Goal: Task Accomplishment & Management: Manage account settings

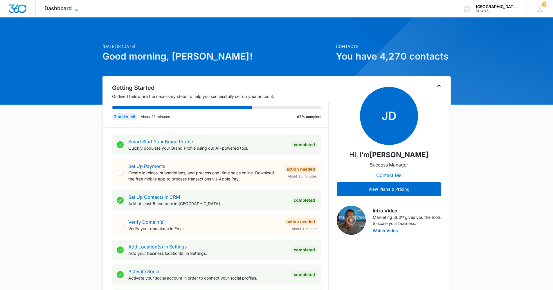
click at [64, 7] on span "Dashboard" at bounding box center [57, 8] width 27 height 6
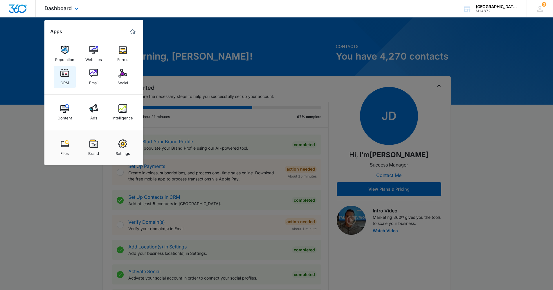
click at [71, 80] on link "CRM" at bounding box center [65, 77] width 22 height 22
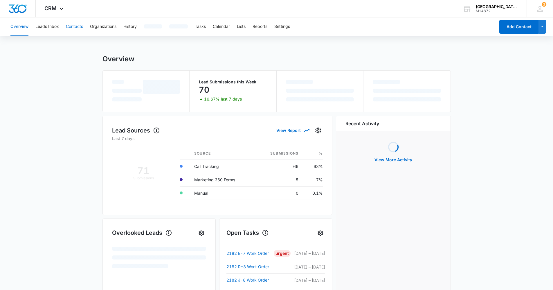
click at [69, 26] on button "Contacts" at bounding box center [74, 26] width 17 height 19
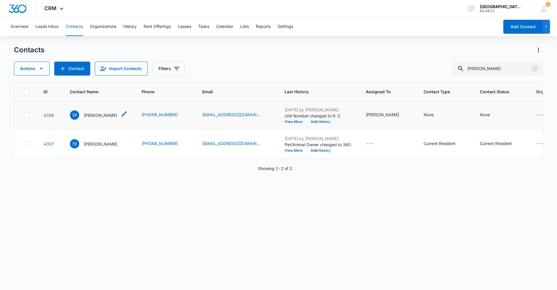
click at [97, 116] on p "[PERSON_NAME]" at bounding box center [100, 115] width 33 height 6
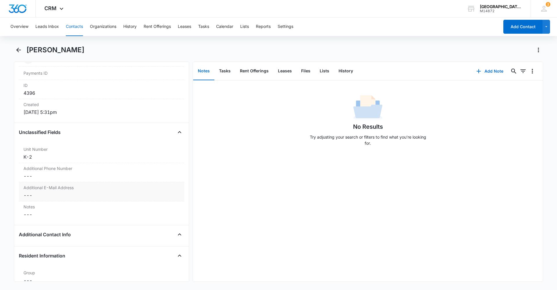
scroll to position [377, 0]
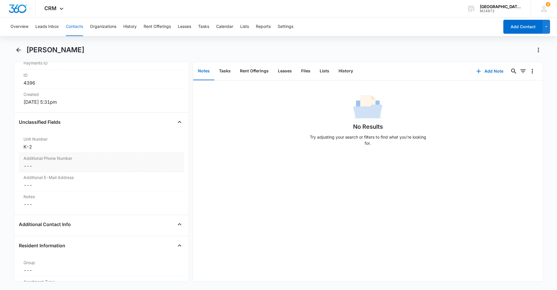
click at [74, 160] on label "Additional Phone Number" at bounding box center [102, 158] width 156 height 6
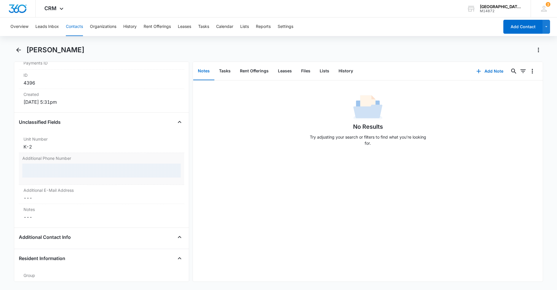
click at [80, 160] on label "Additional Phone Number" at bounding box center [101, 158] width 159 height 6
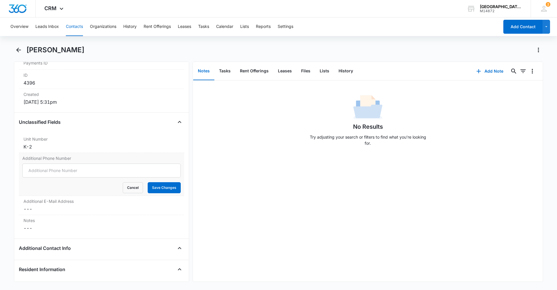
click at [71, 158] on label "Additional Phone Number" at bounding box center [101, 158] width 159 height 6
click at [71, 163] on input "Additional Phone Number" at bounding box center [101, 170] width 159 height 14
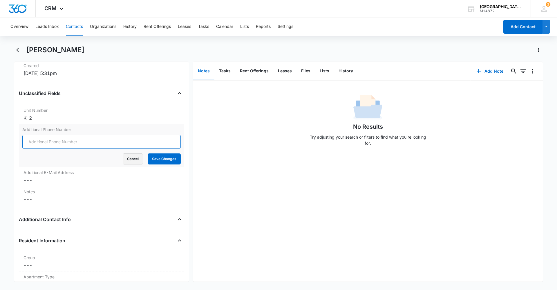
scroll to position [406, 0]
click at [125, 159] on button "Cancel" at bounding box center [133, 158] width 20 height 11
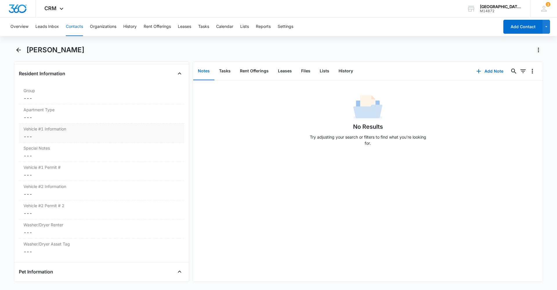
scroll to position [552, 0]
click at [76, 127] on label "Vehicle #1 Information" at bounding box center [102, 126] width 156 height 6
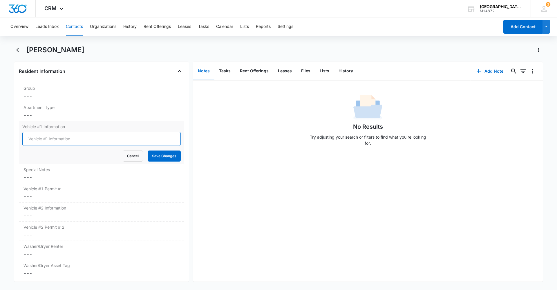
click at [66, 139] on input "Vehicle #1 Information" at bounding box center [101, 139] width 159 height 14
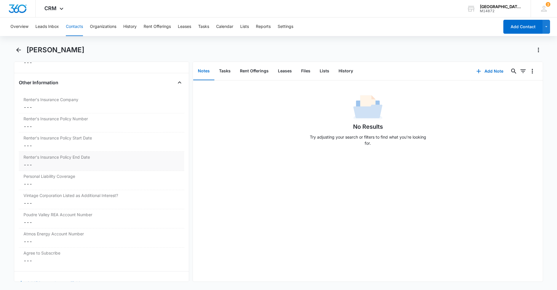
scroll to position [1210, 0]
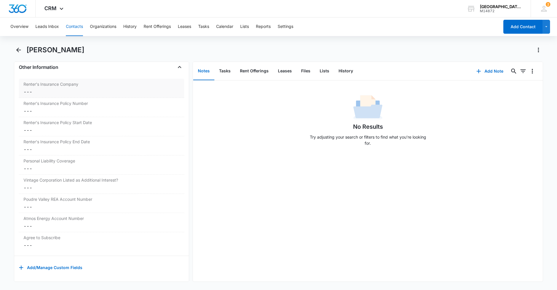
click at [70, 88] on dd "Cancel Save Changes ---" at bounding box center [102, 91] width 156 height 7
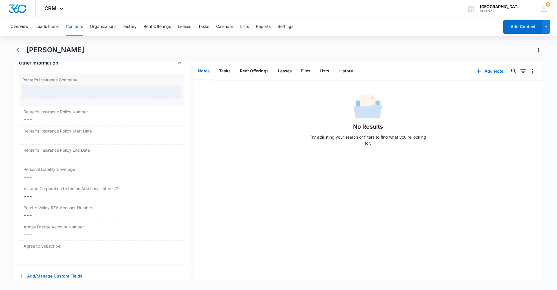
click at [60, 88] on div at bounding box center [101, 92] width 159 height 14
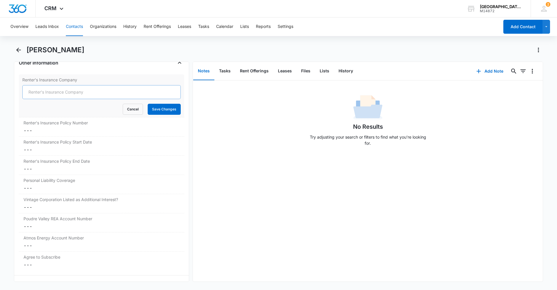
type input "Lemonade"
click at [152, 110] on button "Save Changes" at bounding box center [164, 109] width 33 height 11
click at [59, 126] on div "Renter's Insurance Policy Number Cancel Save Changes ---" at bounding box center [101, 126] width 165 height 19
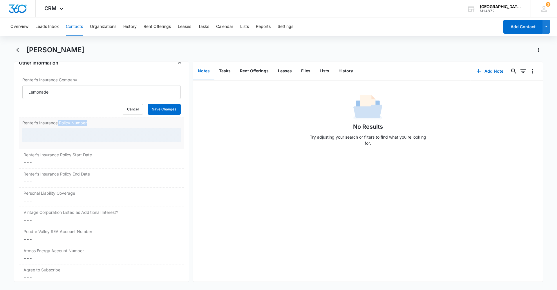
drag, startPoint x: 59, startPoint y: 126, endPoint x: 48, endPoint y: 132, distance: 12.4
click at [48, 132] on div at bounding box center [101, 135] width 159 height 14
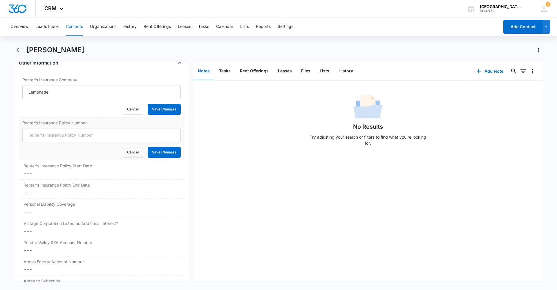
click at [53, 136] on div "Renter's Insurance Policy Number Cancel Save Changes" at bounding box center [101, 138] width 165 height 43
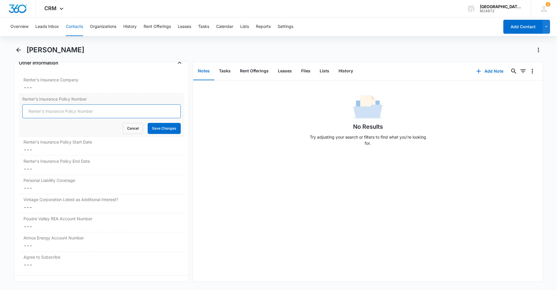
click at [78, 108] on input "Renter's Insurance Policy Number" at bounding box center [101, 111] width 159 height 14
type input "LP270B14A06"
drag, startPoint x: 162, startPoint y: 131, endPoint x: 159, endPoint y: 127, distance: 4.4
click at [162, 129] on button "Save Changes" at bounding box center [164, 128] width 33 height 11
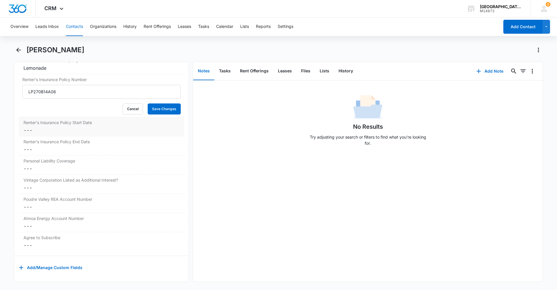
click at [61, 127] on dd "Cancel Save Changes ---" at bounding box center [102, 130] width 156 height 7
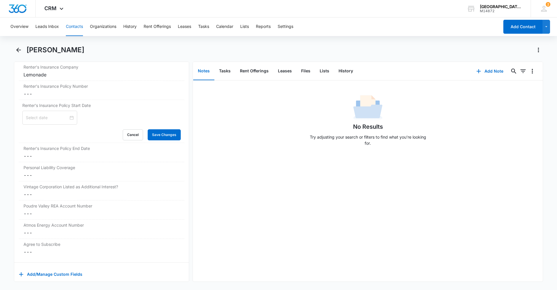
scroll to position [1234, 0]
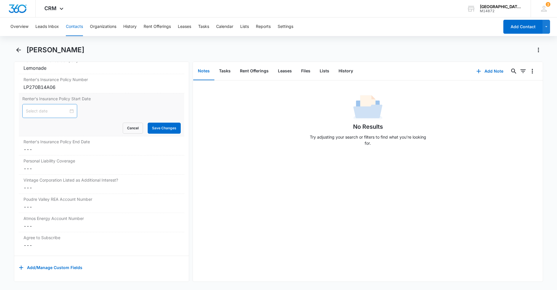
click at [68, 110] on div at bounding box center [49, 111] width 55 height 14
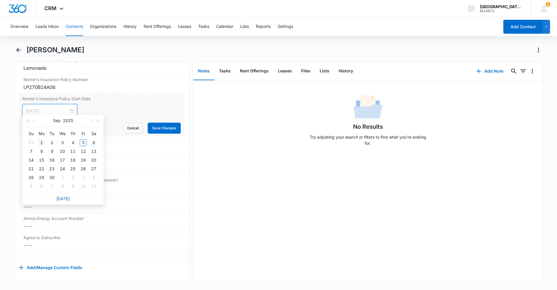
type input "[DATE]"
click at [42, 143] on div "1" at bounding box center [41, 142] width 7 height 7
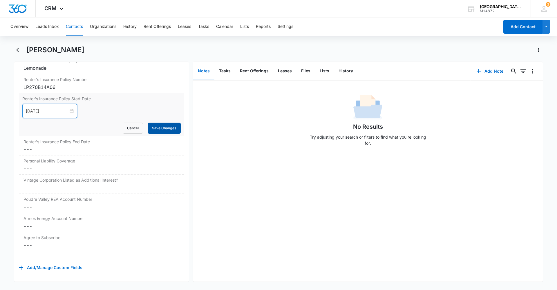
click at [154, 125] on button "Save Changes" at bounding box center [164, 128] width 33 height 11
click at [85, 140] on label "Renter's Insurance Policy End Date" at bounding box center [102, 141] width 156 height 6
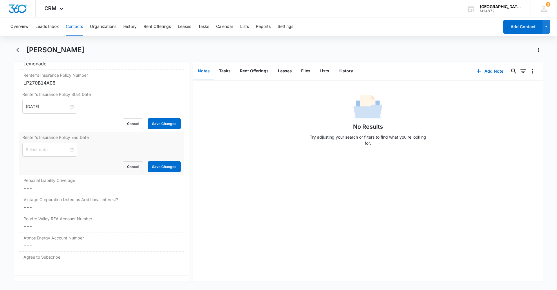
click at [85, 149] on div at bounding box center [101, 150] width 159 height 14
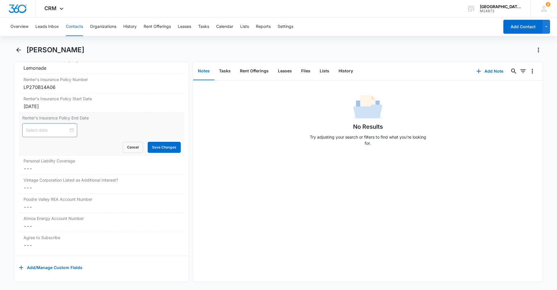
click at [65, 127] on input at bounding box center [47, 130] width 43 height 6
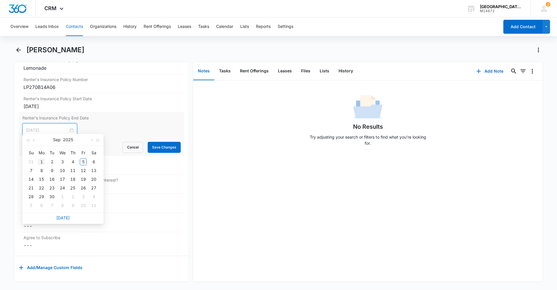
click at [41, 161] on div "1" at bounding box center [41, 161] width 7 height 7
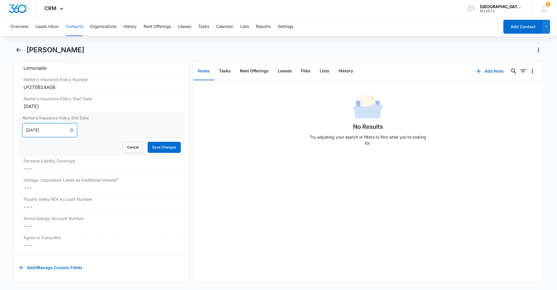
click at [48, 127] on input "[DATE]" at bounding box center [47, 130] width 43 height 6
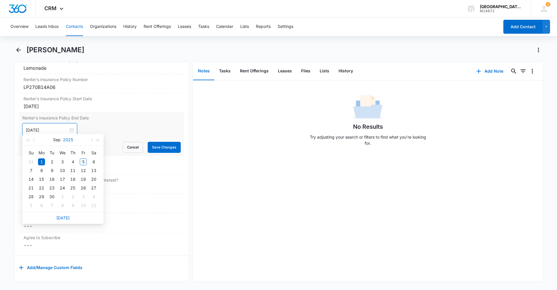
click at [67, 141] on button "2025" at bounding box center [68, 140] width 10 height 12
click at [63, 191] on div "2026" at bounding box center [62, 193] width 17 height 7
type input "[DATE]"
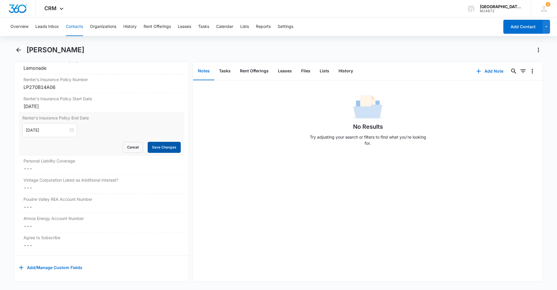
click at [154, 142] on button "Save Changes" at bounding box center [164, 147] width 33 height 11
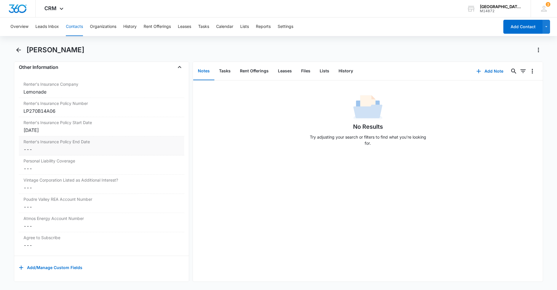
scroll to position [1210, 0]
click at [57, 165] on dd "Cancel Save Changes ---" at bounding box center [102, 168] width 156 height 7
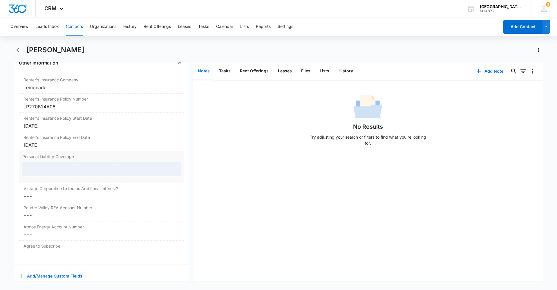
click at [55, 165] on div at bounding box center [101, 169] width 159 height 14
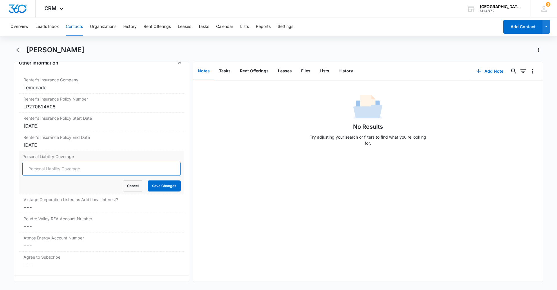
click at [54, 169] on input "Personal Liability Coverage" at bounding box center [101, 169] width 159 height 14
type input "300,000"
click at [154, 187] on button "Save Changes" at bounding box center [164, 185] width 33 height 11
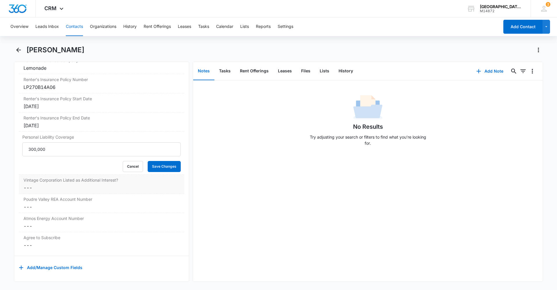
click at [53, 184] on dd "Cancel Save Changes ---" at bounding box center [102, 187] width 156 height 7
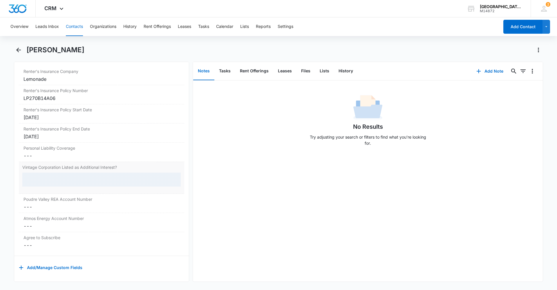
click at [60, 172] on div at bounding box center [101, 179] width 159 height 14
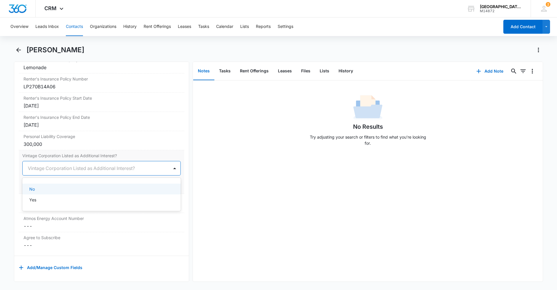
click at [66, 164] on div at bounding box center [95, 168] width 134 height 8
click at [42, 198] on div "Yes" at bounding box center [100, 200] width 143 height 6
click at [167, 180] on button "Save Changes" at bounding box center [164, 185] width 33 height 11
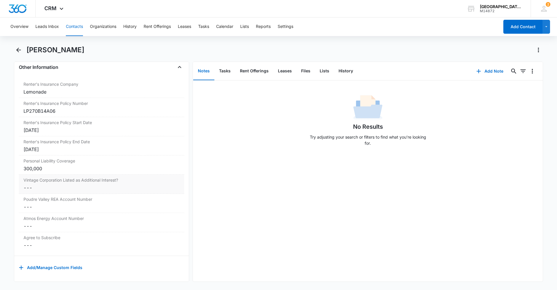
scroll to position [1210, 0]
click at [59, 198] on div "Poudre Valley REA Account Number Cancel Save Changes ---" at bounding box center [101, 203] width 165 height 19
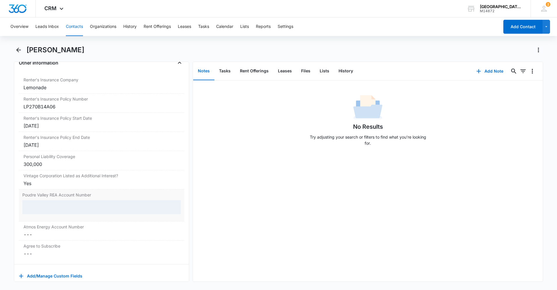
click at [61, 205] on div at bounding box center [101, 207] width 159 height 14
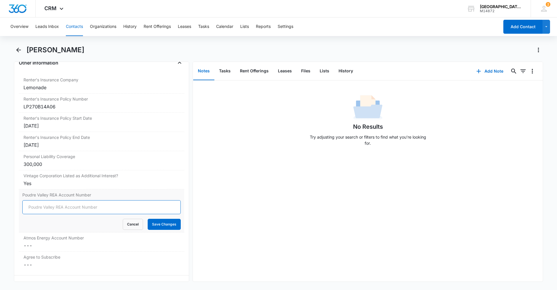
click at [72, 210] on input "Poudre Valley REA Account Number" at bounding box center [101, 207] width 159 height 14
type input "3449824"
click at [151, 223] on button "Save Changes" at bounding box center [164, 224] width 33 height 11
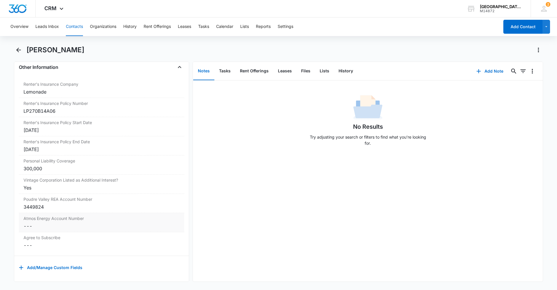
click at [62, 222] on dd "Cancel Save Changes ---" at bounding box center [102, 225] width 156 height 7
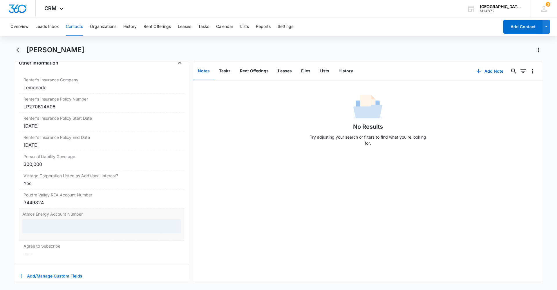
click at [58, 225] on div at bounding box center [101, 226] width 159 height 14
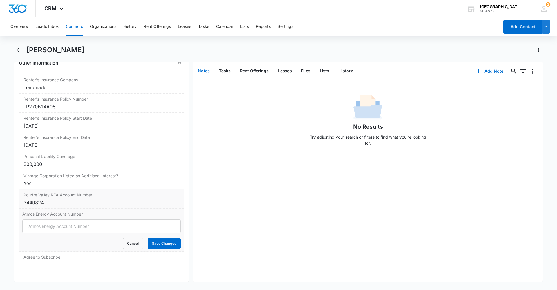
click at [73, 199] on div "Poudre Valley REA Account Number Cancel Save Changes 3449824" at bounding box center [101, 198] width 165 height 19
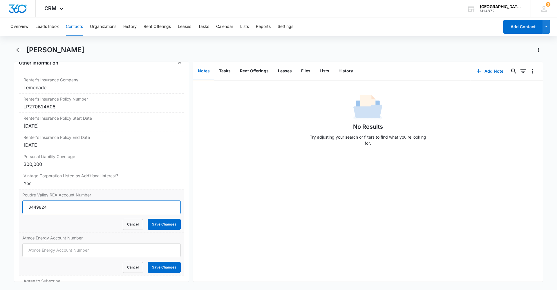
drag, startPoint x: 60, startPoint y: 210, endPoint x: 21, endPoint y: 207, distance: 38.5
click at [21, 207] on div "Poudre Valley REA Account Number 3449824 Cancel Save Changes" at bounding box center [101, 210] width 165 height 43
type input "85021002"
click at [169, 222] on button "Save Changes" at bounding box center [164, 224] width 33 height 11
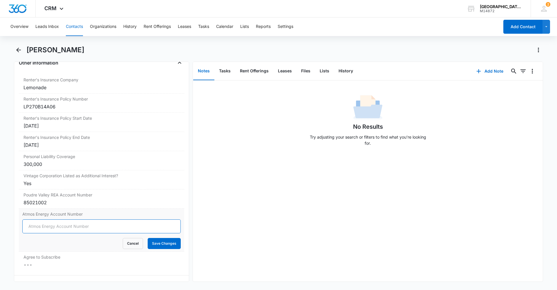
click at [72, 221] on input "Atmos Energy Account Number" at bounding box center [101, 226] width 159 height 14
type input "3073451170"
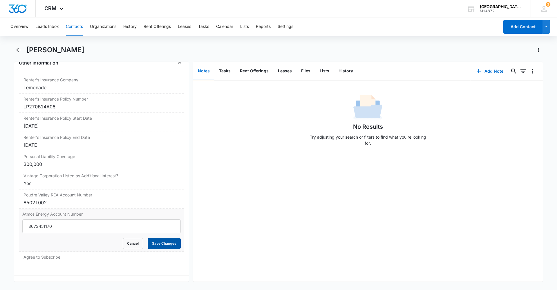
click at [164, 244] on button "Save Changes" at bounding box center [164, 243] width 33 height 11
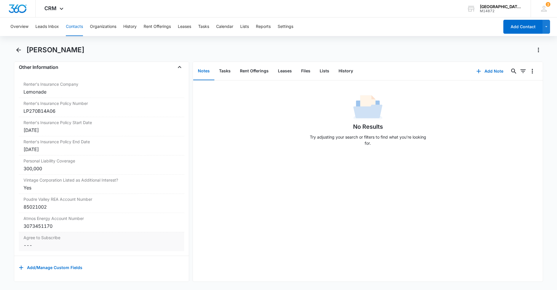
click at [44, 242] on dd "Cancel Save Changes ---" at bounding box center [102, 245] width 156 height 7
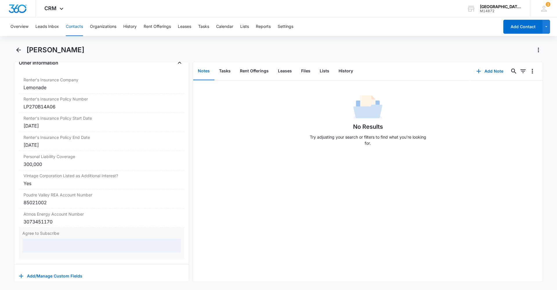
click at [48, 241] on div at bounding box center [101, 245] width 159 height 14
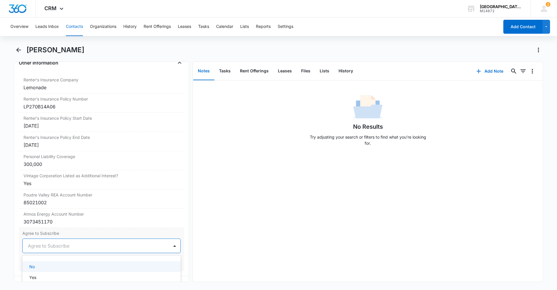
click at [169, 250] on div at bounding box center [175, 246] width 12 height 14
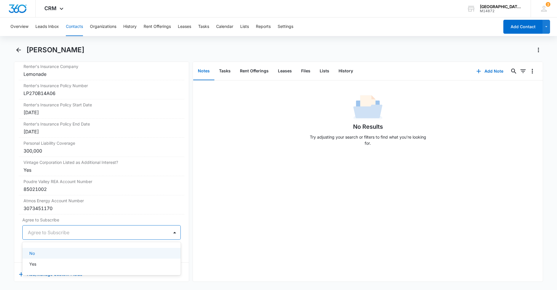
scroll to position [1234, 0]
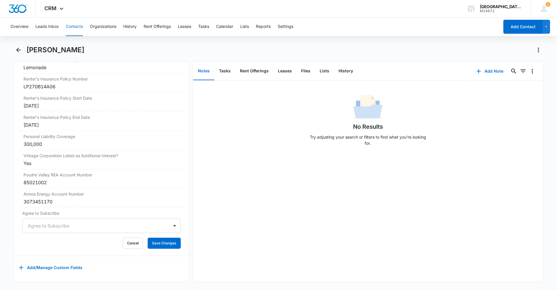
click at [198, 237] on div "No Results Try adjusting your search or filters to find what you’re looking for." at bounding box center [368, 180] width 350 height 201
click at [128, 237] on button "Cancel" at bounding box center [133, 242] width 20 height 11
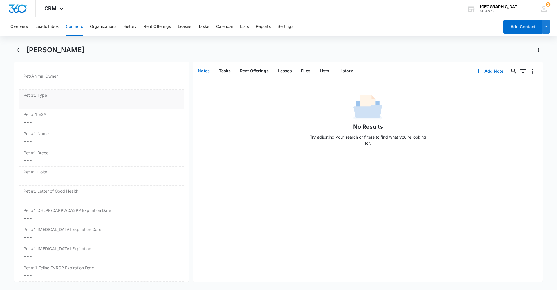
scroll to position [774, 0]
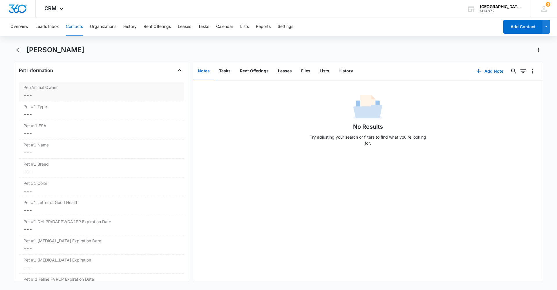
click at [55, 91] on div "Pet/Animal Owner Cancel Save Changes ---" at bounding box center [101, 91] width 165 height 19
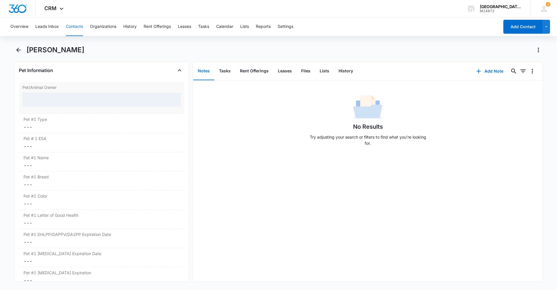
click at [60, 96] on div at bounding box center [101, 100] width 159 height 14
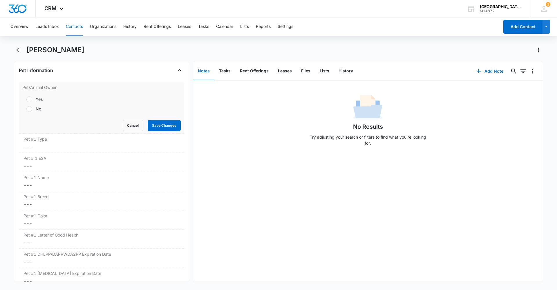
click at [62, 99] on label "Yes" at bounding box center [101, 99] width 159 height 6
click at [26, 99] on input "Yes" at bounding box center [24, 99] width 4 height 4
click at [37, 108] on div "No" at bounding box center [39, 109] width 6 height 6
click at [26, 108] on input "No" at bounding box center [24, 109] width 4 height 4
radio input "false"
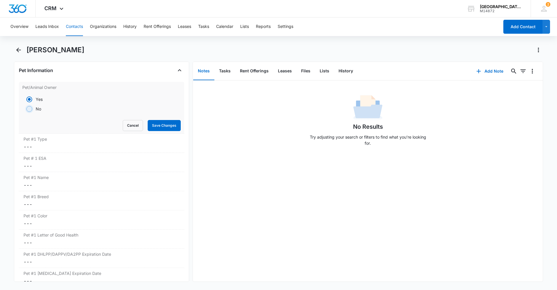
radio input "true"
click at [123, 125] on button "Cancel" at bounding box center [133, 125] width 20 height 11
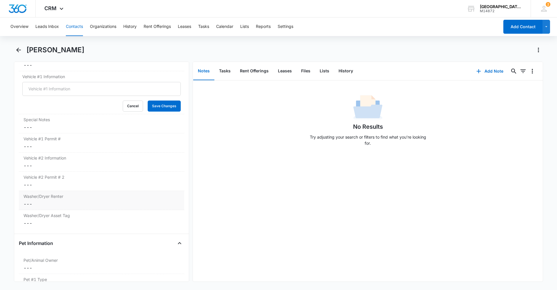
scroll to position [600, 0]
click at [48, 220] on div "Washer/Dryer Asset Tag Cancel Save Changes ---" at bounding box center [101, 220] width 165 height 19
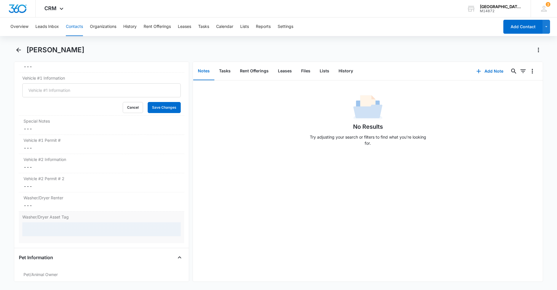
click at [48, 226] on div at bounding box center [101, 229] width 159 height 14
click at [38, 193] on div "Washer/Dryer Renter Cancel Save Changes ---" at bounding box center [101, 201] width 165 height 19
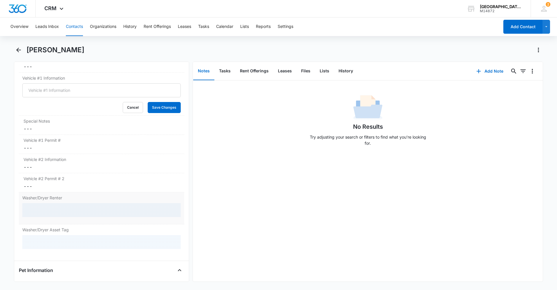
click at [47, 206] on div at bounding box center [101, 210] width 159 height 14
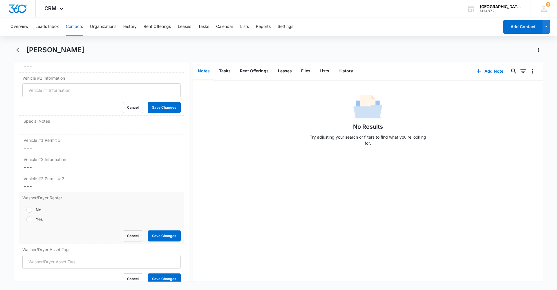
click at [29, 219] on div at bounding box center [29, 219] width 6 height 6
click at [26, 219] on input "Yes" at bounding box center [24, 219] width 4 height 4
radio input "true"
click at [161, 231] on button "Save Changes" at bounding box center [164, 235] width 33 height 11
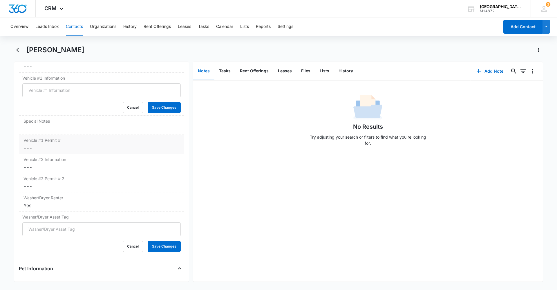
click at [46, 147] on dd "Cancel Save Changes ---" at bounding box center [102, 147] width 156 height 7
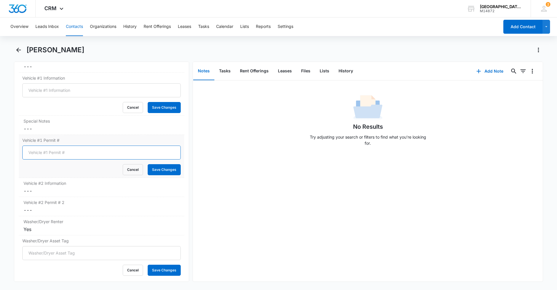
click at [48, 151] on input "Vehicle #1 Permit #" at bounding box center [101, 152] width 159 height 14
click at [77, 149] on input "Vehicle #1 Permit #" at bounding box center [101, 152] width 159 height 14
click at [81, 152] on input "Vehicle #1 Permit #" at bounding box center [101, 152] width 159 height 14
click at [73, 156] on input "Vehicle #1 Permit #" at bounding box center [101, 152] width 159 height 14
type input "0190"
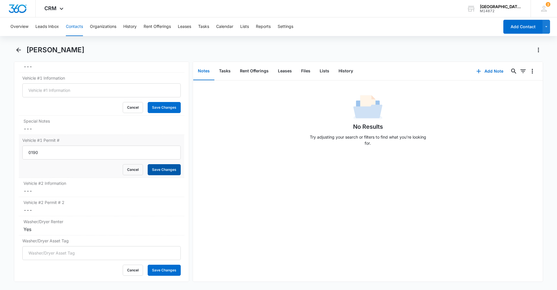
click at [158, 170] on button "Save Changes" at bounding box center [164, 169] width 33 height 11
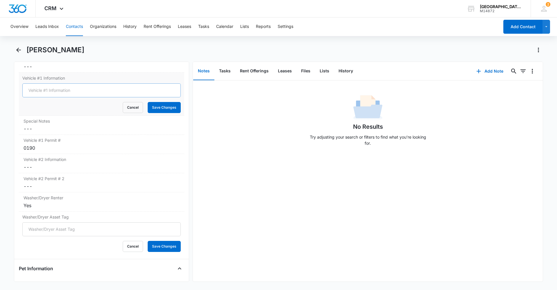
scroll to position [571, 0]
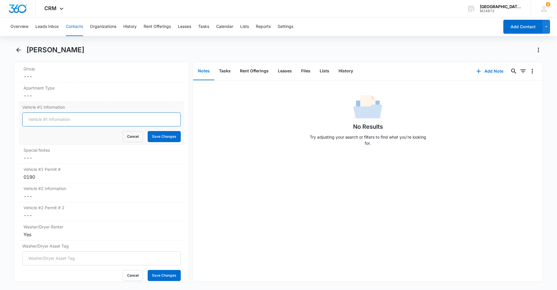
click at [50, 123] on input "Vehicle #1 Information" at bounding box center [101, 119] width 159 height 14
click at [48, 123] on input "Vehicle #1 Information" at bounding box center [101, 119] width 159 height 14
click at [53, 121] on input "2012 Honda" at bounding box center [101, 119] width 159 height 14
type input "2012 Honda Civic Silver/Lightblue ATE-619"
click at [174, 135] on button "Save Changes" at bounding box center [164, 136] width 33 height 11
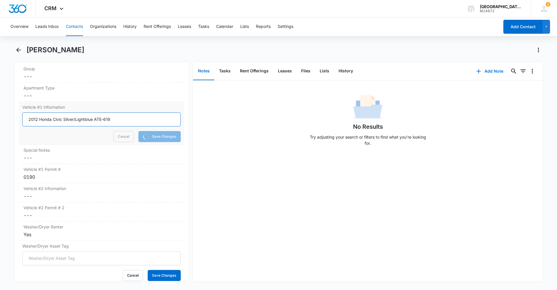
click at [86, 117] on input "2012 Honda Civic Silver/Lightblue ATE-619" at bounding box center [101, 119] width 159 height 14
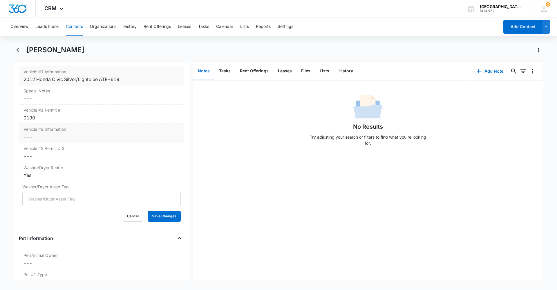
scroll to position [526, 0]
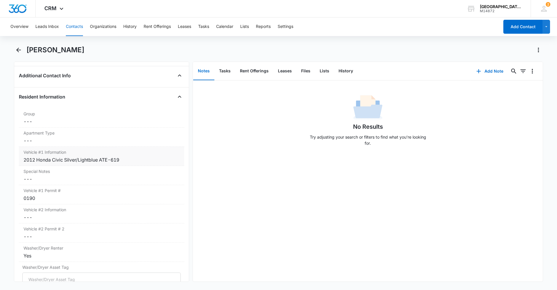
click at [78, 156] on div "Vehicle #1 Information Cancel Save Changes 2012 Honda Civic Silver/Lightblue AT…" at bounding box center [101, 156] width 165 height 19
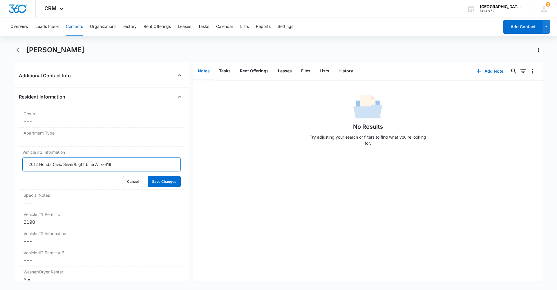
click at [88, 166] on input "2012 Honda Civic Silver/Light blue ATE-619" at bounding box center [101, 164] width 159 height 14
type input "2012 Honda Civic Silver/Light Blue ATE-619"
click at [152, 181] on button "Save Changes" at bounding box center [164, 181] width 33 height 11
click at [69, 138] on dd "Cancel Save Changes ---" at bounding box center [102, 140] width 156 height 7
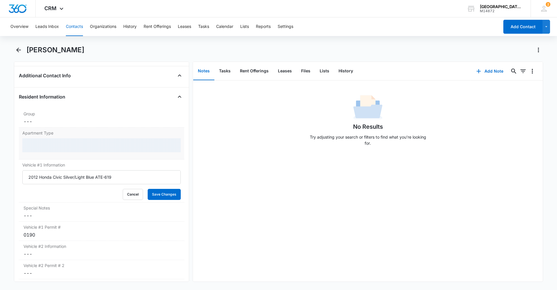
click at [66, 141] on div at bounding box center [101, 145] width 159 height 14
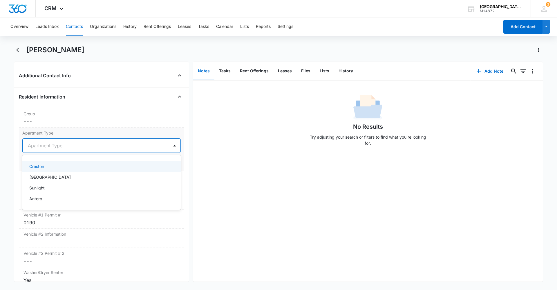
click at [53, 164] on div "Creston" at bounding box center [100, 166] width 143 height 6
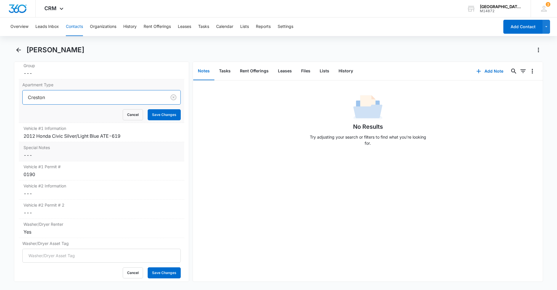
scroll to position [584, 0]
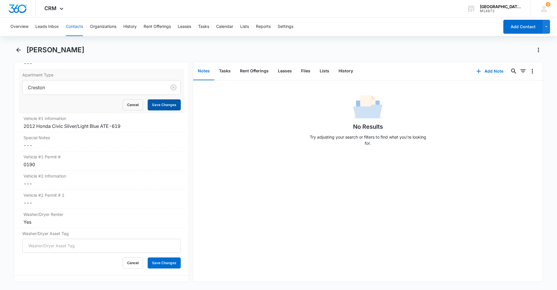
click at [151, 107] on button "Save Changes" at bounding box center [164, 104] width 33 height 11
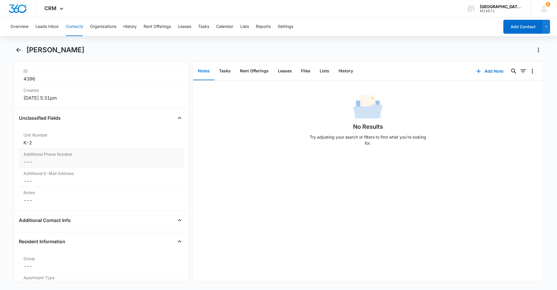
scroll to position [381, 0]
click at [70, 166] on div "Additional Phone Number Cancel Save Changes ---" at bounding box center [101, 158] width 165 height 19
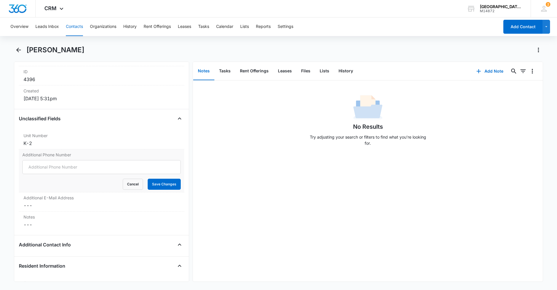
click at [130, 190] on div "Additional Phone Number Cancel Save Changes" at bounding box center [101, 170] width 165 height 43
click at [128, 187] on button "Cancel" at bounding box center [133, 184] width 20 height 11
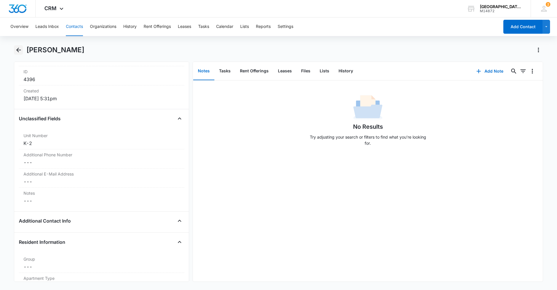
click at [17, 52] on icon "Back" at bounding box center [18, 49] width 7 height 7
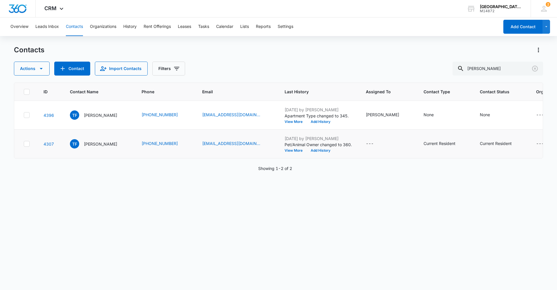
click at [44, 149] on td "4307" at bounding box center [50, 143] width 26 height 29
click at [92, 147] on div "TF [PERSON_NAME]" at bounding box center [93, 143] width 47 height 9
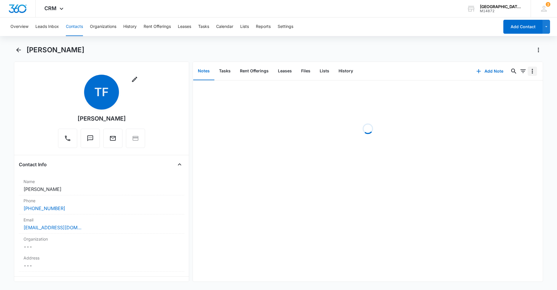
click at [531, 73] on icon "Overflow Menu" at bounding box center [532, 71] width 7 height 7
click at [511, 118] on div "No Results Try adjusting your search or filters to find what you’re looking for." at bounding box center [368, 121] width 350 height 57
click at [529, 73] on icon "Overflow Menu" at bounding box center [532, 71] width 7 height 7
click at [517, 53] on div "[PERSON_NAME]" at bounding box center [284, 49] width 517 height 9
click at [536, 55] on div "[PERSON_NAME]" at bounding box center [279, 53] width 530 height 16
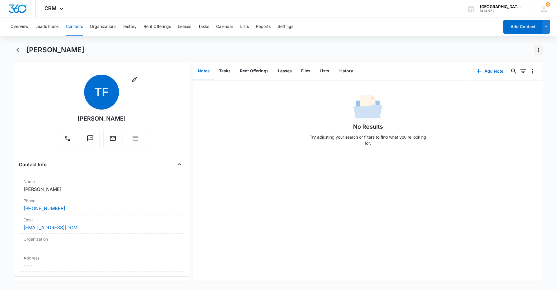
click at [536, 53] on icon "Actions" at bounding box center [538, 49] width 7 height 7
click at [521, 83] on div "Delete" at bounding box center [517, 84] width 26 height 4
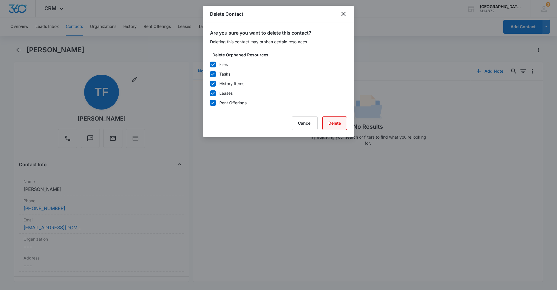
click at [328, 120] on button "Delete" at bounding box center [335, 123] width 25 height 14
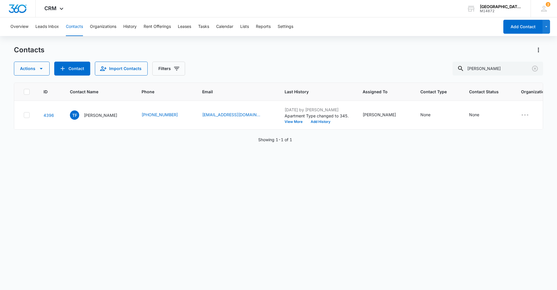
drag, startPoint x: 272, startPoint y: 166, endPoint x: 243, endPoint y: 176, distance: 30.2
click at [243, 176] on div "ID Contact Name Phone Email Last History Assigned To Contact Type Contact Statu…" at bounding box center [279, 182] width 530 height 200
click at [75, 25] on button "Contacts" at bounding box center [74, 26] width 17 height 19
click at [58, 7] on icon at bounding box center [61, 10] width 7 height 7
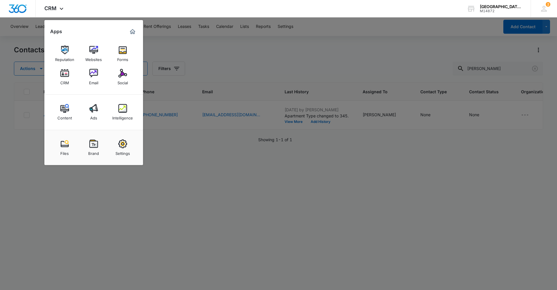
click at [66, 76] on img at bounding box center [64, 73] width 9 height 9
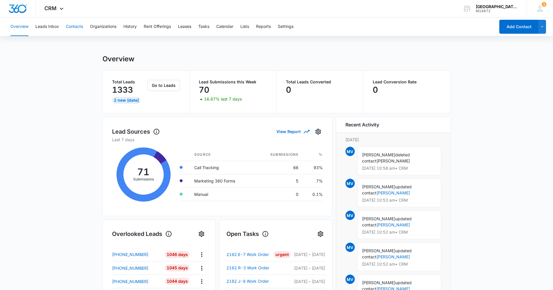
click at [79, 29] on button "Contacts" at bounding box center [74, 26] width 17 height 19
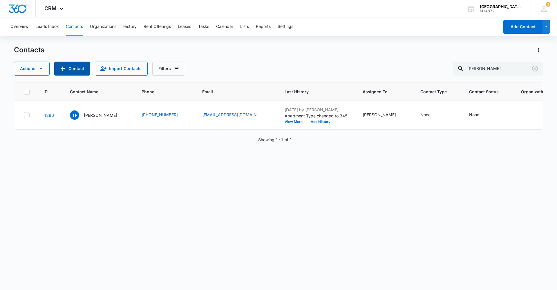
click at [72, 67] on button "Contact" at bounding box center [72, 69] width 36 height 14
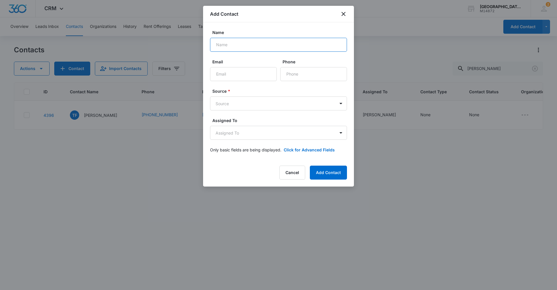
click at [255, 41] on input "Name" at bounding box center [278, 45] width 137 height 14
click at [288, 31] on label "Name" at bounding box center [281, 32] width 137 height 6
click at [288, 38] on input "Name" at bounding box center [278, 45] width 137 height 14
type input "[PERSON_NAME]"
click at [244, 74] on input "Email" at bounding box center [243, 74] width 67 height 14
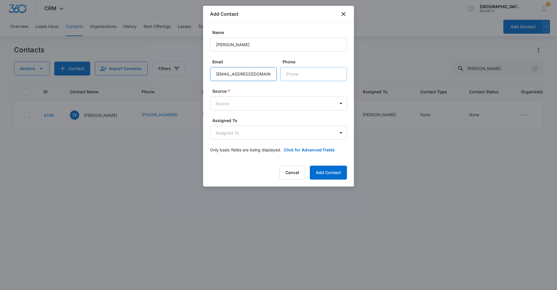
type input "[EMAIL_ADDRESS][DOMAIN_NAME]"
drag, startPoint x: 304, startPoint y: 71, endPoint x: 316, endPoint y: 75, distance: 12.8
click at [304, 71] on input "Phone" at bounding box center [313, 74] width 67 height 14
type input "[PHONE_NUMBER]"
click at [254, 104] on body "CRM Apps Reputation Websites Forms CRM Email Social Content Ads Intelligence Fi…" at bounding box center [278, 145] width 557 height 290
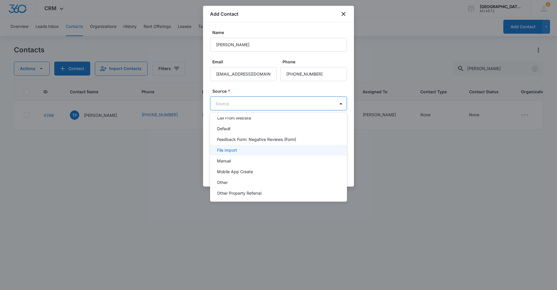
scroll to position [58, 0]
click at [233, 149] on div "Other" at bounding box center [278, 152] width 122 height 6
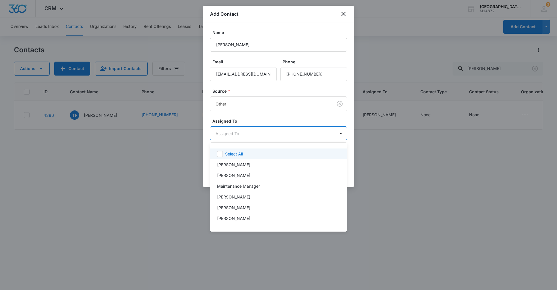
click at [232, 135] on body "CRM Apps Reputation Websites Forms CRM Email Social Content Ads Intelligence Fi…" at bounding box center [278, 145] width 557 height 290
click at [236, 220] on p "[PERSON_NAME]" at bounding box center [233, 218] width 33 height 6
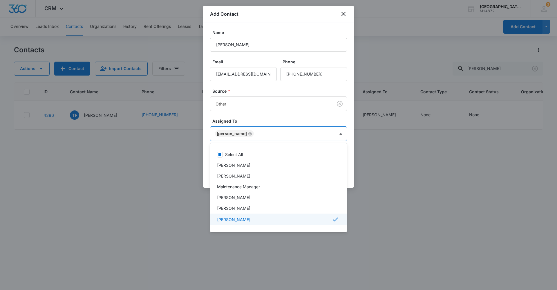
click at [357, 205] on div at bounding box center [278, 145] width 557 height 290
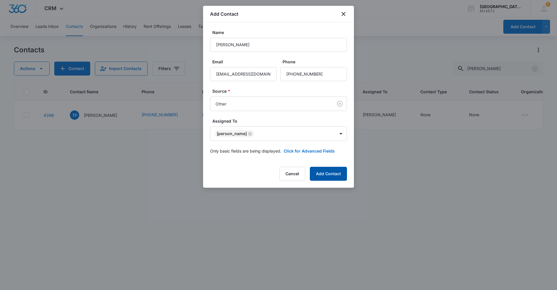
click at [339, 176] on button "Add Contact" at bounding box center [328, 174] width 37 height 14
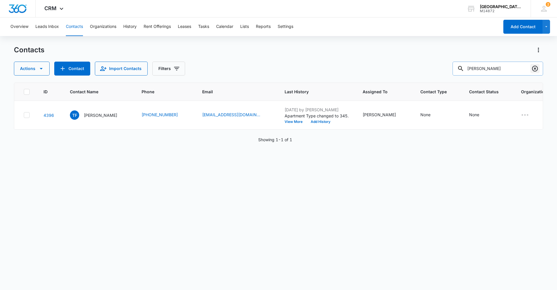
click at [532, 68] on icon "Clear" at bounding box center [535, 68] width 7 height 7
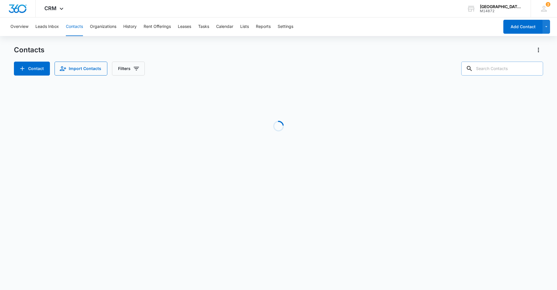
click at [505, 69] on input "text" at bounding box center [503, 69] width 82 height 14
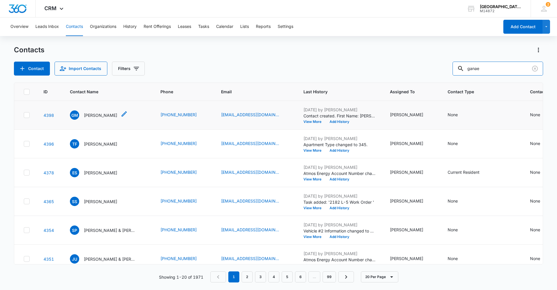
type input "ganae"
click at [105, 116] on p "[PERSON_NAME]" at bounding box center [100, 115] width 33 height 6
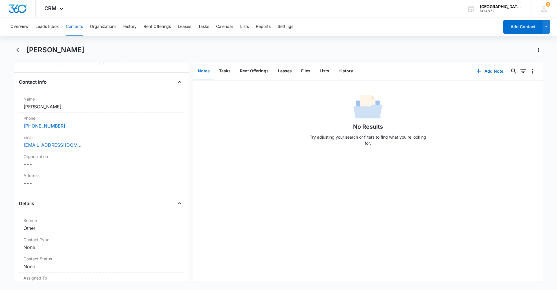
scroll to position [116, 0]
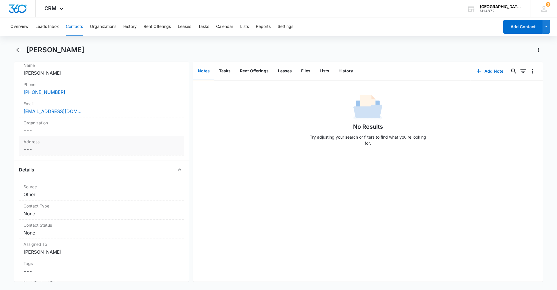
click at [48, 144] on label "Address" at bounding box center [102, 141] width 156 height 6
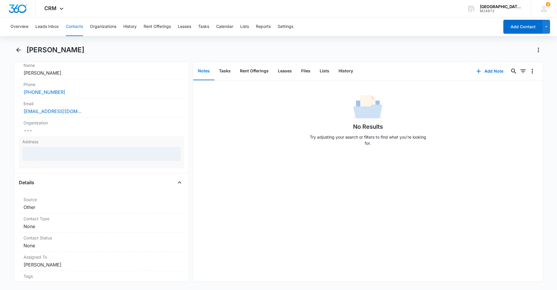
click at [51, 154] on div at bounding box center [101, 154] width 159 height 14
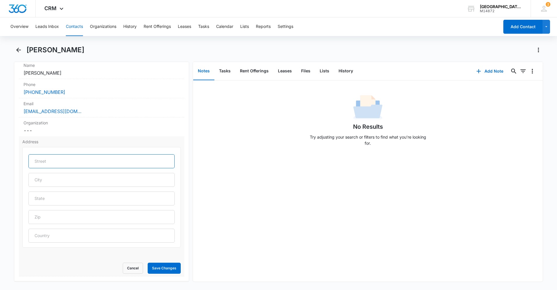
click at [71, 163] on input "text" at bounding box center [101, 161] width 146 height 14
type input "[STREET_ADDRESS]"
type input "[GEOGRAPHIC_DATA]"
type input "CO"
type input "80550"
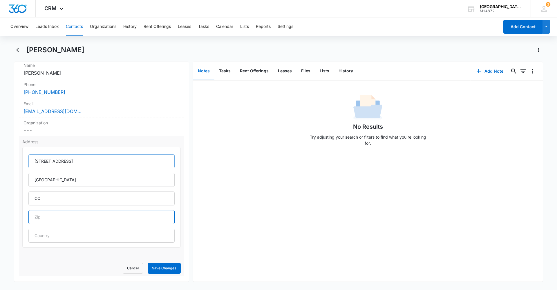
type input "[GEOGRAPHIC_DATA]"
type input "[STREET_ADDRESS]"
click at [159, 270] on button "Save Changes" at bounding box center [164, 267] width 33 height 11
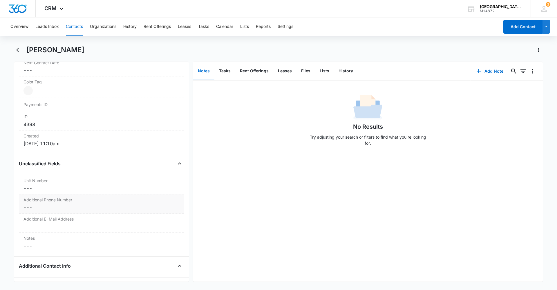
scroll to position [366, 0]
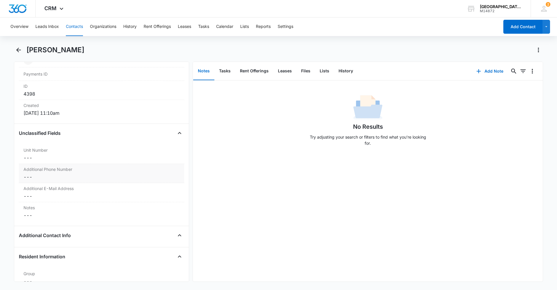
click at [49, 165] on div "Additional Phone Number Cancel Save Changes ---" at bounding box center [101, 173] width 165 height 19
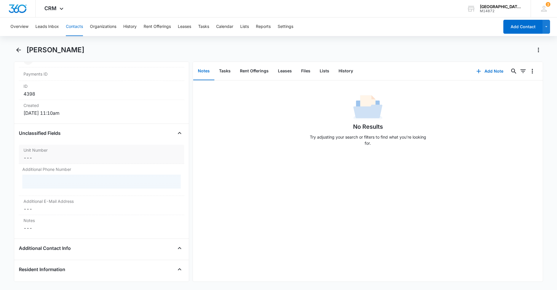
click at [51, 156] on dd "Cancel Save Changes ---" at bounding box center [102, 157] width 156 height 7
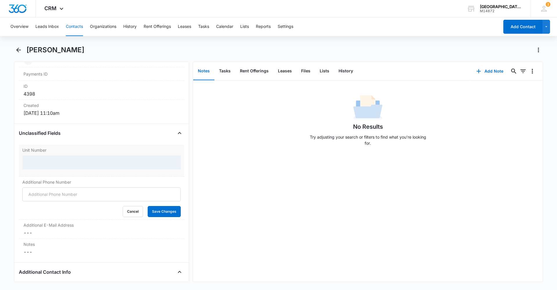
click at [61, 168] on div at bounding box center [101, 162] width 159 height 14
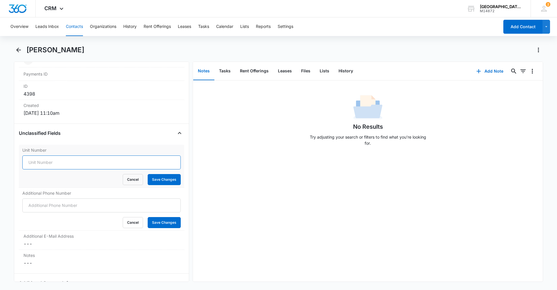
click at [61, 163] on input "Unit Number" at bounding box center [101, 162] width 159 height 14
type input "k"
type input "K"
type input "U-7"
drag, startPoint x: 173, startPoint y: 178, endPoint x: 168, endPoint y: 179, distance: 5.0
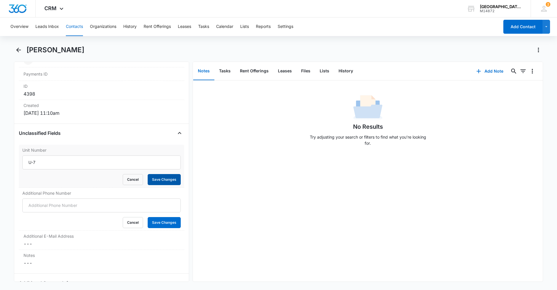
click at [173, 178] on button "Save Changes" at bounding box center [164, 179] width 33 height 11
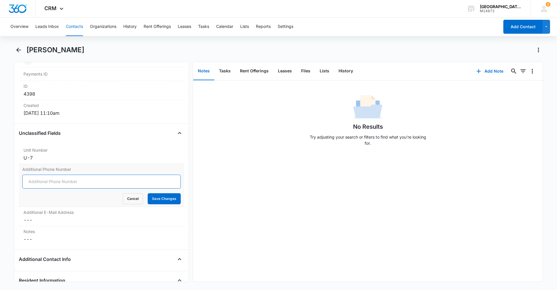
click at [50, 184] on input "Additional Phone Number" at bounding box center [101, 181] width 159 height 14
click at [114, 173] on div "Additional Phone Number Cancel Save Changes" at bounding box center [101, 185] width 165 height 43
click at [110, 170] on label "Additional Phone Number" at bounding box center [101, 169] width 159 height 6
click at [110, 174] on input "Additional Phone Number" at bounding box center [101, 181] width 159 height 14
click at [64, 220] on dd "Cancel Save Changes ---" at bounding box center [102, 219] width 156 height 7
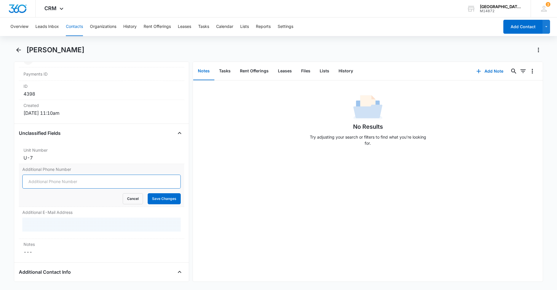
click at [53, 175] on input "Additional Phone Number" at bounding box center [101, 181] width 159 height 14
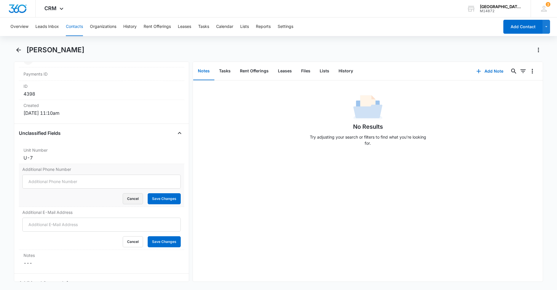
click at [133, 204] on button "Cancel" at bounding box center [133, 198] width 20 height 11
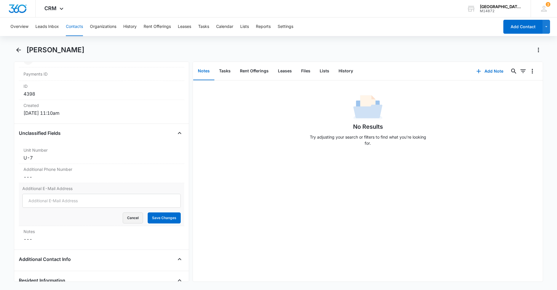
click at [125, 217] on button "Cancel" at bounding box center [133, 217] width 20 height 11
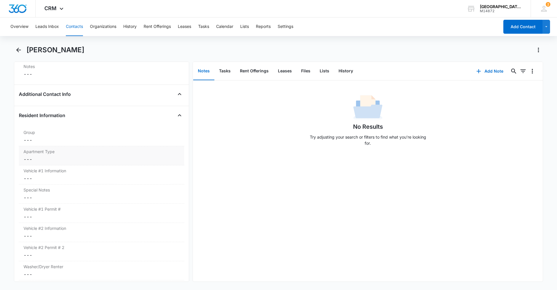
scroll to position [512, 0]
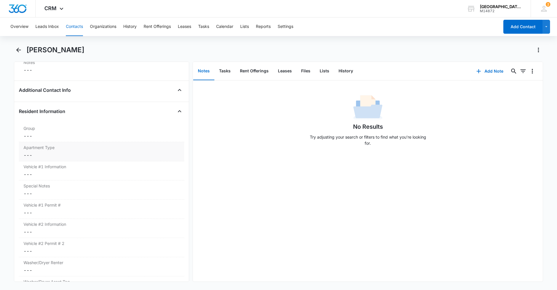
click at [45, 155] on dd "Cancel Save Changes ---" at bounding box center [102, 155] width 156 height 7
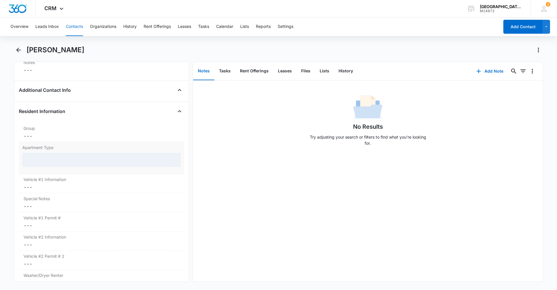
click at [46, 158] on div at bounding box center [101, 160] width 159 height 14
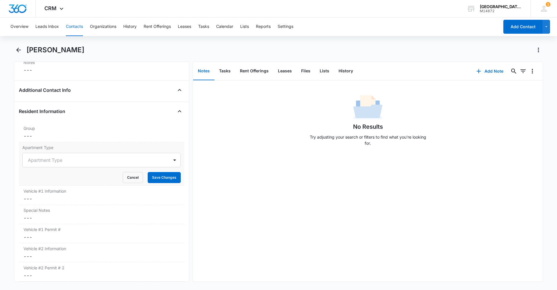
click at [46, 158] on div at bounding box center [95, 160] width 134 height 8
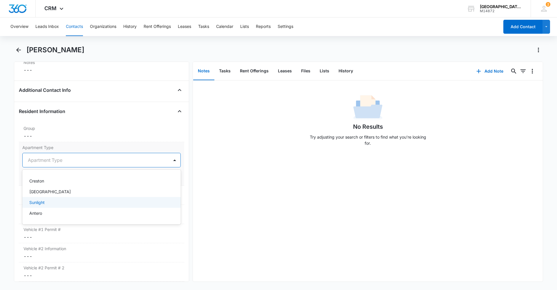
click at [44, 202] on p "Sunlight" at bounding box center [36, 202] width 15 height 6
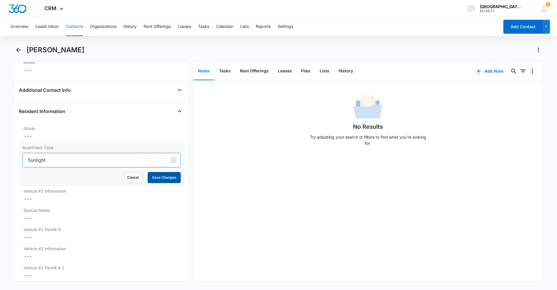
click at [162, 177] on button "Save Changes" at bounding box center [164, 177] width 33 height 11
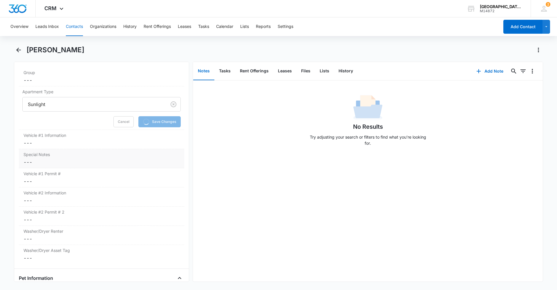
scroll to position [570, 0]
drag, startPoint x: 49, startPoint y: 137, endPoint x: 50, endPoint y: 141, distance: 4.5
click at [50, 138] on dd "Cancel Save Changes ---" at bounding box center [102, 140] width 156 height 7
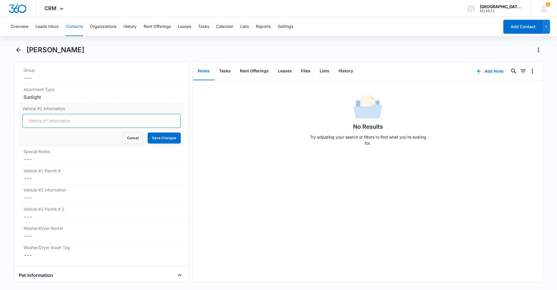
click at [58, 118] on input "Vehicle #1 Information" at bounding box center [101, 121] width 159 height 14
type input "C"
type input "2016 Chevrolet [US_STATE] Red DYK-550"
click at [155, 140] on button "Save Changes" at bounding box center [164, 137] width 33 height 11
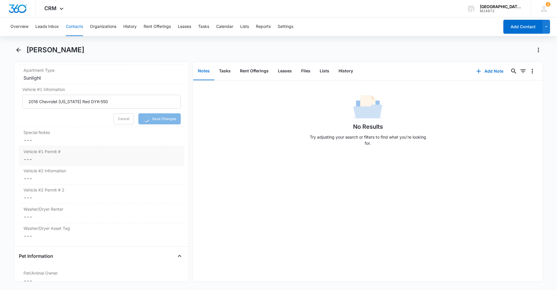
scroll to position [599, 0]
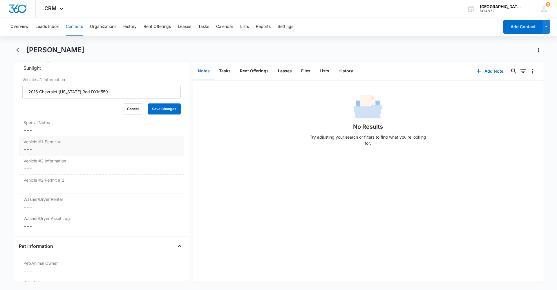
click at [87, 146] on dd "Cancel Save Changes ---" at bounding box center [102, 149] width 156 height 7
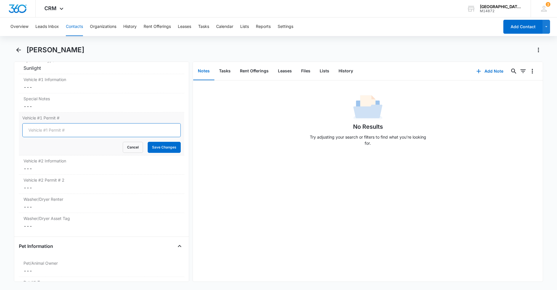
click at [71, 133] on input "Vehicle #1 Permit #" at bounding box center [101, 130] width 159 height 14
type input "0186"
click at [148, 142] on button "Save Changes" at bounding box center [164, 147] width 33 height 11
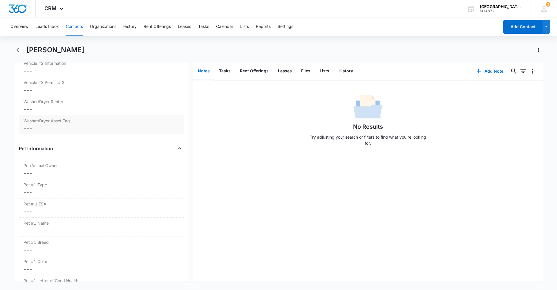
scroll to position [675, 0]
click at [70, 107] on dd "Cancel Save Changes ---" at bounding box center [102, 106] width 156 height 7
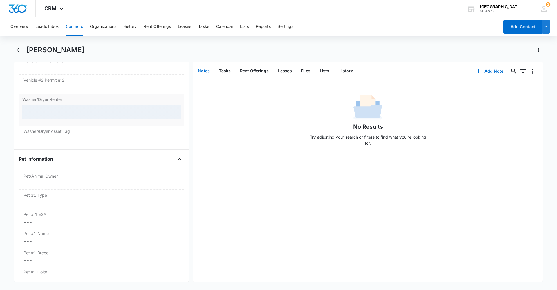
click at [51, 110] on div at bounding box center [101, 112] width 159 height 14
click at [40, 114] on div at bounding box center [101, 112] width 159 height 14
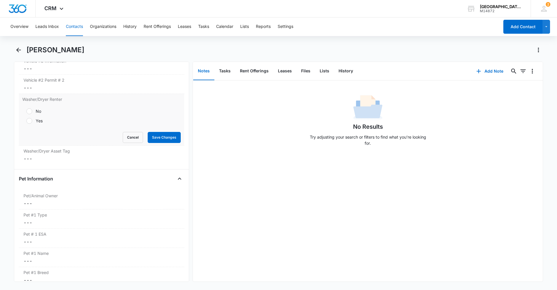
click at [32, 109] on label "No" at bounding box center [101, 111] width 159 height 6
click at [26, 109] on input "No" at bounding box center [24, 111] width 4 height 4
click at [28, 120] on div at bounding box center [29, 121] width 6 height 6
click at [26, 120] on input "Yes" at bounding box center [24, 121] width 4 height 4
radio input "false"
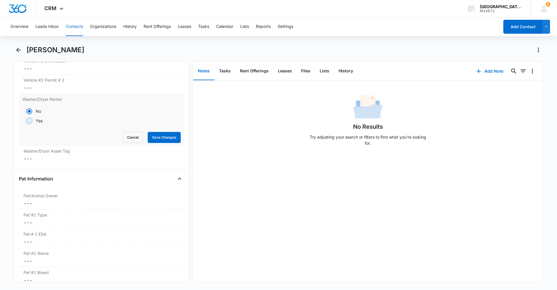
radio input "true"
click at [164, 140] on button "Save Changes" at bounding box center [164, 137] width 33 height 11
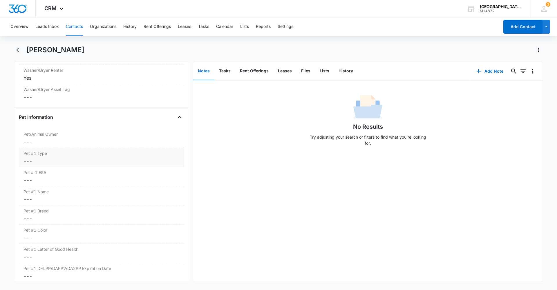
scroll to position [733, 0]
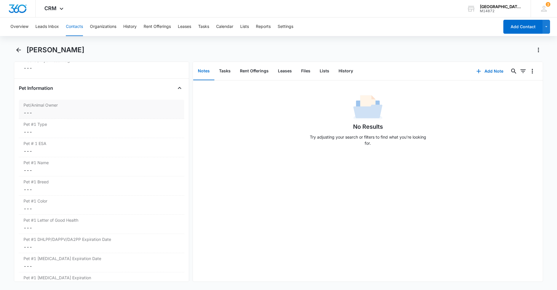
click at [44, 114] on dd "Cancel Save Changes ---" at bounding box center [102, 112] width 156 height 7
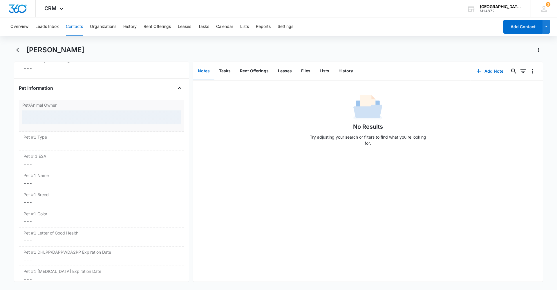
click at [54, 116] on div at bounding box center [101, 117] width 159 height 14
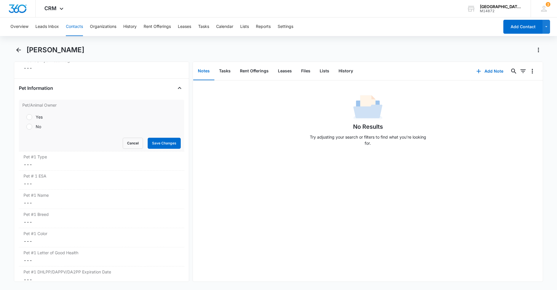
click at [29, 126] on div at bounding box center [29, 127] width 6 height 6
click at [26, 126] on input "No" at bounding box center [24, 127] width 4 height 4
radio input "true"
click at [154, 145] on button "Save Changes" at bounding box center [164, 143] width 33 height 11
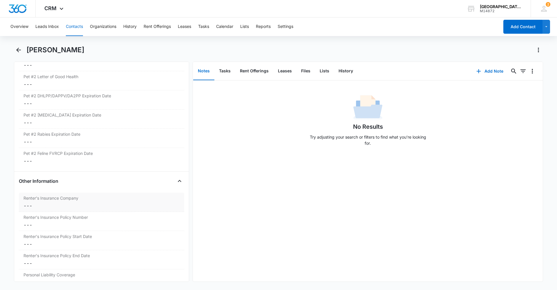
scroll to position [1110, 0]
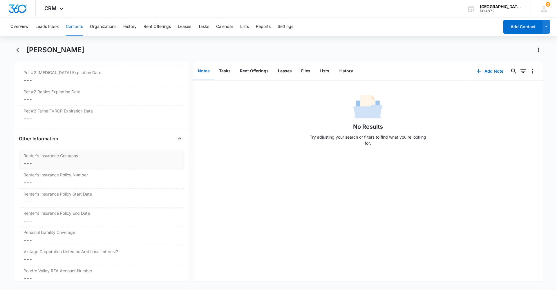
click at [67, 159] on div "Renter's Insurance Company Cancel Save Changes ---" at bounding box center [101, 159] width 165 height 19
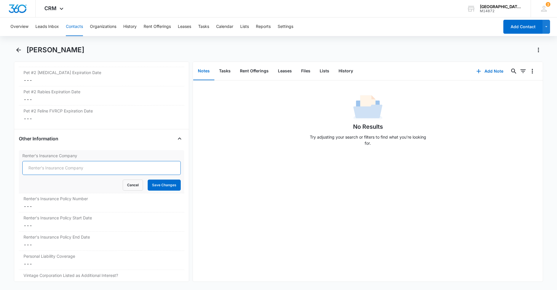
click at [67, 170] on input "Renter's Insurance Company" at bounding box center [101, 168] width 159 height 14
type input "Lemonade"
click at [172, 185] on button "Save Changes" at bounding box center [164, 184] width 33 height 11
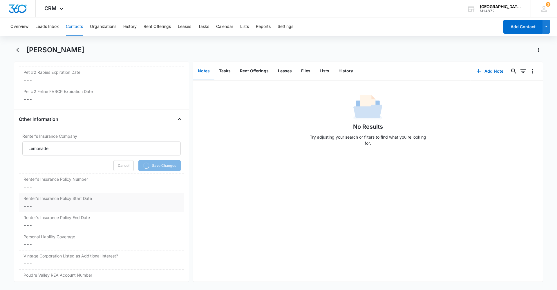
scroll to position [1139, 0]
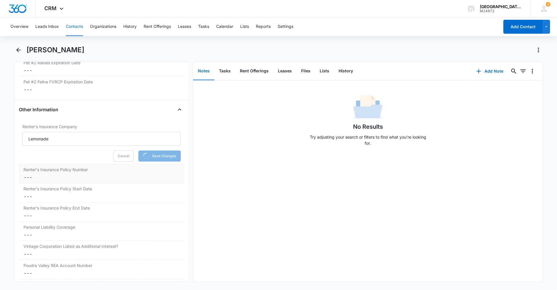
click at [66, 172] on label "Renter's Insurance Policy Number" at bounding box center [102, 169] width 156 height 6
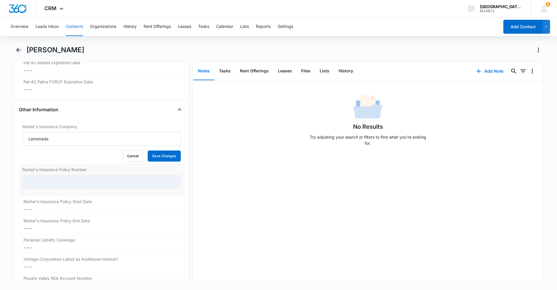
click at [77, 179] on div at bounding box center [101, 182] width 159 height 14
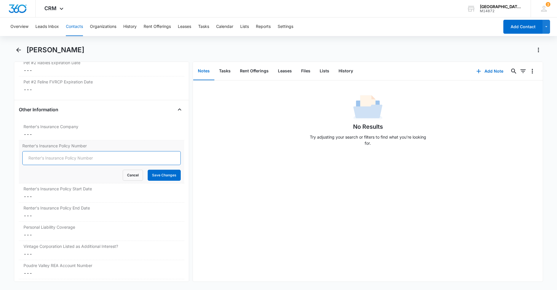
click at [80, 161] on input "Renter's Insurance Policy Number" at bounding box center [101, 158] width 159 height 14
type input "LP4A98E1A88"
click at [167, 175] on button "Save Changes" at bounding box center [164, 175] width 33 height 11
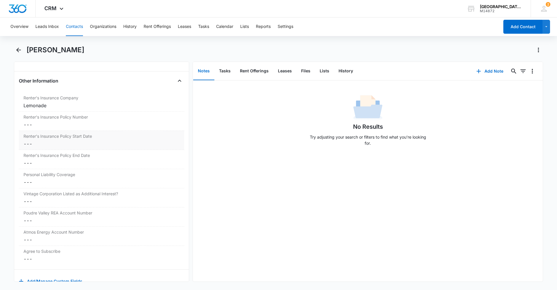
scroll to position [1168, 0]
click at [57, 141] on dd "Cancel Save Changes ---" at bounding box center [102, 143] width 156 height 7
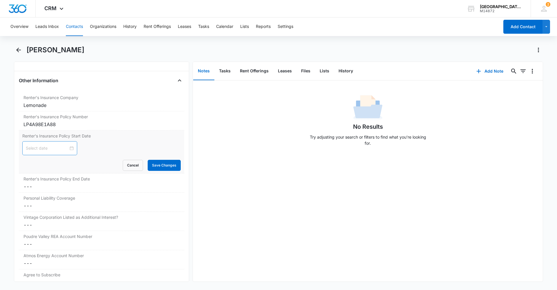
click at [63, 146] on input at bounding box center [47, 148] width 43 height 6
type input "[DATE]"
click at [32, 163] on button "button" at bounding box center [34, 162] width 6 height 12
type input "[DATE]"
click at [51, 209] on div "19" at bounding box center [51, 210] width 7 height 7
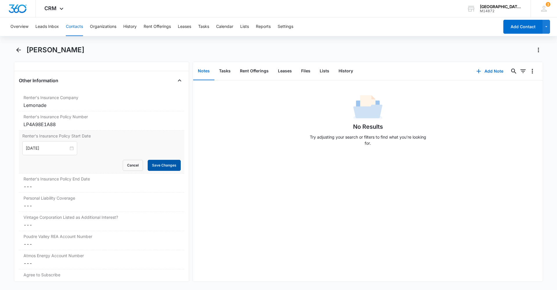
click at [155, 166] on button "Save Changes" at bounding box center [164, 165] width 33 height 11
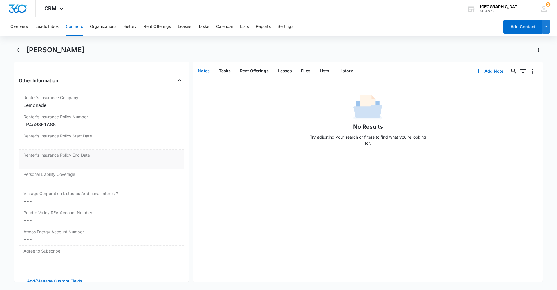
click at [70, 158] on div "Renter's Insurance Policy End Date Cancel Save Changes ---" at bounding box center [101, 159] width 165 height 19
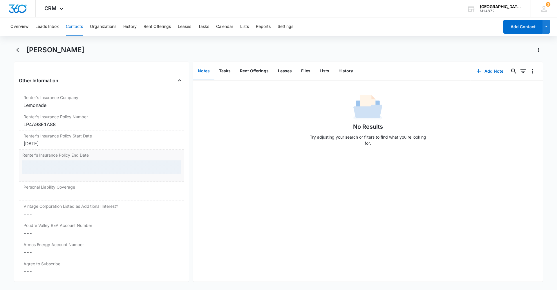
click at [77, 171] on div at bounding box center [101, 167] width 159 height 14
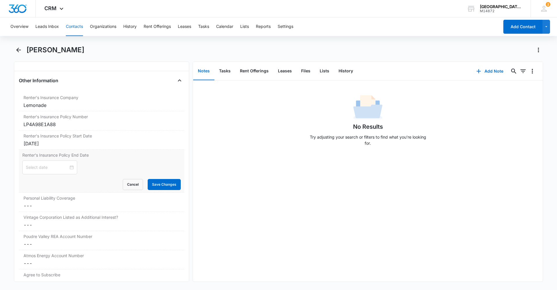
click at [77, 169] on div at bounding box center [101, 167] width 159 height 14
click at [68, 167] on div at bounding box center [50, 167] width 48 height 6
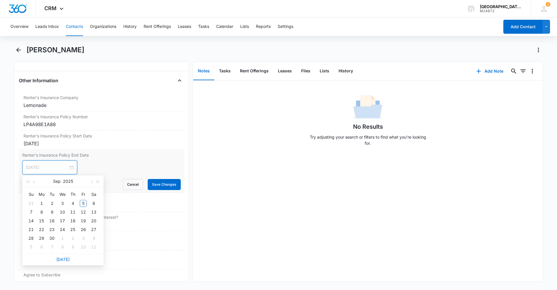
type input "[DATE]"
click at [33, 183] on button "button" at bounding box center [34, 181] width 6 height 12
click at [53, 230] on div "19" at bounding box center [51, 229] width 7 height 7
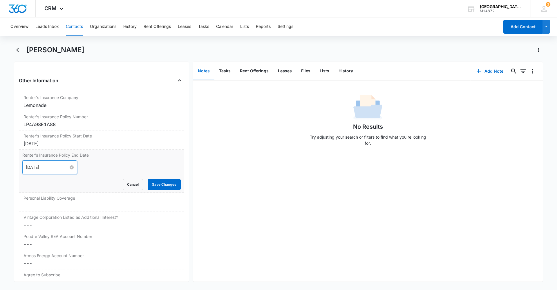
click at [54, 169] on input "[DATE]" at bounding box center [47, 167] width 43 height 6
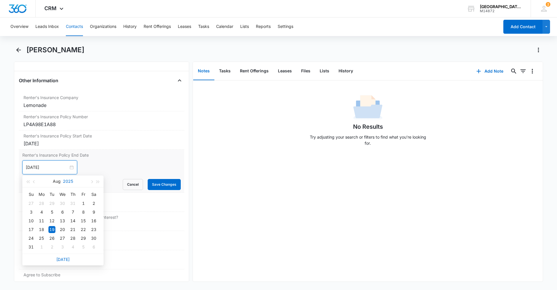
click at [70, 183] on button "2025" at bounding box center [68, 181] width 10 height 12
click at [66, 234] on div "2026" at bounding box center [62, 235] width 17 height 7
type input "[DATE]"
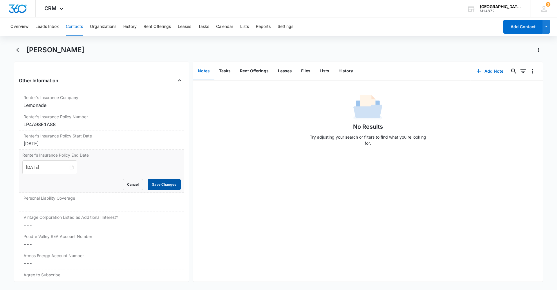
click at [148, 186] on button "Save Changes" at bounding box center [164, 184] width 33 height 11
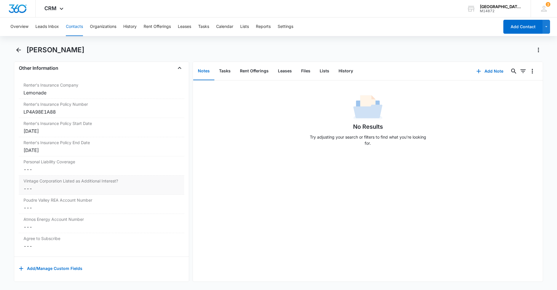
scroll to position [1186, 0]
click at [42, 165] on dd "Cancel Save Changes ---" at bounding box center [102, 168] width 156 height 7
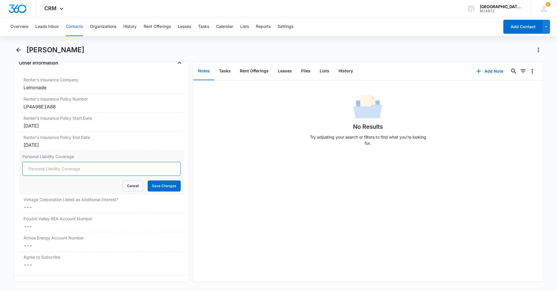
click at [52, 166] on input "Personal Liability Coverage" at bounding box center [101, 169] width 159 height 14
type input "300,000"
click at [148, 188] on button "Save Changes" at bounding box center [164, 185] width 33 height 11
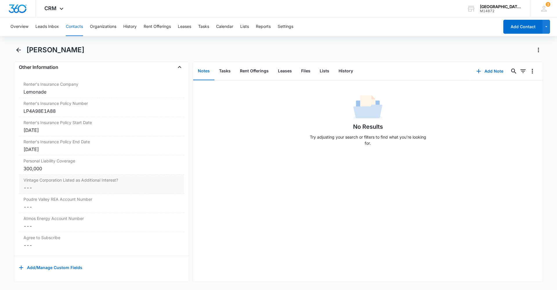
click at [72, 178] on label "Vintage Corporation Listed as Additional Interest?" at bounding box center [102, 180] width 156 height 6
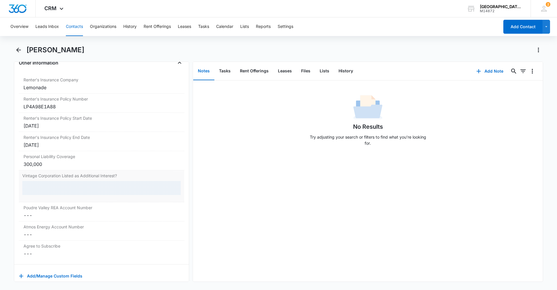
click at [70, 190] on div at bounding box center [101, 188] width 159 height 14
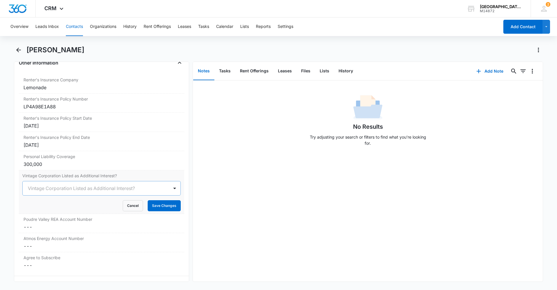
click at [44, 191] on div at bounding box center [95, 188] width 134 height 8
click at [42, 219] on div "Yes" at bounding box center [100, 220] width 143 height 6
click at [153, 197] on form "option Yes, selected. Yes Cancel Save Changes" at bounding box center [101, 196] width 159 height 30
click at [147, 197] on form "Yes Cancel Save Changes" at bounding box center [101, 196] width 159 height 30
drag, startPoint x: 147, startPoint y: 197, endPoint x: 172, endPoint y: 203, distance: 25.3
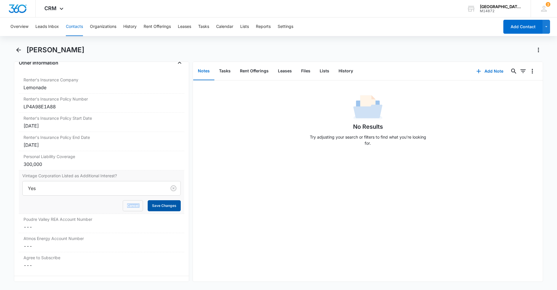
click at [172, 203] on button "Save Changes" at bounding box center [164, 205] width 33 height 11
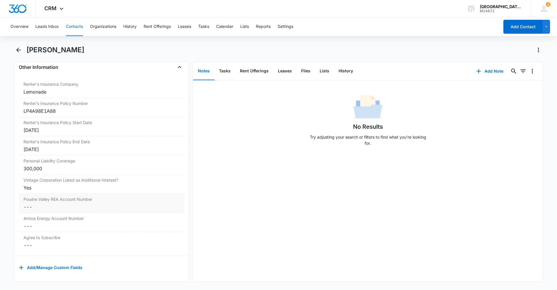
click at [52, 196] on label "Poudre Valley REA Account Number" at bounding box center [102, 199] width 156 height 6
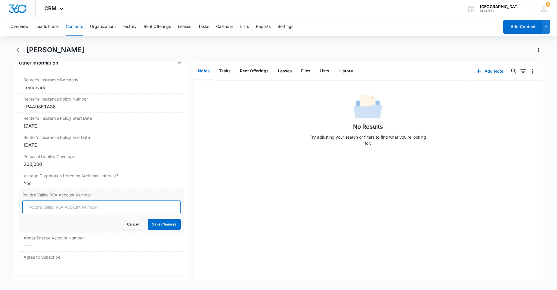
click at [53, 210] on input "Poudre Valley REA Account Number" at bounding box center [101, 207] width 159 height 14
type input "85094002"
click at [168, 226] on button "Save Changes" at bounding box center [164, 224] width 33 height 11
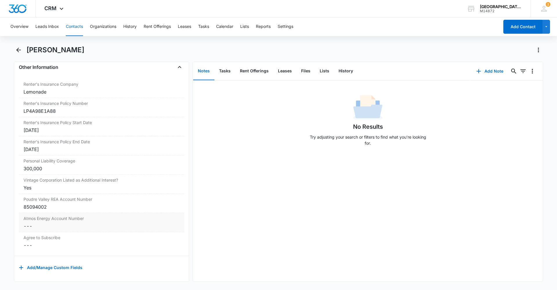
click at [70, 223] on dd "Cancel Save Changes ---" at bounding box center [102, 225] width 156 height 7
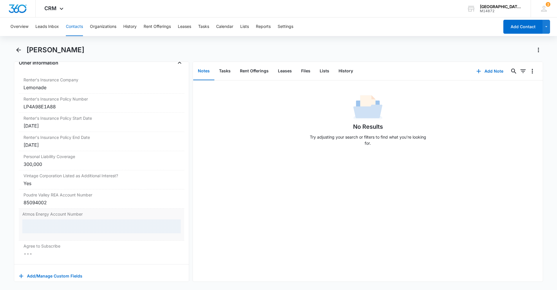
click at [70, 223] on div at bounding box center [101, 226] width 159 height 14
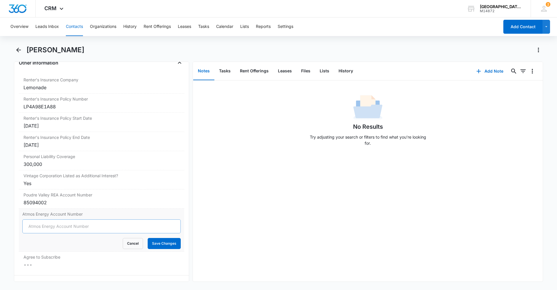
click at [71, 226] on input "Atmos Energy Account Number" at bounding box center [101, 226] width 159 height 14
type input "307348"
drag, startPoint x: 105, startPoint y: 225, endPoint x: 0, endPoint y: 218, distance: 105.3
click at [0, 218] on main "[PERSON_NAME] Remove GM [PERSON_NAME] Contact Info Name Cancel Save Changes [PE…" at bounding box center [278, 166] width 557 height 243
type input "307489550"
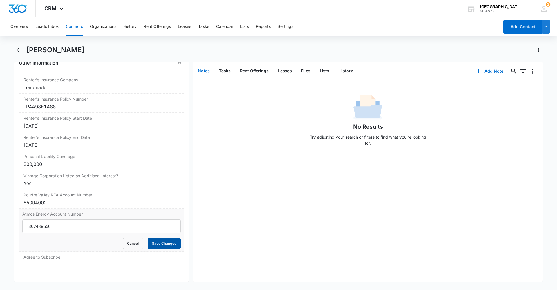
click at [169, 246] on button "Save Changes" at bounding box center [164, 243] width 33 height 11
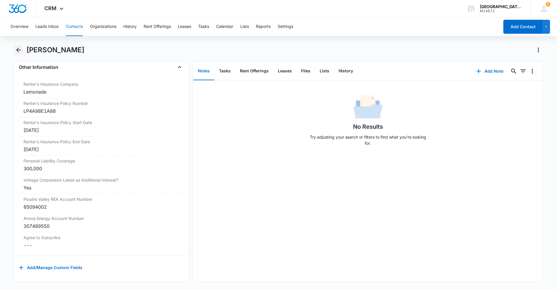
click at [15, 50] on icon "Back" at bounding box center [18, 49] width 7 height 7
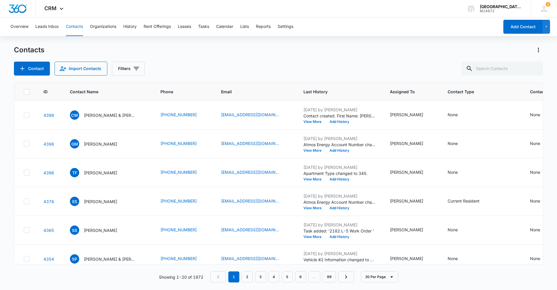
click at [42, 61] on div "Contacts Contact Import Contacts Filters" at bounding box center [279, 60] width 530 height 30
click at [45, 66] on button "Contact" at bounding box center [32, 69] width 36 height 14
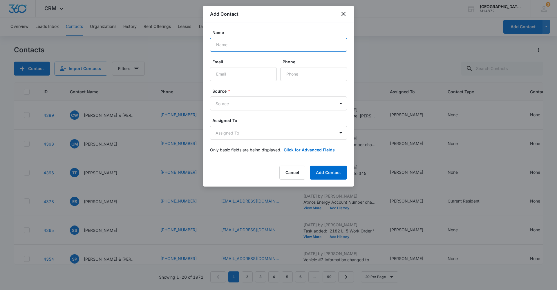
click at [278, 46] on input "Name" at bounding box center [278, 45] width 137 height 14
type input "[PERSON_NAME] Best"
click at [244, 73] on input "Email" at bounding box center [243, 74] width 67 height 14
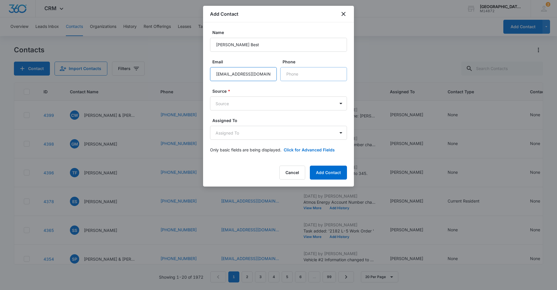
type input "[EMAIL_ADDRESS][DOMAIN_NAME]"
click at [287, 73] on input "Phone" at bounding box center [313, 74] width 67 height 14
type input "[PHONE_NUMBER]"
click at [261, 102] on body "CRM Apps Reputation Websites Forms CRM Email Social Content Ads Intelligence Fi…" at bounding box center [278, 145] width 557 height 290
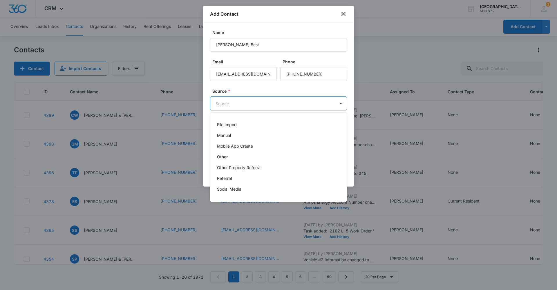
scroll to position [58, 0]
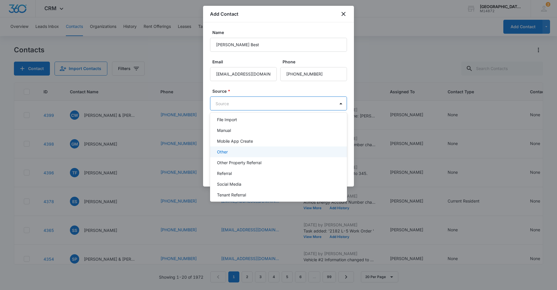
click at [235, 150] on div "Other" at bounding box center [278, 152] width 122 height 6
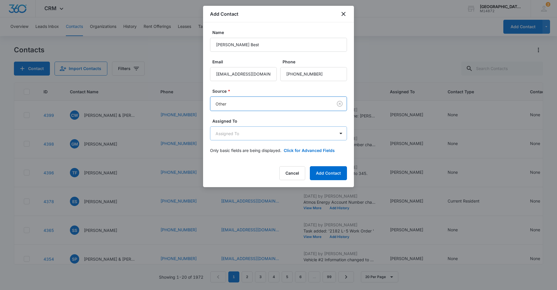
click at [250, 133] on body "CRM Apps Reputation Websites Forms CRM Email Social Content Ads Intelligence Fi…" at bounding box center [278, 145] width 557 height 290
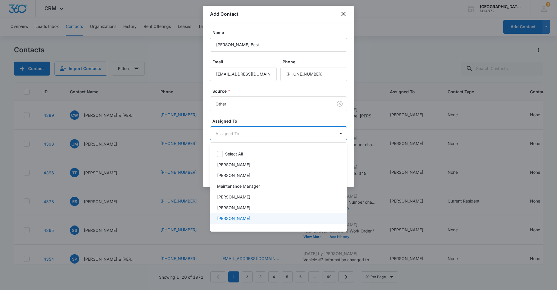
click at [231, 216] on div "[PERSON_NAME]" at bounding box center [278, 218] width 137 height 11
click at [347, 162] on div at bounding box center [278, 145] width 557 height 290
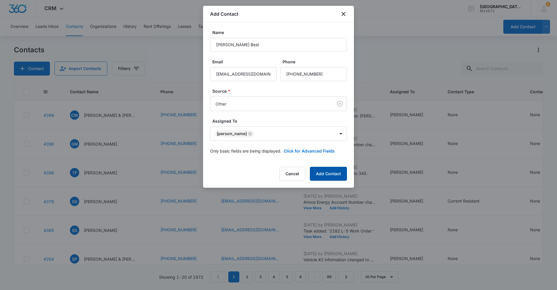
click at [335, 176] on button "Add Contact" at bounding box center [328, 174] width 37 height 14
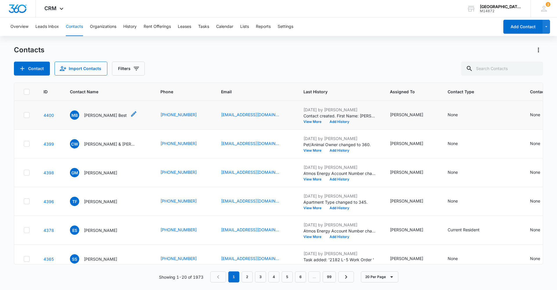
click at [91, 114] on p "[PERSON_NAME] Best" at bounding box center [105, 115] width 43 height 6
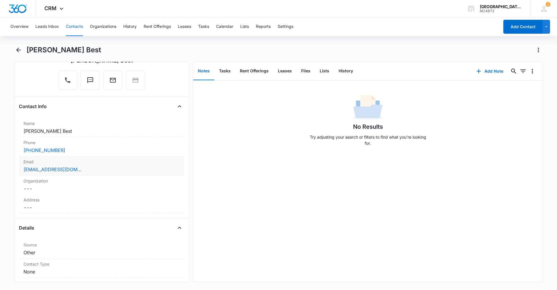
scroll to position [116, 0]
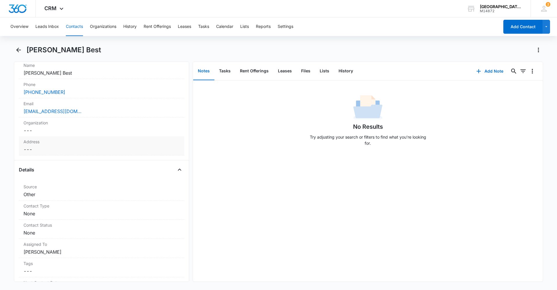
click at [46, 144] on label "Address" at bounding box center [102, 141] width 156 height 6
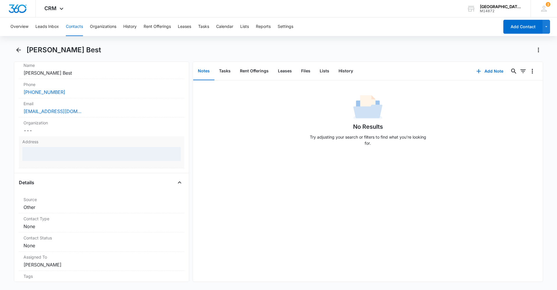
click at [66, 158] on div at bounding box center [101, 154] width 159 height 14
click at [69, 153] on div at bounding box center [101, 154] width 159 height 14
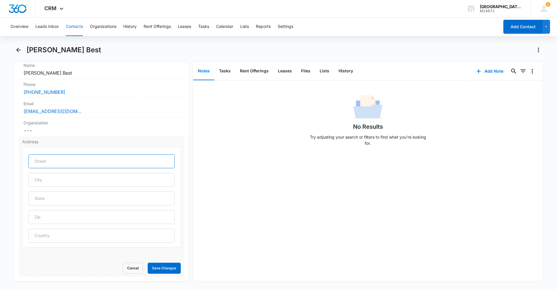
click at [62, 162] on input "text" at bounding box center [101, 161] width 146 height 14
type input "[STREET_ADDRESS]"
type input "[GEOGRAPHIC_DATA]"
type input "CO"
type input "80550"
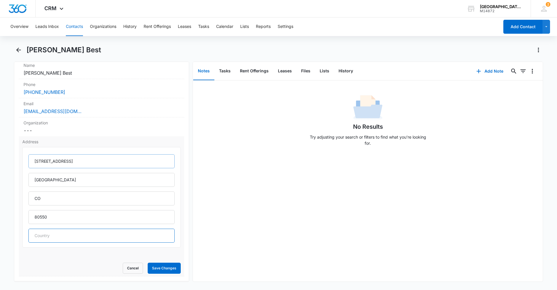
type input "[GEOGRAPHIC_DATA]"
type input "[STREET_ADDRESS]"
click at [156, 264] on button "Save Changes" at bounding box center [164, 267] width 33 height 11
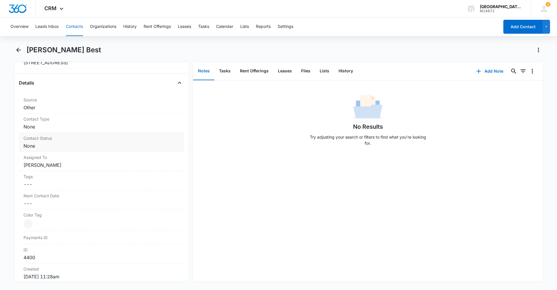
scroll to position [203, 0]
click at [52, 125] on dd "Cancel Save Changes None" at bounding box center [102, 126] width 156 height 7
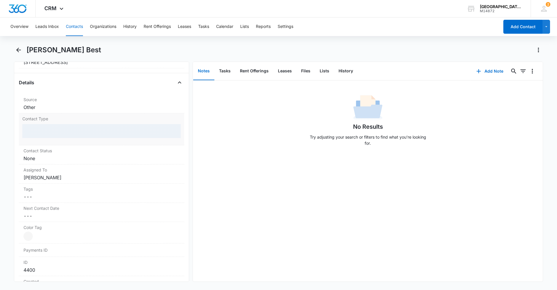
click at [54, 130] on div at bounding box center [101, 131] width 159 height 14
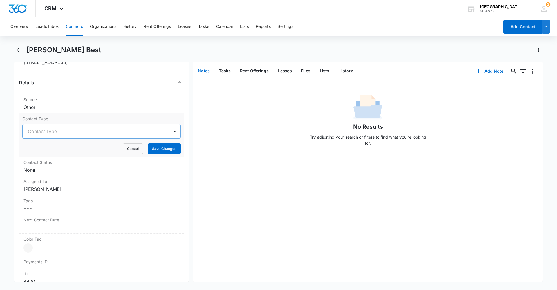
click at [55, 132] on div at bounding box center [95, 131] width 134 height 8
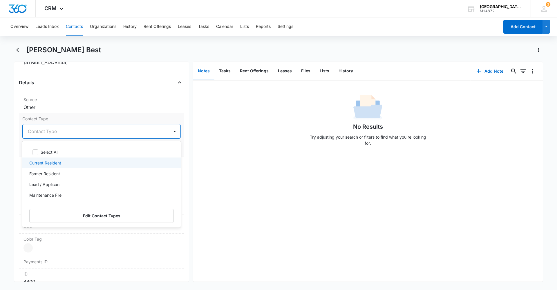
click at [56, 165] on p "Current Resident" at bounding box center [45, 163] width 32 height 6
click at [190, 197] on div "Remove MB [PERSON_NAME] Best Contact Info Name Cancel Save Changes [PERSON_NAME…" at bounding box center [279, 172] width 530 height 220
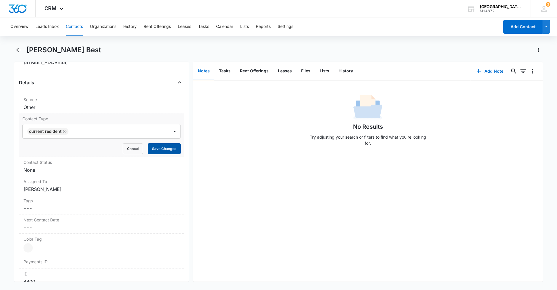
drag, startPoint x: 166, startPoint y: 148, endPoint x: 164, endPoint y: 151, distance: 3.8
click at [165, 149] on button "Save Changes" at bounding box center [164, 148] width 33 height 11
click at [42, 165] on div "Contact Status Cancel Save Changes None" at bounding box center [101, 166] width 165 height 19
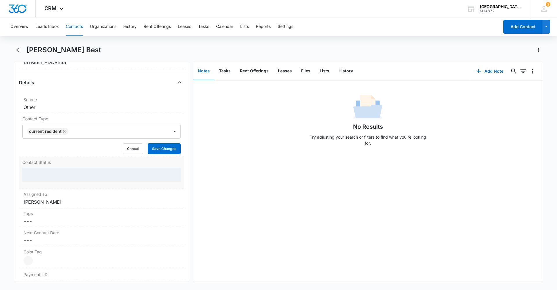
click at [43, 176] on div at bounding box center [101, 175] width 159 height 14
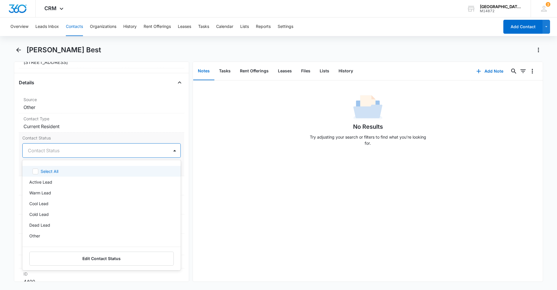
click at [53, 148] on div at bounding box center [95, 150] width 134 height 8
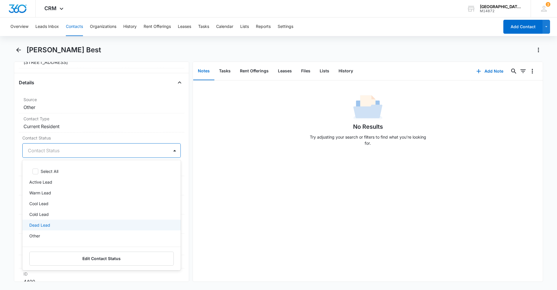
scroll to position [391, 0]
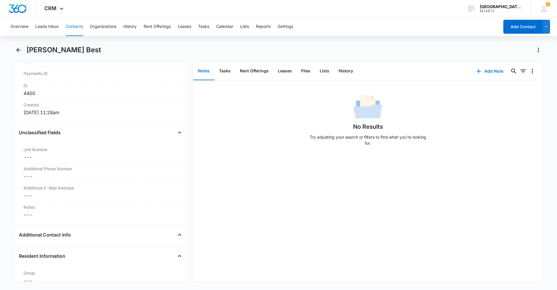
click at [200, 156] on div "No Results Try adjusting your search or filters to find what you’re looking for." at bounding box center [368, 180] width 350 height 201
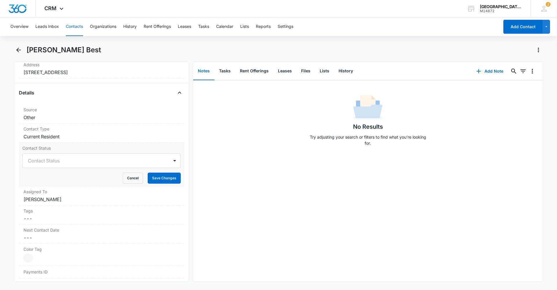
scroll to position [188, 0]
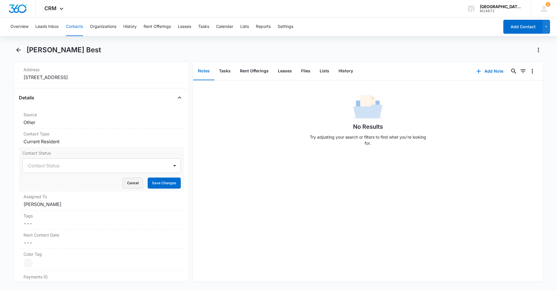
click at [125, 183] on button "Cancel" at bounding box center [133, 182] width 20 height 11
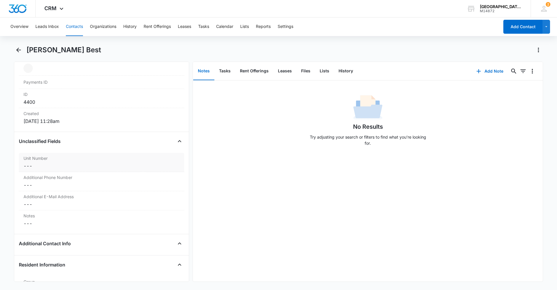
scroll to position [362, 0]
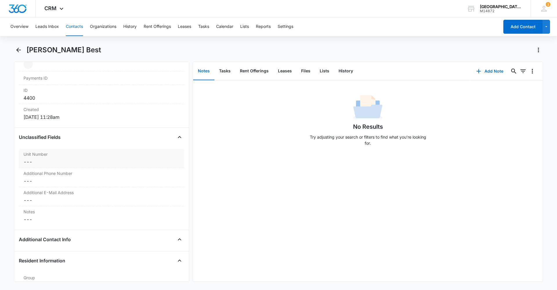
click at [59, 161] on dd "Cancel Save Changes ---" at bounding box center [102, 161] width 156 height 7
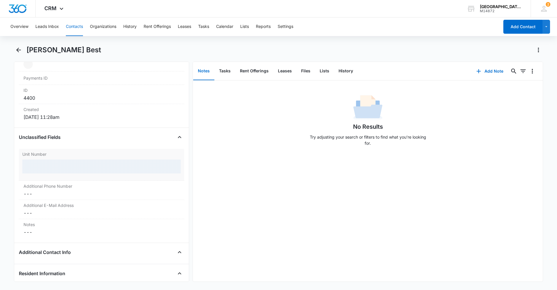
click at [60, 167] on div at bounding box center [101, 166] width 159 height 14
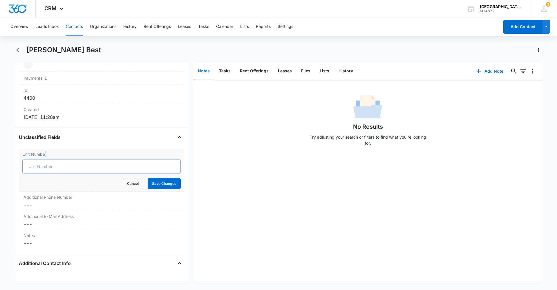
drag, startPoint x: 46, startPoint y: 159, endPoint x: 51, endPoint y: 165, distance: 8.1
click at [51, 165] on div "Unit Number Cancel Save Changes" at bounding box center [101, 170] width 165 height 43
click at [52, 167] on input "Unit Number" at bounding box center [101, 166] width 159 height 14
type input "T-6"
click at [156, 183] on button "Save Changes" at bounding box center [164, 183] width 33 height 11
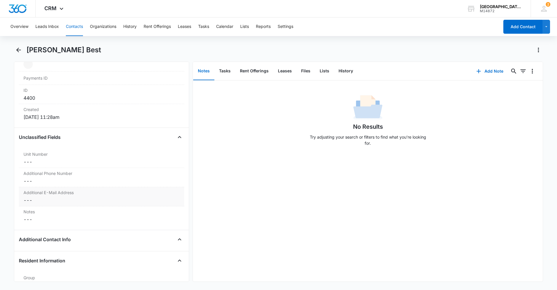
scroll to position [391, 0]
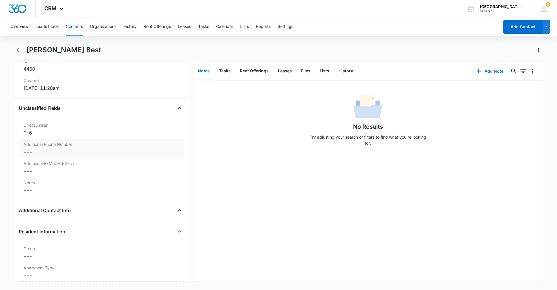
click at [59, 148] on div "Additional Phone Number Cancel Save Changes ---" at bounding box center [101, 148] width 165 height 19
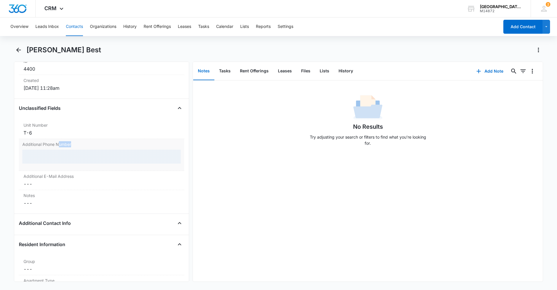
drag, startPoint x: 59, startPoint y: 148, endPoint x: 60, endPoint y: 153, distance: 5.3
click at [60, 152] on div at bounding box center [101, 157] width 159 height 14
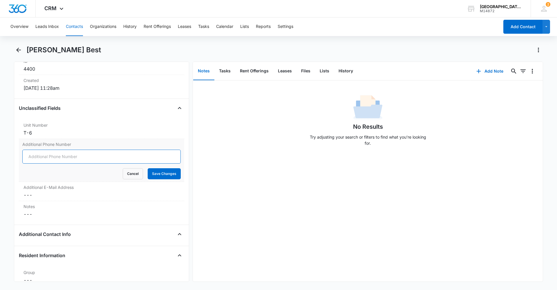
click at [59, 154] on input "Additional Phone Number" at bounding box center [101, 157] width 159 height 14
click at [133, 173] on button "Cancel" at bounding box center [133, 173] width 20 height 11
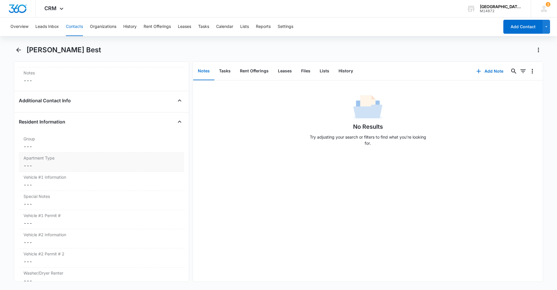
scroll to position [536, 0]
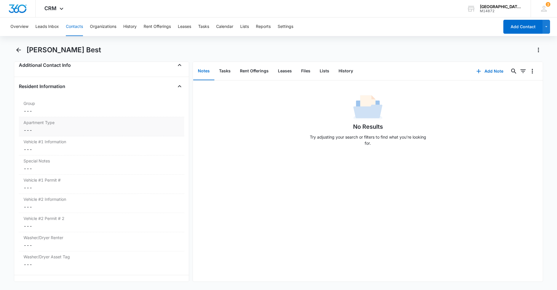
click at [64, 129] on dd "Cancel Save Changes ---" at bounding box center [102, 130] width 156 height 7
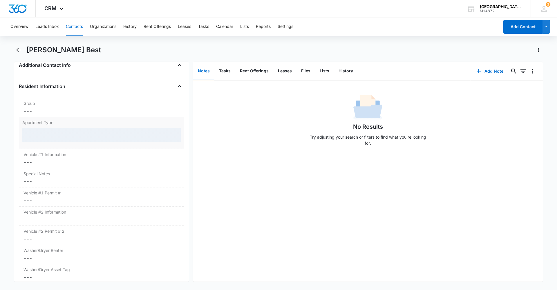
click at [60, 137] on div at bounding box center [101, 135] width 159 height 14
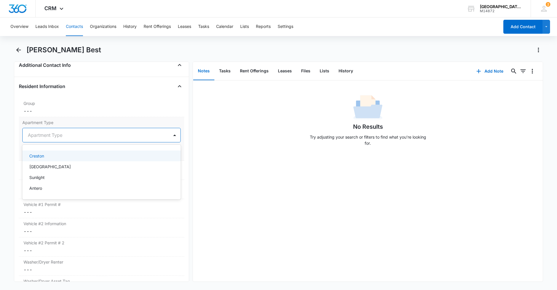
click at [57, 135] on div at bounding box center [95, 135] width 134 height 8
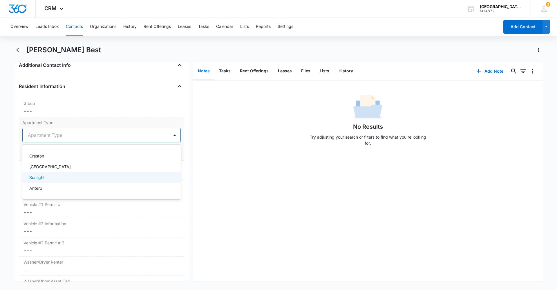
click at [55, 176] on div "Sunlight" at bounding box center [100, 177] width 143 height 6
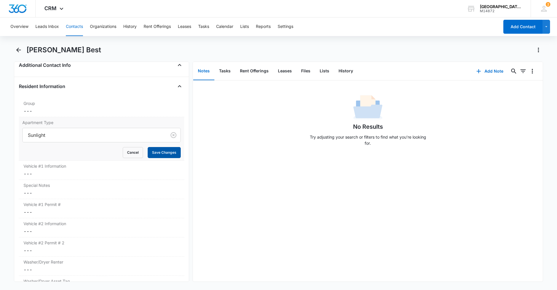
click at [148, 151] on button "Save Changes" at bounding box center [164, 152] width 33 height 11
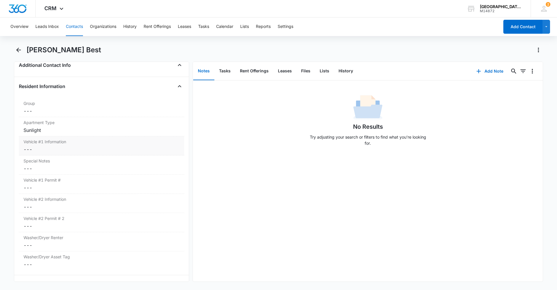
click at [53, 146] on dd "Cancel Save Changes ---" at bounding box center [102, 149] width 156 height 7
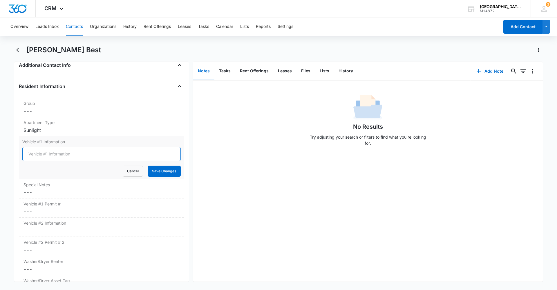
click at [56, 154] on input "Vehicle #1 Information" at bounding box center [101, 154] width 159 height 14
click at [88, 153] on input "2025 Ram 1500" at bounding box center [101, 154] width 159 height 14
type input "2025 Ram 1500 White [US_STATE] 491-EMZ"
click at [163, 171] on button "Save Changes" at bounding box center [164, 170] width 33 height 11
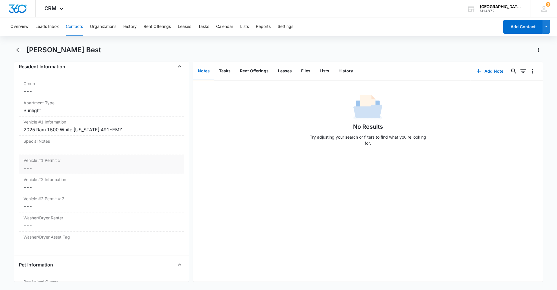
scroll to position [566, 0]
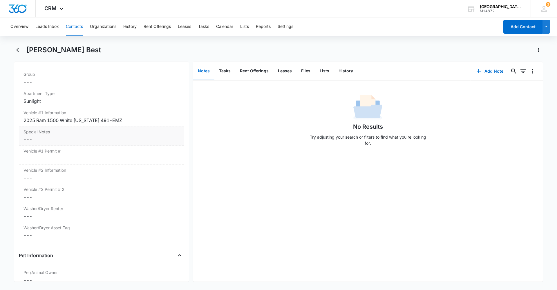
click at [40, 138] on dd "Cancel Save Changes ---" at bounding box center [102, 139] width 156 height 7
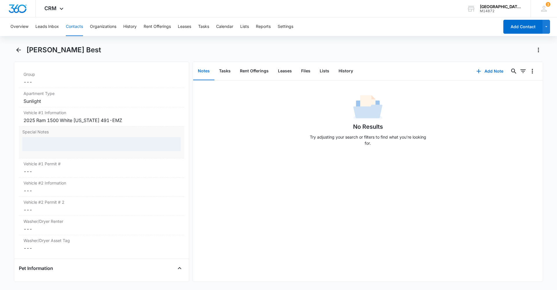
click at [48, 141] on div at bounding box center [101, 144] width 159 height 14
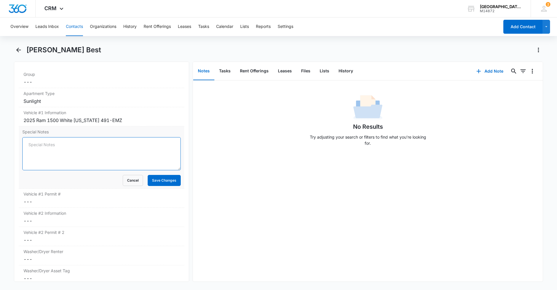
click at [53, 145] on textarea "Special Notes" at bounding box center [101, 153] width 159 height 33
click at [123, 179] on button "Cancel" at bounding box center [133, 180] width 20 height 11
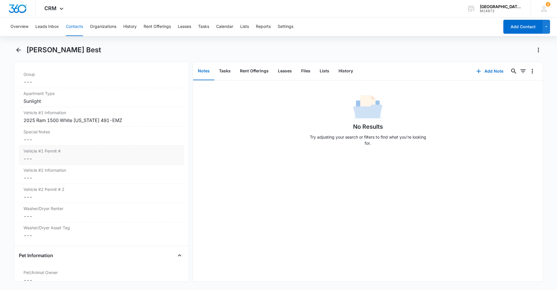
click at [62, 157] on dd "Cancel Save Changes ---" at bounding box center [102, 158] width 156 height 7
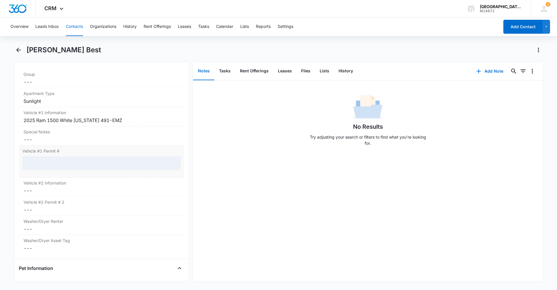
click at [68, 161] on div at bounding box center [101, 163] width 159 height 14
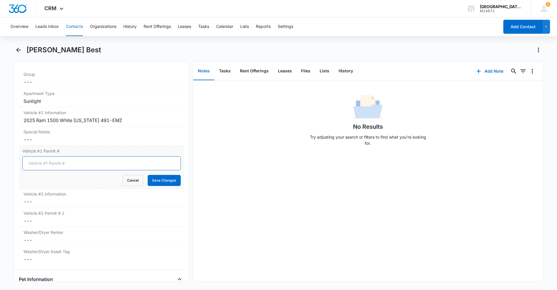
click at [76, 165] on input "Vehicle #1 Permit #" at bounding box center [101, 163] width 159 height 14
type input "0166"
click at [155, 179] on button "Save Changes" at bounding box center [164, 180] width 33 height 11
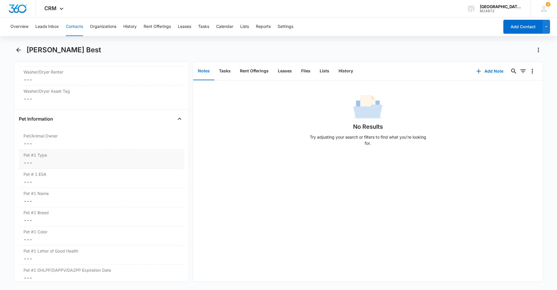
scroll to position [711, 0]
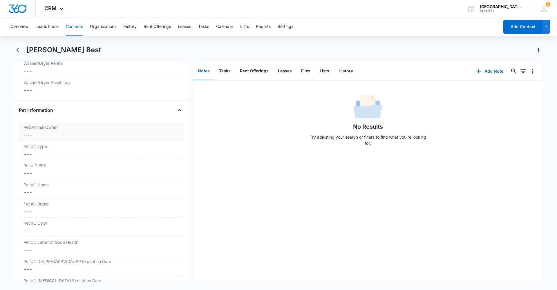
click at [62, 140] on div "Pet/Animal Owner Cancel Save Changes ---" at bounding box center [101, 131] width 165 height 19
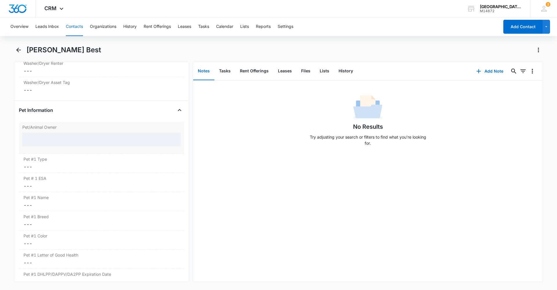
click at [40, 143] on div at bounding box center [101, 139] width 159 height 14
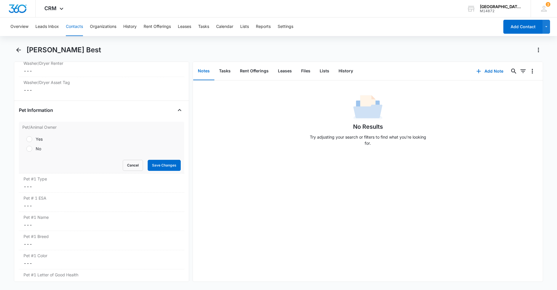
drag, startPoint x: 32, startPoint y: 151, endPoint x: 50, endPoint y: 152, distance: 18.6
click at [32, 151] on label "No" at bounding box center [101, 148] width 159 height 6
click at [26, 151] on input "No" at bounding box center [24, 149] width 4 height 4
radio input "true"
click at [153, 162] on button "Save Changes" at bounding box center [164, 165] width 33 height 11
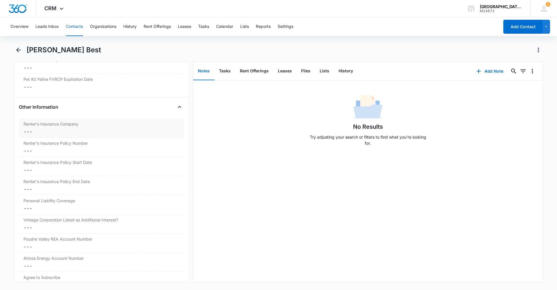
scroll to position [1175, 0]
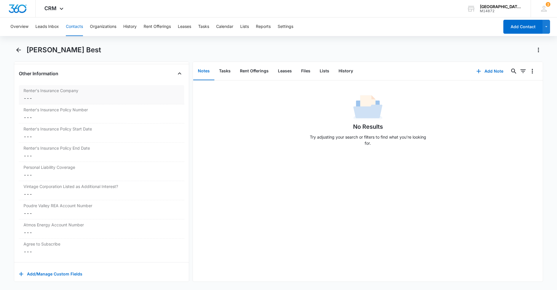
click at [69, 98] on dd "Cancel Save Changes ---" at bounding box center [102, 98] width 156 height 7
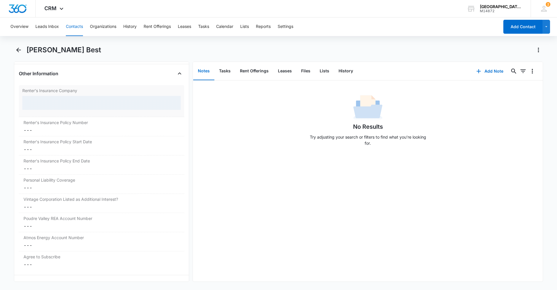
click at [71, 104] on div at bounding box center [101, 103] width 159 height 14
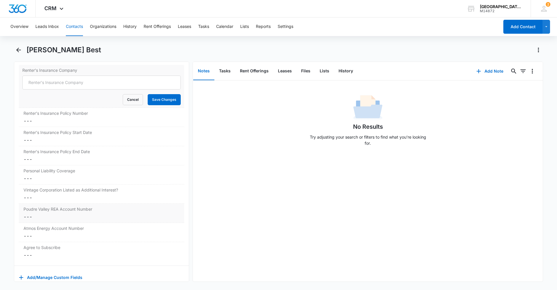
scroll to position [1204, 0]
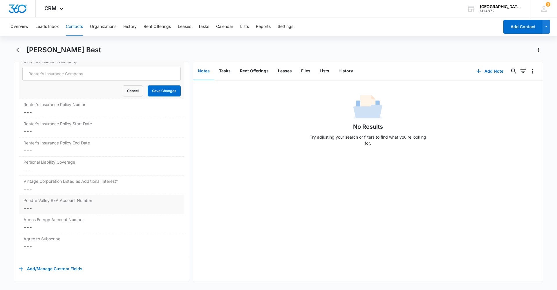
click at [52, 206] on dd "Cancel Save Changes ---" at bounding box center [102, 207] width 156 height 7
click at [64, 246] on label "Atmos Energy Account Number" at bounding box center [102, 243] width 156 height 6
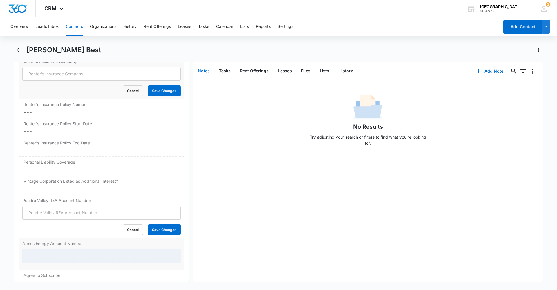
click at [59, 248] on div "Atmos Energy Account Number" at bounding box center [101, 254] width 165 height 32
click at [58, 256] on div at bounding box center [101, 256] width 159 height 14
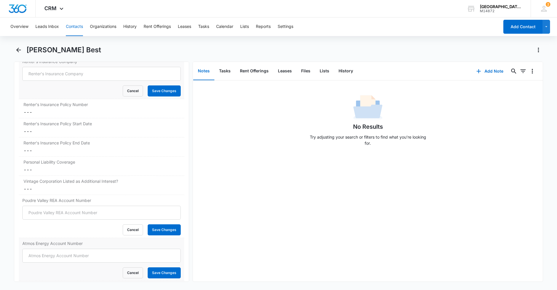
click at [59, 256] on input "Atmos Energy Account Number" at bounding box center [101, 256] width 159 height 14
type input "3"
type input "3073808811"
click at [158, 275] on button "Save Changes" at bounding box center [164, 272] width 33 height 11
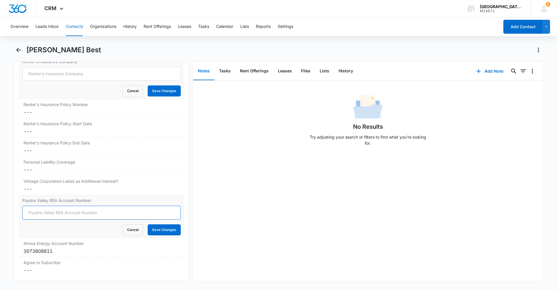
click at [60, 208] on input "Poudre Valley REA Account Number" at bounding box center [101, 213] width 159 height 14
type input "85085002"
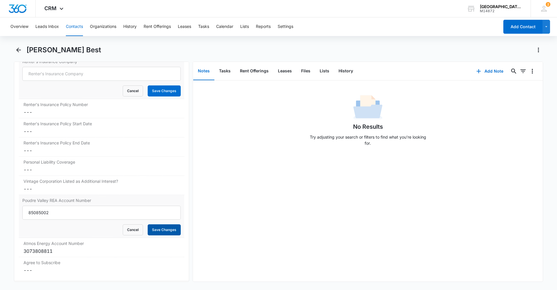
click at [167, 227] on button "Save Changes" at bounding box center [164, 229] width 33 height 11
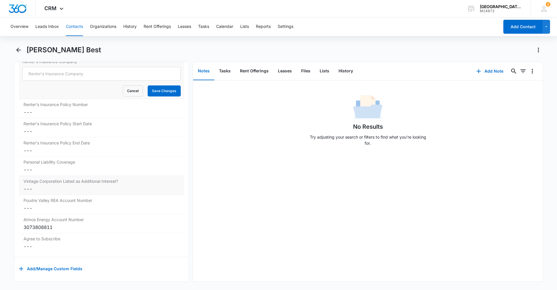
click at [65, 183] on label "Vintage Corporation Listed as Additional Interest?" at bounding box center [102, 181] width 156 height 6
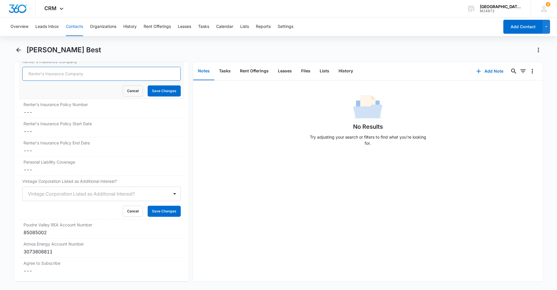
click at [67, 78] on input "Renter's Insurance Company" at bounding box center [101, 74] width 159 height 14
type input "State Farm"
click at [153, 94] on button "Save Changes" at bounding box center [164, 90] width 33 height 11
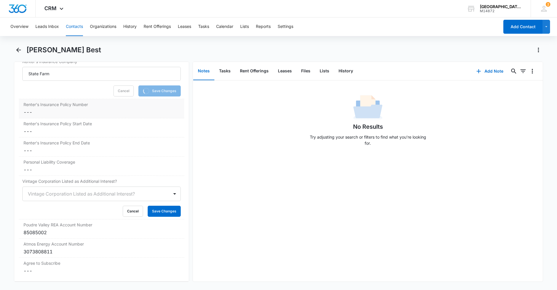
click at [87, 109] on dd "Cancel Save Changes ---" at bounding box center [102, 112] width 156 height 7
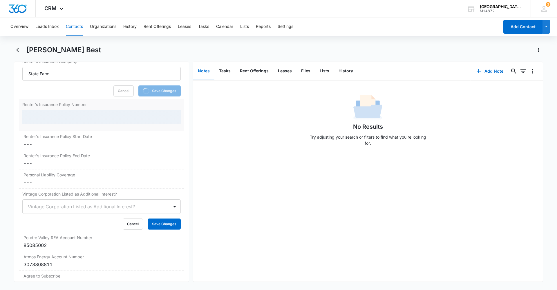
click at [71, 109] on div "Renter's Insurance Policy Number" at bounding box center [101, 115] width 165 height 32
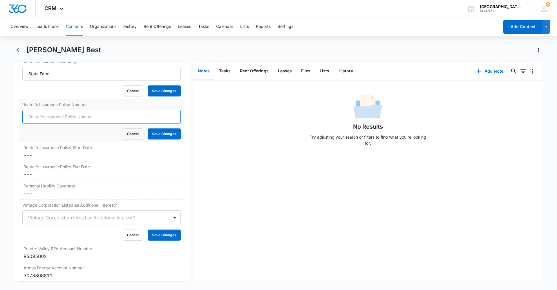
click at [71, 117] on input "Renter's Insurance Policy Number" at bounding box center [101, 117] width 159 height 14
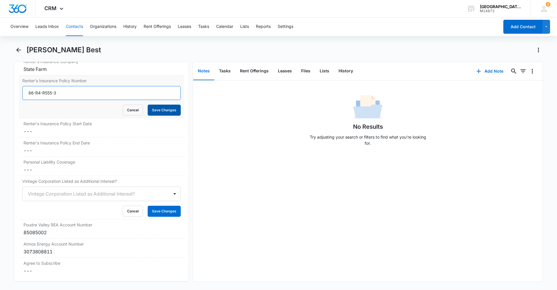
type input "86-R4-R555-3"
click at [150, 111] on button "Save Changes" at bounding box center [164, 110] width 33 height 11
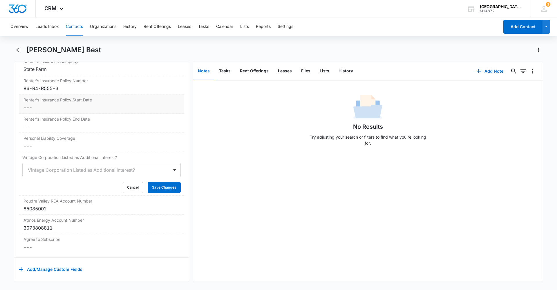
click at [71, 105] on dd "Cancel Save Changes ---" at bounding box center [102, 107] width 156 height 7
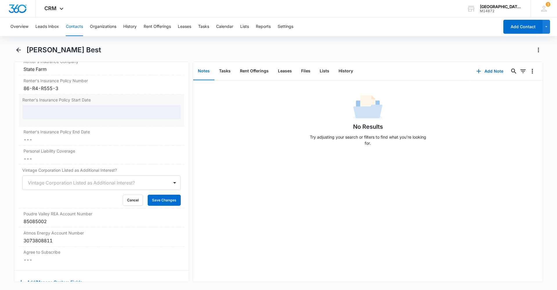
click at [72, 112] on div at bounding box center [101, 112] width 159 height 14
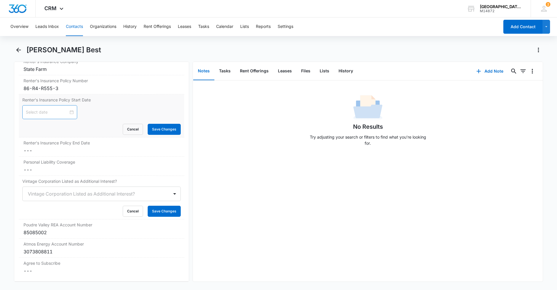
click at [69, 114] on div at bounding box center [50, 112] width 48 height 6
type input "[DATE]"
click at [72, 149] on div "4" at bounding box center [72, 148] width 7 height 7
click at [170, 135] on div "Renter's Insurance Policy Start Date [DATE] [DATE] Su Mo Tu We Th Fr Sa 31 1 2 …" at bounding box center [101, 115] width 165 height 43
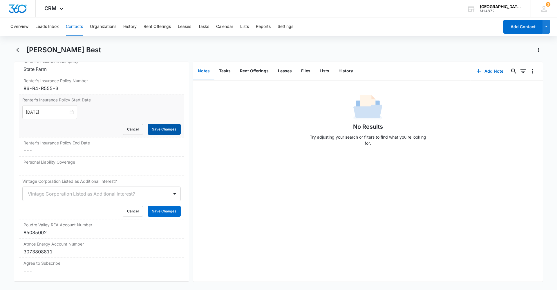
click at [167, 130] on button "Save Changes" at bounding box center [164, 129] width 33 height 11
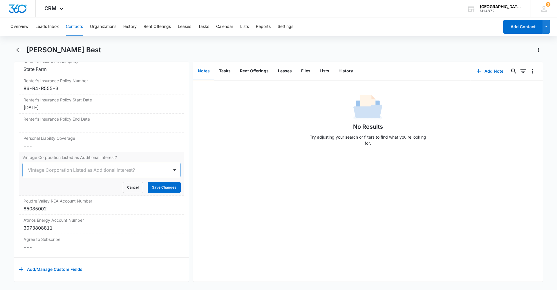
click at [73, 171] on div at bounding box center [95, 170] width 134 height 8
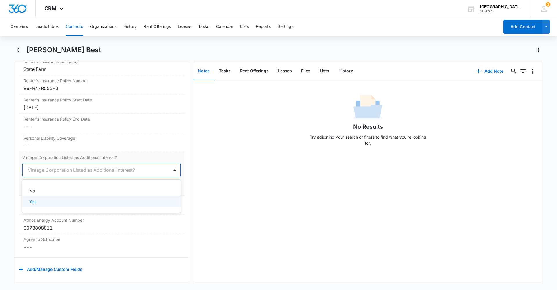
click at [49, 199] on div "Yes" at bounding box center [100, 201] width 143 height 6
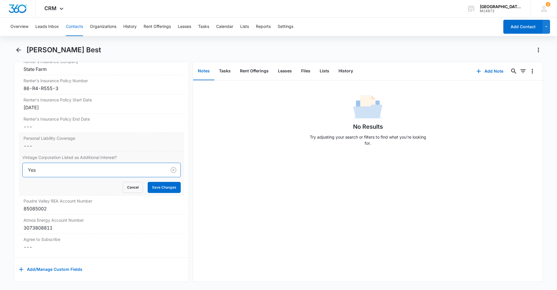
click at [51, 141] on label "Personal Liability Coverage" at bounding box center [102, 138] width 156 height 6
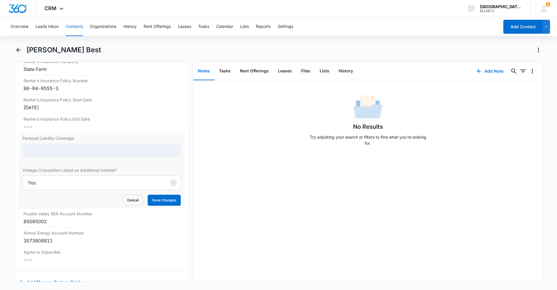
click at [49, 150] on div at bounding box center [101, 150] width 159 height 14
click at [50, 154] on div at bounding box center [101, 150] width 159 height 14
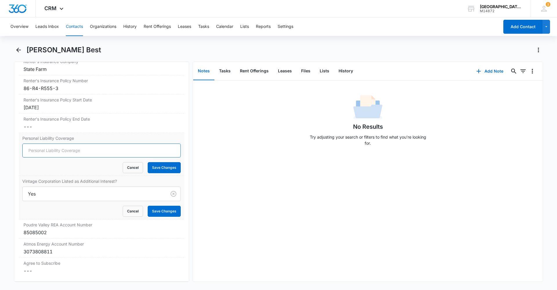
click at [52, 152] on input "Personal Liability Coverage" at bounding box center [101, 150] width 159 height 14
type input "300,000"
click at [150, 171] on button "Save Changes" at bounding box center [164, 167] width 33 height 11
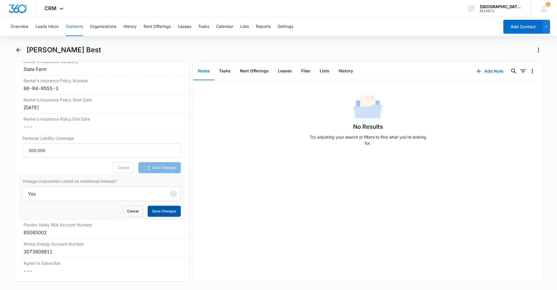
click at [167, 210] on button "Save Changes" at bounding box center [164, 211] width 33 height 11
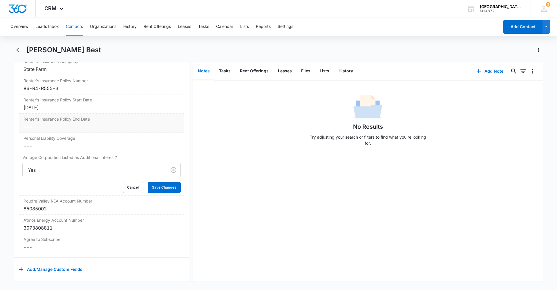
click at [51, 122] on div "Renter's Insurance Policy End Date Cancel Save Changes ---" at bounding box center [101, 123] width 165 height 19
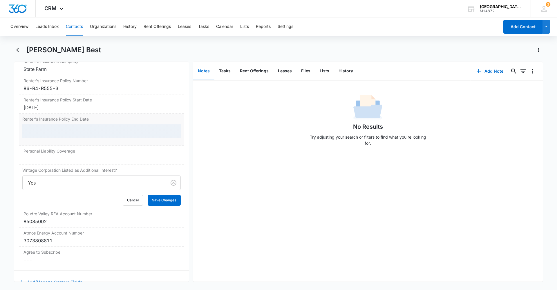
click at [48, 127] on div at bounding box center [101, 131] width 159 height 14
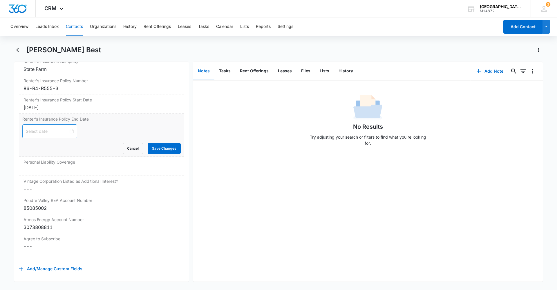
click at [49, 132] on input at bounding box center [47, 131] width 43 height 6
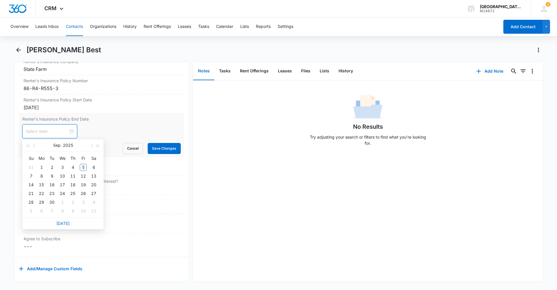
click at [69, 131] on div at bounding box center [50, 131] width 48 height 6
click at [76, 168] on div "4" at bounding box center [72, 167] width 7 height 7
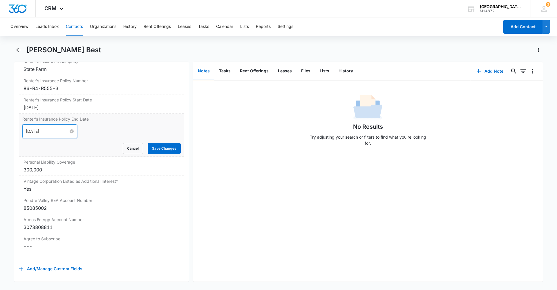
click at [51, 131] on input "[DATE]" at bounding box center [47, 131] width 43 height 6
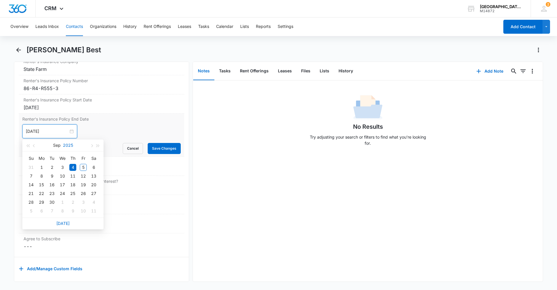
click at [64, 144] on button "2025" at bounding box center [68, 145] width 10 height 12
click at [60, 198] on div "2026" at bounding box center [62, 199] width 17 height 7
type input "[DATE]"
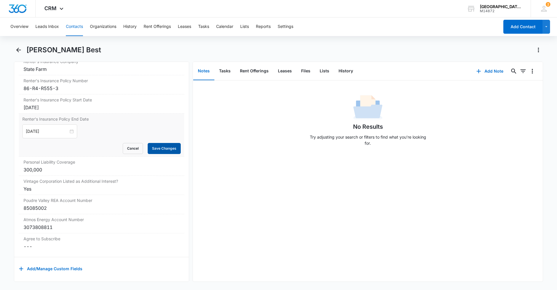
click at [148, 151] on button "Save Changes" at bounding box center [164, 148] width 33 height 11
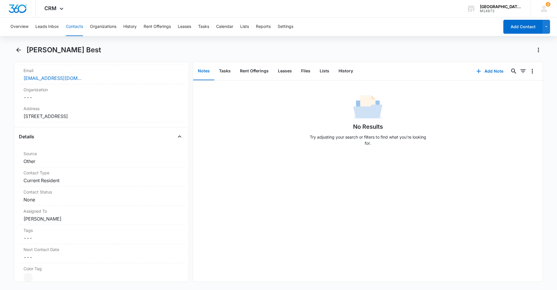
scroll to position [54, 0]
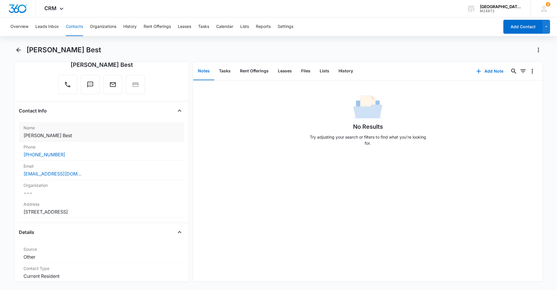
click at [32, 133] on dd "Cancel Save Changes [PERSON_NAME] Best" at bounding box center [102, 135] width 156 height 7
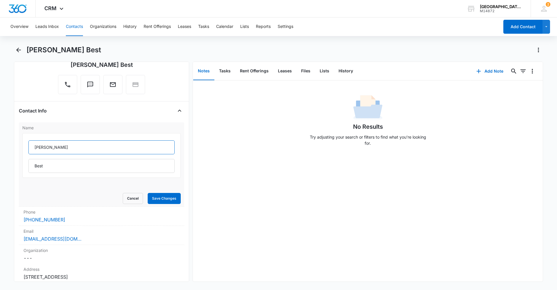
click at [39, 148] on input "[PERSON_NAME]" at bounding box center [101, 147] width 146 height 14
type input "[PERSON_NAME]"
click at [159, 199] on button "Save Changes" at bounding box center [164, 198] width 33 height 11
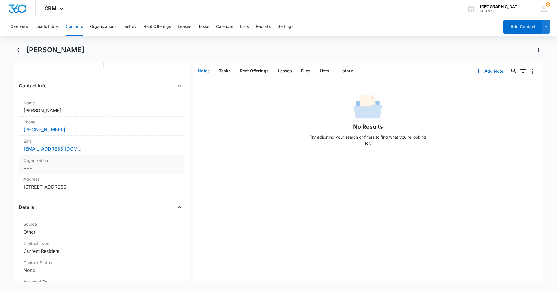
scroll to position [112, 0]
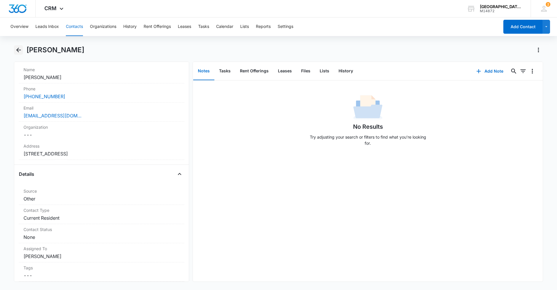
click at [16, 50] on icon "Back" at bounding box center [18, 49] width 7 height 7
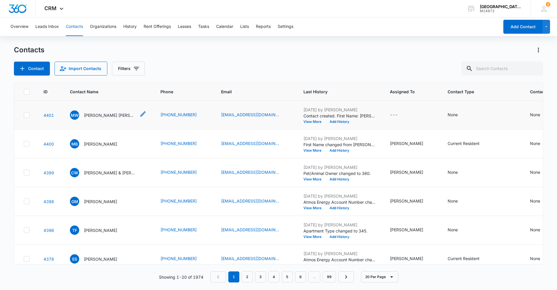
click at [126, 116] on p "[PERSON_NAME] [PERSON_NAME]" at bounding box center [110, 115] width 52 height 6
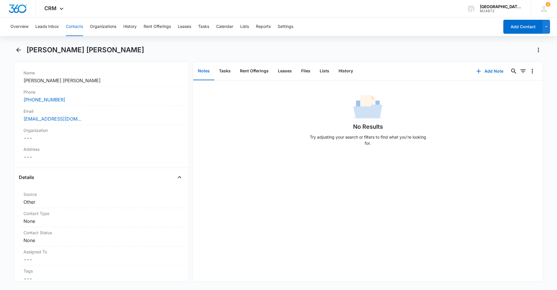
scroll to position [116, 0]
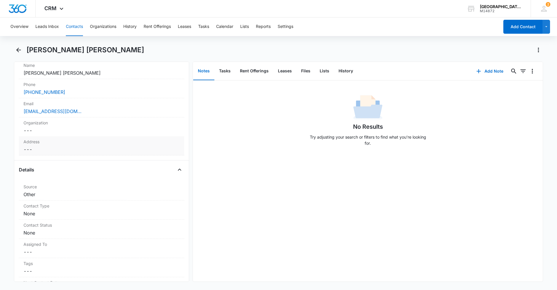
click at [65, 141] on label "Address" at bounding box center [102, 141] width 156 height 6
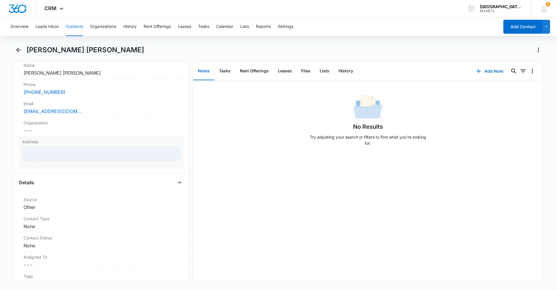
click at [67, 156] on div at bounding box center [101, 154] width 159 height 14
click at [80, 157] on div at bounding box center [101, 154] width 159 height 14
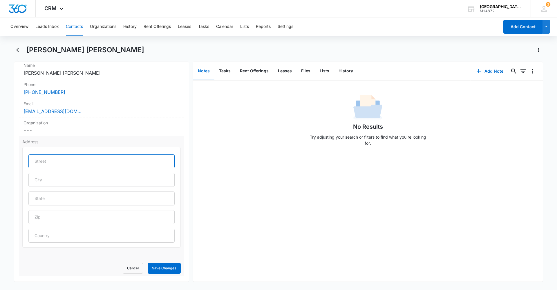
click at [77, 166] on input "text" at bounding box center [101, 161] width 146 height 14
type input "[STREET_ADDRESS]"
type input "[GEOGRAPHIC_DATA]"
type input "CO"
type input "80550"
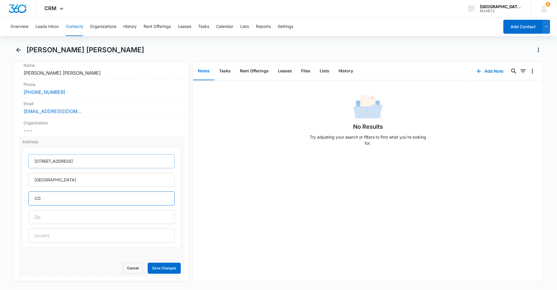
type input "[GEOGRAPHIC_DATA]"
type input "[STREET_ADDRESS]"
click at [158, 266] on button "Save Changes" at bounding box center [164, 267] width 33 height 11
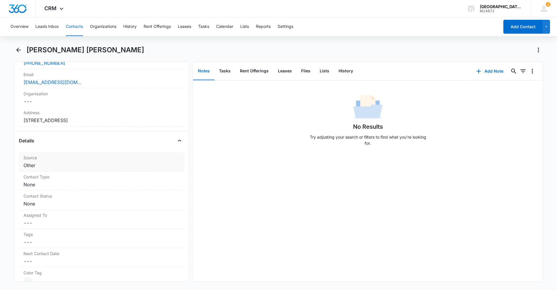
scroll to position [174, 0]
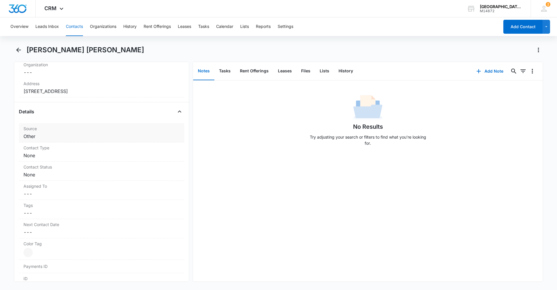
click at [51, 135] on dd "Cancel Save Changes Other" at bounding box center [102, 136] width 156 height 7
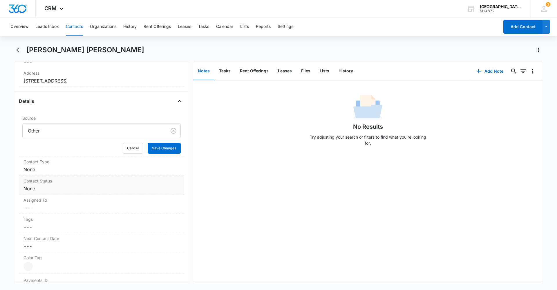
scroll to position [203, 0]
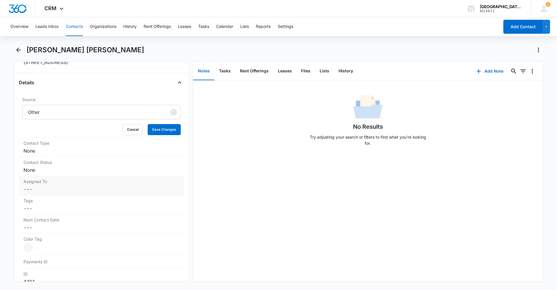
click at [44, 186] on dd "Cancel Save Changes ---" at bounding box center [102, 189] width 156 height 7
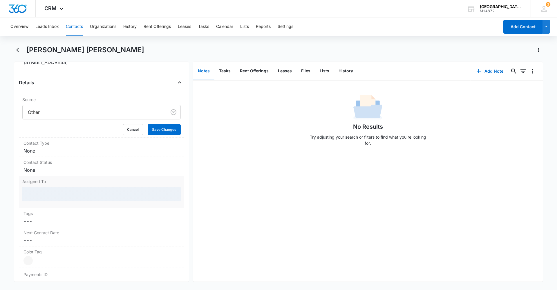
click at [29, 196] on div at bounding box center [101, 194] width 159 height 14
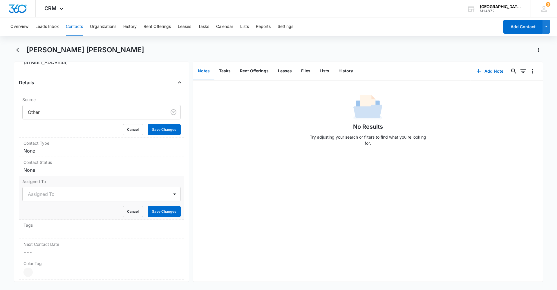
click at [39, 191] on div at bounding box center [95, 194] width 134 height 8
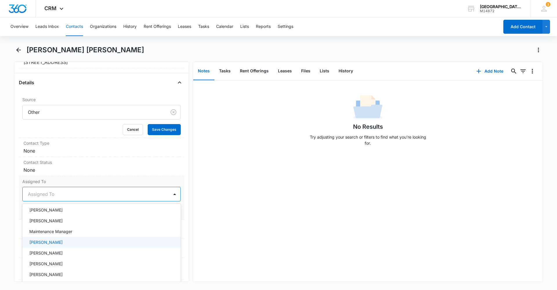
scroll to position [29, 0]
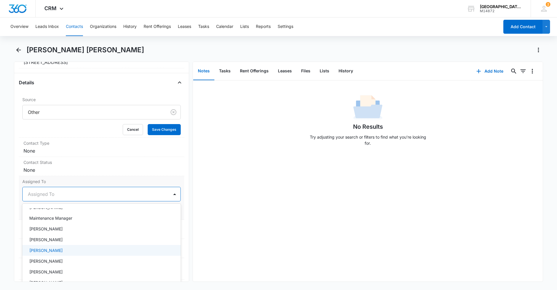
click at [38, 251] on p "[PERSON_NAME]" at bounding box center [45, 250] width 33 height 6
drag, startPoint x: 214, startPoint y: 213, endPoint x: 210, endPoint y: 210, distance: 5.1
click at [214, 213] on div "No Results Try adjusting your search or filters to find what you’re looking for." at bounding box center [368, 180] width 350 height 201
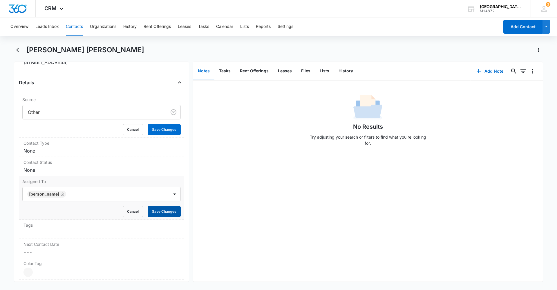
click at [152, 208] on button "Save Changes" at bounding box center [164, 211] width 33 height 11
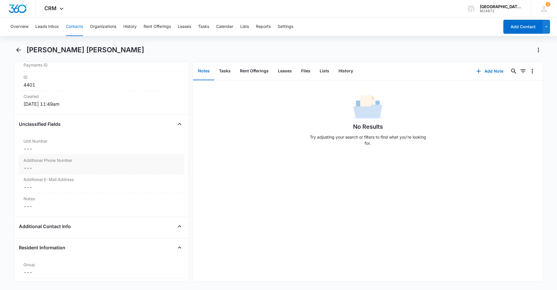
scroll to position [406, 0]
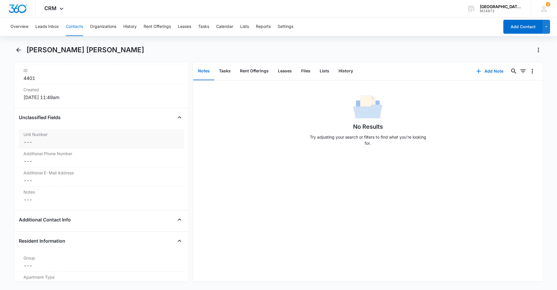
click at [39, 140] on dd "Cancel Save Changes ---" at bounding box center [102, 141] width 156 height 7
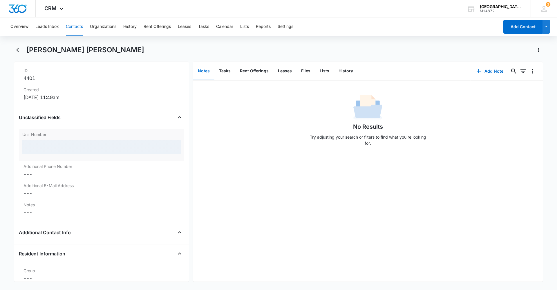
click at [44, 144] on div at bounding box center [101, 147] width 159 height 14
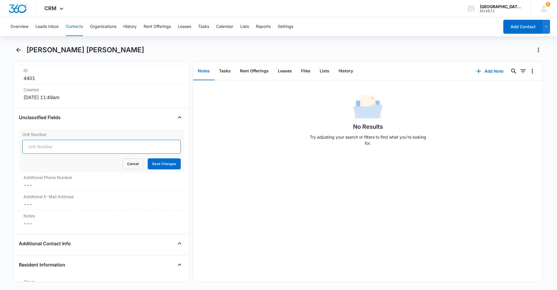
click at [52, 146] on input "Unit Number" at bounding box center [101, 147] width 159 height 14
type input "O-3"
click at [168, 161] on button "Save Changes" at bounding box center [164, 163] width 33 height 11
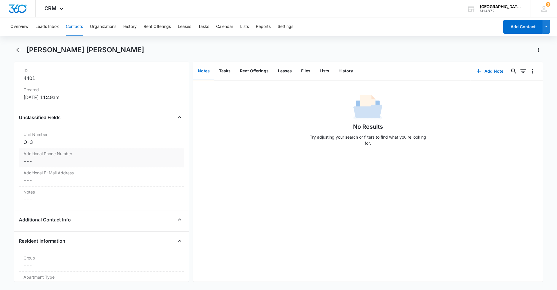
click at [47, 162] on dd "Cancel Save Changes ---" at bounding box center [102, 161] width 156 height 7
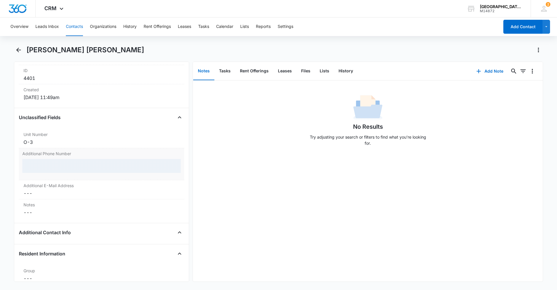
click at [54, 164] on div at bounding box center [101, 166] width 159 height 14
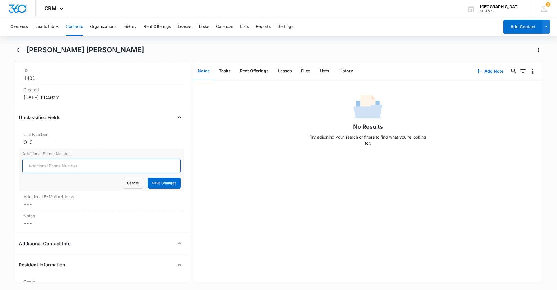
click at [53, 161] on input "Additional Phone Number" at bounding box center [101, 166] width 159 height 14
type input "[PHONE_NUMBER]"
click at [154, 181] on button "Save Changes" at bounding box center [164, 182] width 33 height 11
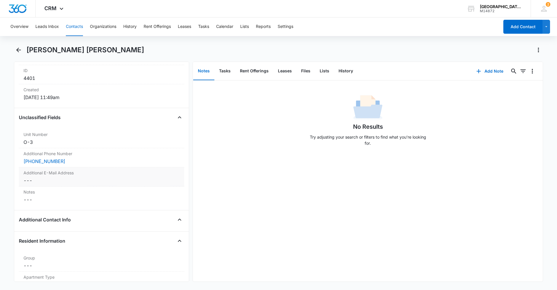
click at [46, 180] on dd "Cancel Save Changes ---" at bounding box center [102, 180] width 156 height 7
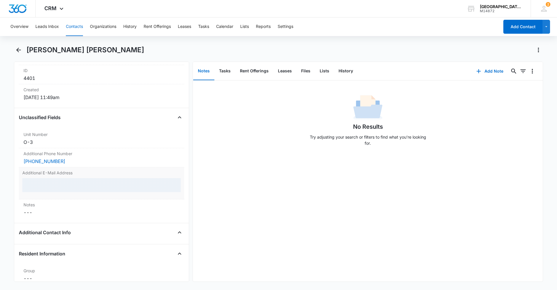
click at [53, 183] on div at bounding box center [101, 185] width 159 height 14
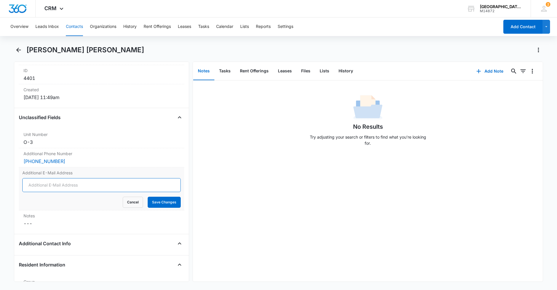
click at [60, 187] on input "Additional E-Mail Address" at bounding box center [101, 185] width 159 height 14
type input "[EMAIL_ADDRESS][DOMAIN_NAME]"
click at [154, 204] on button "Save Changes" at bounding box center [164, 202] width 33 height 11
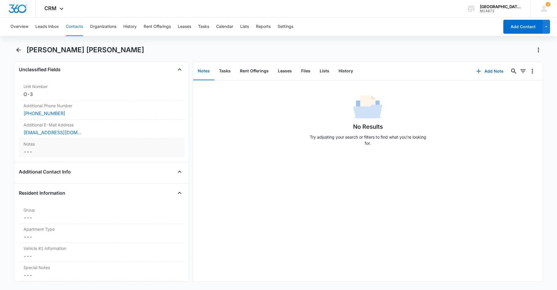
scroll to position [464, 0]
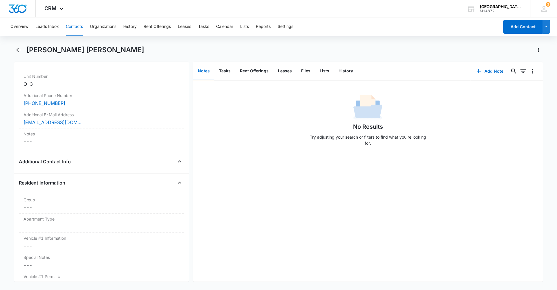
click at [53, 148] on div "Unclassified Fields Unit Number Cancel Save Changes O-3 Additional Phone Number…" at bounding box center [101, 104] width 165 height 98
click at [52, 146] on div "Notes Cancel Save Changes ---" at bounding box center [101, 137] width 165 height 19
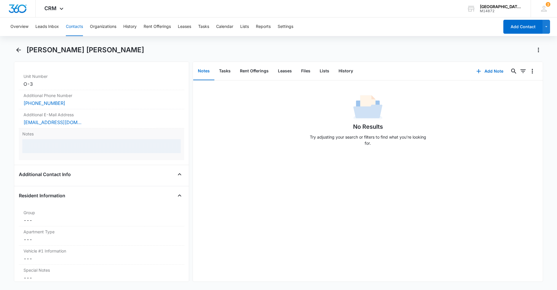
click at [51, 145] on div at bounding box center [101, 146] width 159 height 14
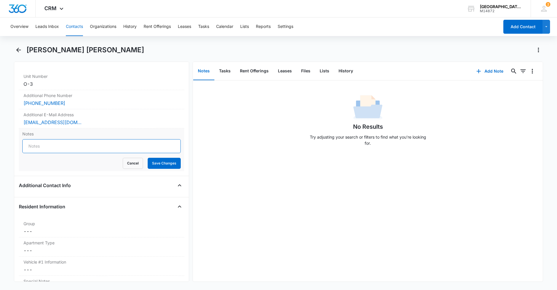
click at [51, 148] on input "Notes" at bounding box center [101, 146] width 159 height 14
click at [125, 164] on button "Cancel" at bounding box center [133, 163] width 20 height 11
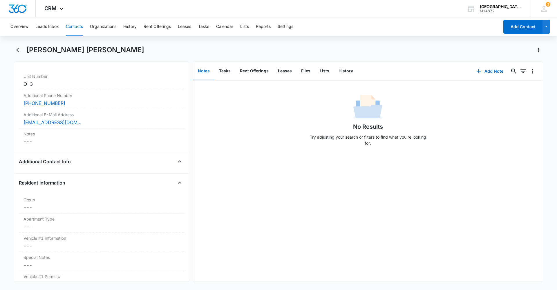
scroll to position [494, 0]
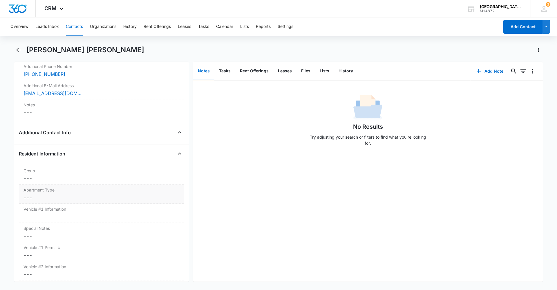
click at [42, 193] on div "Apartment Type Cancel Save Changes ---" at bounding box center [101, 193] width 165 height 19
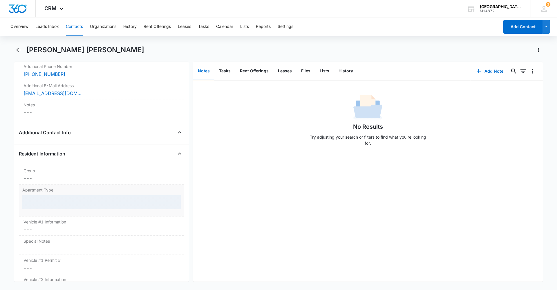
click at [45, 202] on div at bounding box center [101, 202] width 159 height 14
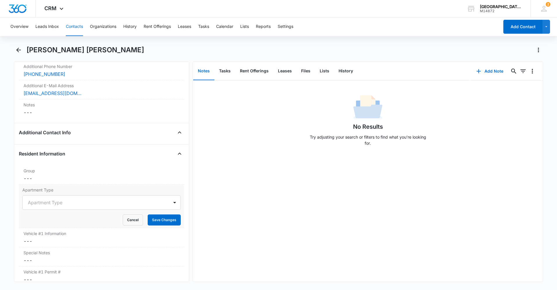
click at [47, 204] on div at bounding box center [95, 202] width 134 height 8
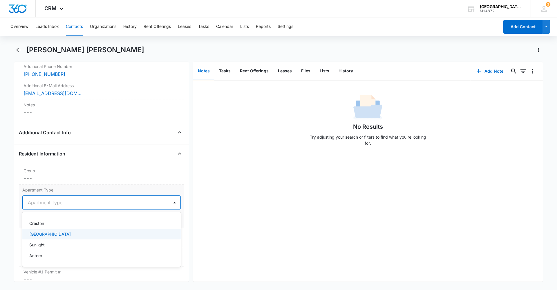
click at [44, 233] on div "[GEOGRAPHIC_DATA]" at bounding box center [100, 234] width 143 height 6
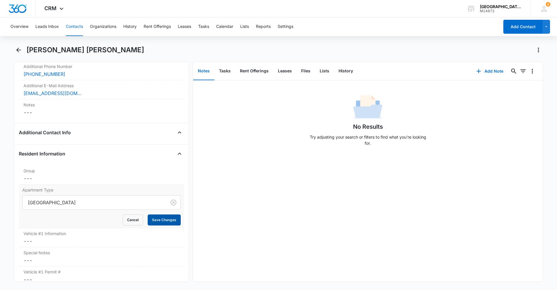
click at [159, 218] on button "Save Changes" at bounding box center [164, 219] width 33 height 11
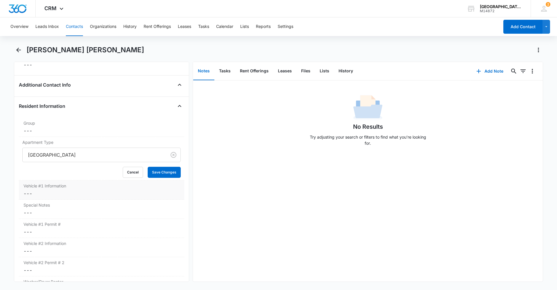
scroll to position [552, 0]
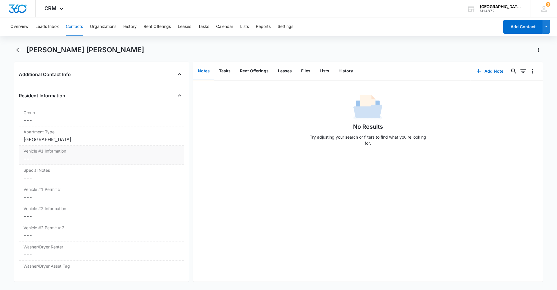
click at [42, 158] on dd "Cancel Save Changes ---" at bounding box center [102, 158] width 156 height 7
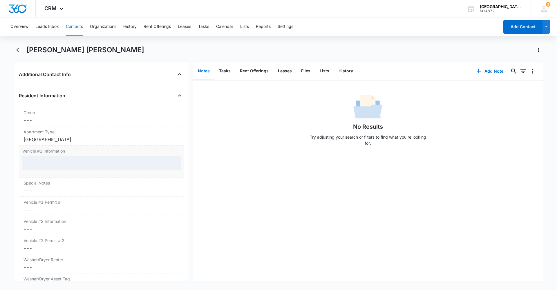
click at [42, 162] on div at bounding box center [101, 163] width 159 height 14
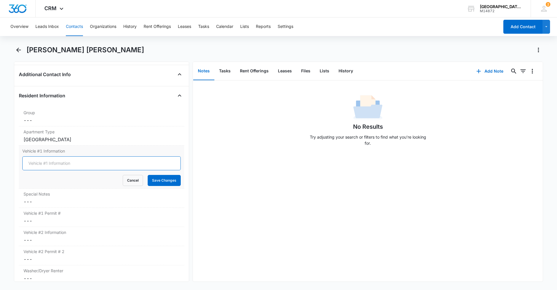
click at [43, 163] on input "Vehicle #1 Information" at bounding box center [101, 163] width 159 height 14
type input "0167"
click at [155, 179] on button "Save Changes" at bounding box center [164, 180] width 33 height 11
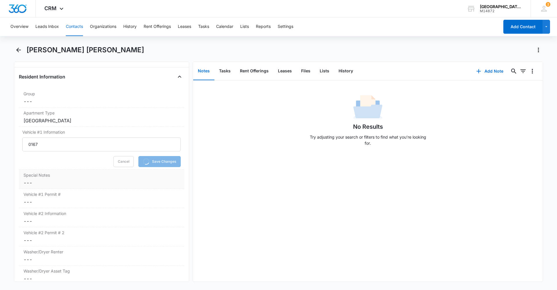
scroll to position [581, 0]
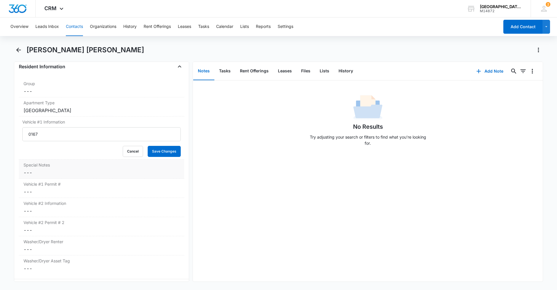
click at [58, 177] on div "Special Notes Cancel Save Changes ---" at bounding box center [101, 168] width 165 height 19
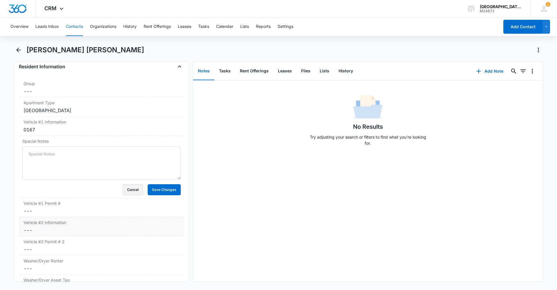
click at [135, 188] on button "Cancel" at bounding box center [133, 189] width 20 height 11
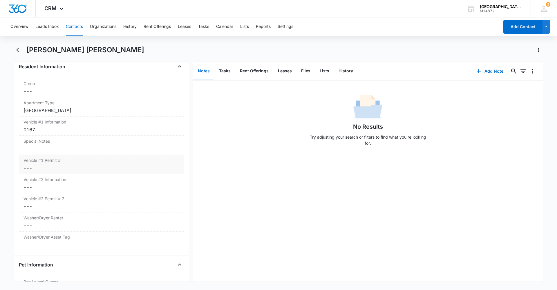
click at [62, 165] on dd "Cancel Save Changes ---" at bounding box center [102, 167] width 156 height 7
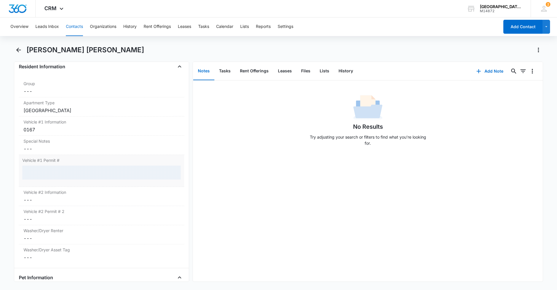
click at [55, 177] on div at bounding box center [101, 172] width 159 height 14
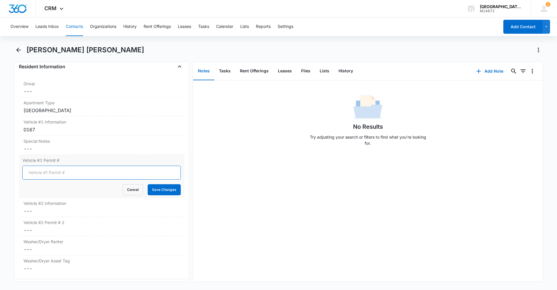
click at [52, 172] on input "Vehicle #1 Permit #" at bounding box center [101, 172] width 159 height 14
click at [59, 129] on div "0167" at bounding box center [102, 129] width 156 height 7
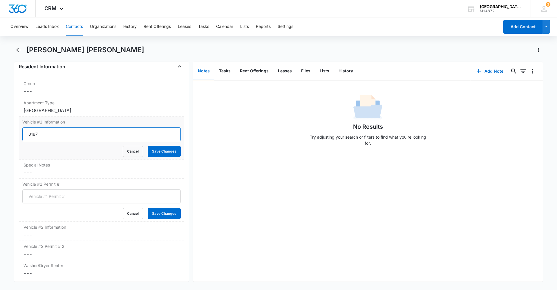
click at [47, 138] on input "0167" at bounding box center [101, 134] width 159 height 14
type input "0"
type input "2014 Toyota Corrolla Red BKO-J68"
click at [155, 151] on button "Save Changes" at bounding box center [164, 151] width 33 height 11
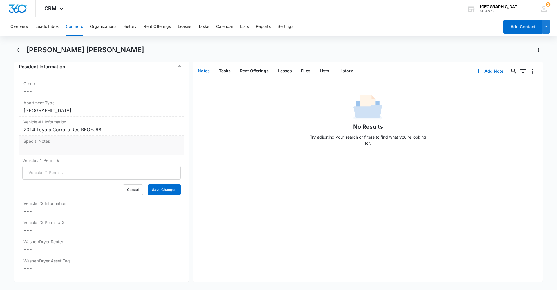
click at [60, 153] on div "Special Notes Cancel Save Changes ---" at bounding box center [101, 145] width 165 height 19
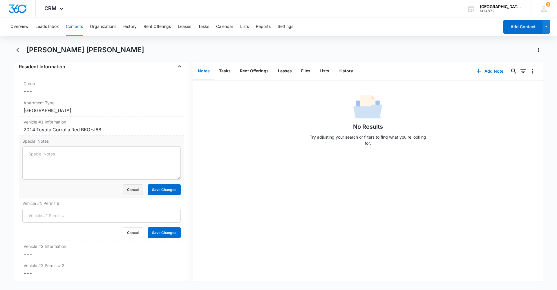
click at [123, 191] on button "Cancel" at bounding box center [133, 189] width 20 height 11
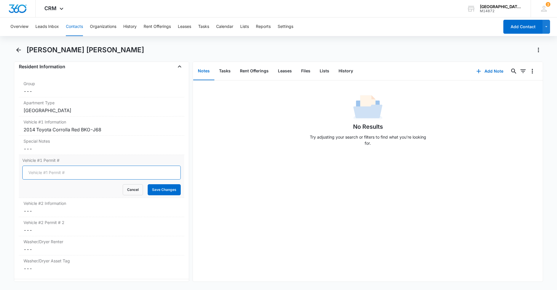
click at [58, 172] on input "Vehicle #1 Permit #" at bounding box center [101, 172] width 159 height 14
type input "0167"
click at [161, 193] on button "Save Changes" at bounding box center [164, 189] width 33 height 11
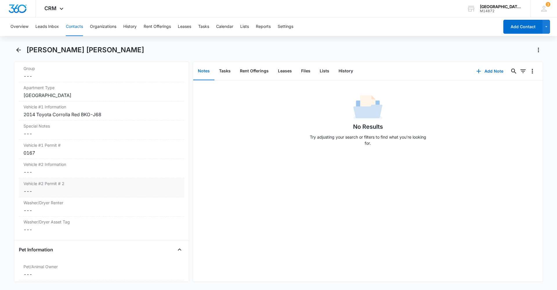
scroll to position [610, 0]
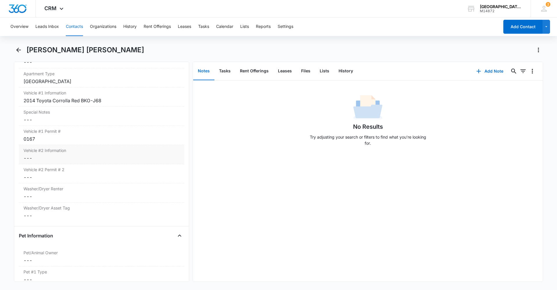
click at [46, 158] on dd "Cancel Save Changes ---" at bounding box center [102, 157] width 156 height 7
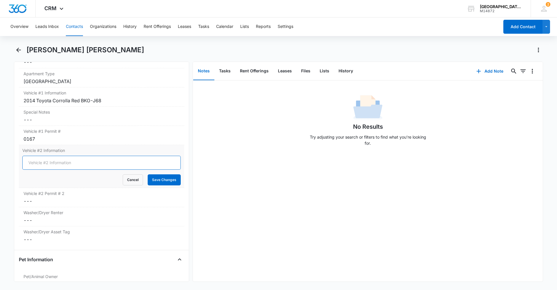
click at [54, 165] on input "Vehicle #2 Information" at bounding box center [101, 163] width 159 height 14
type input "2008 Toyota Rar 4 Dark Blue AUO-K05"
click at [173, 182] on button "Save Changes" at bounding box center [164, 179] width 33 height 11
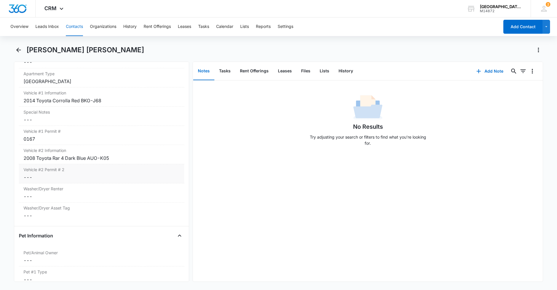
click at [56, 172] on label "Vehicle #2 Permit # 2" at bounding box center [102, 169] width 156 height 6
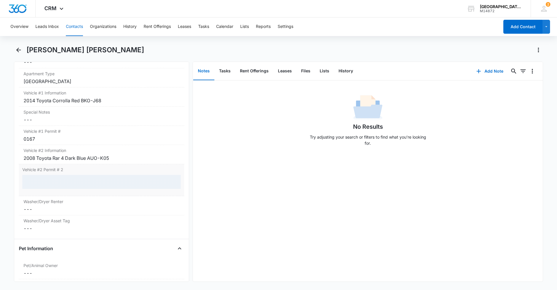
click at [57, 181] on div at bounding box center [101, 182] width 159 height 14
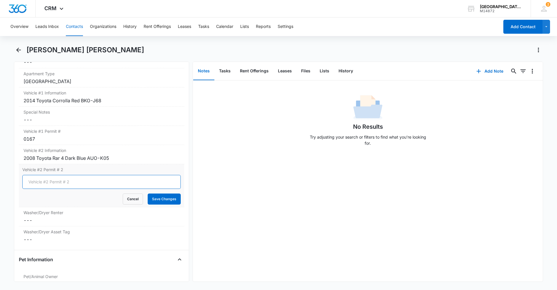
click at [57, 184] on input "Vehicle #2 Permit # 2" at bounding box center [101, 182] width 159 height 14
type input "0168"
click at [163, 198] on button "Save Changes" at bounding box center [164, 198] width 33 height 11
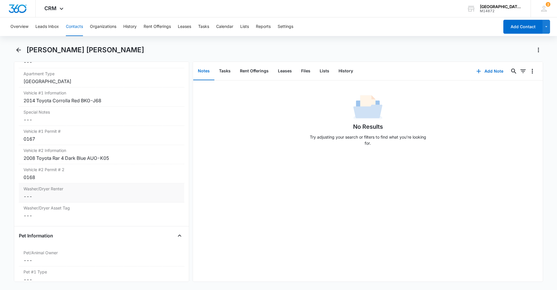
click at [104, 194] on dd "Cancel Save Changes ---" at bounding box center [102, 196] width 156 height 7
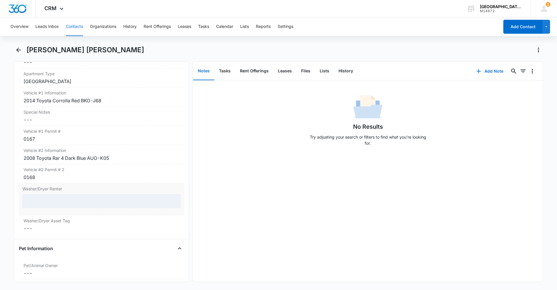
click at [63, 205] on div at bounding box center [101, 201] width 159 height 14
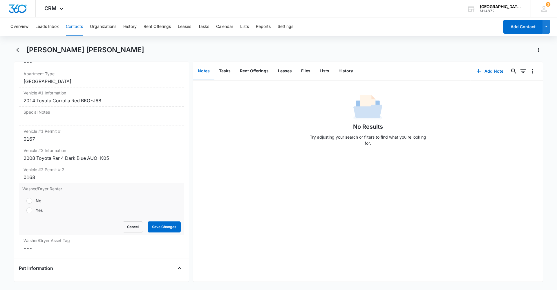
click at [41, 201] on div "No" at bounding box center [39, 200] width 6 height 6
click at [26, 201] on input "No" at bounding box center [24, 201] width 4 height 4
radio input "true"
click at [163, 229] on button "Save Changes" at bounding box center [164, 226] width 33 height 11
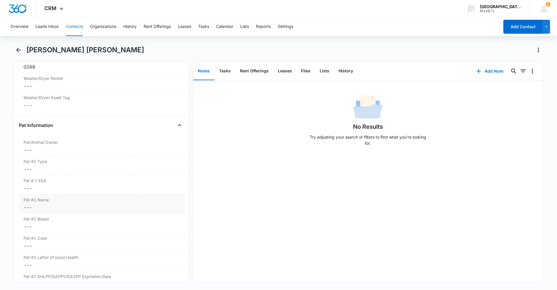
scroll to position [755, 0]
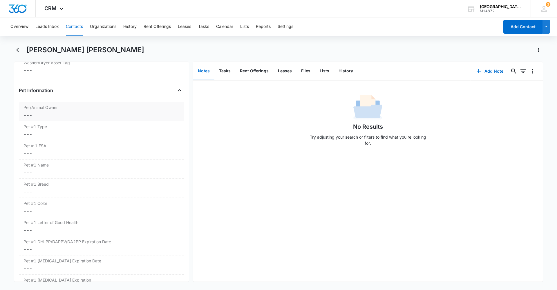
click at [49, 110] on label "Pet/Animal Owner" at bounding box center [102, 107] width 156 height 6
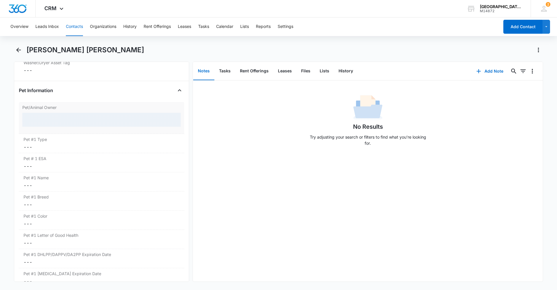
click at [46, 124] on div at bounding box center [101, 120] width 159 height 14
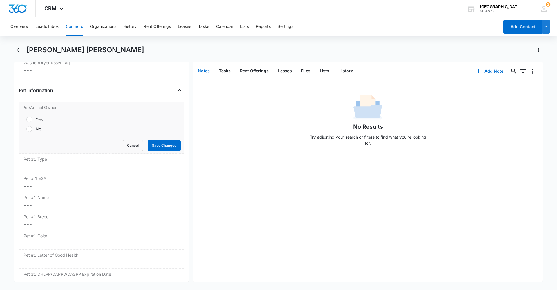
click at [32, 121] on label "Yes" at bounding box center [101, 119] width 159 height 6
click at [26, 121] on input "Yes" at bounding box center [24, 119] width 4 height 4
click at [29, 130] on div at bounding box center [29, 129] width 6 height 6
click at [26, 130] on input "No" at bounding box center [24, 129] width 4 height 4
radio input "false"
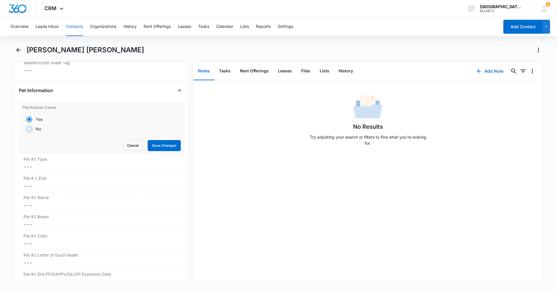
radio input "true"
click at [149, 142] on button "Save Changes" at bounding box center [164, 145] width 33 height 11
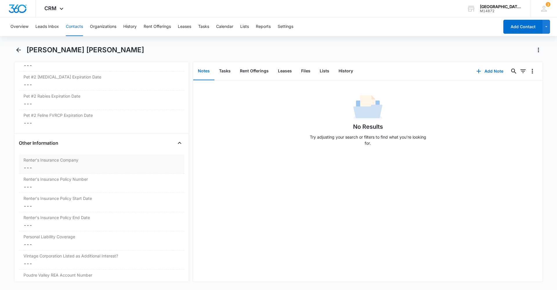
scroll to position [1190, 0]
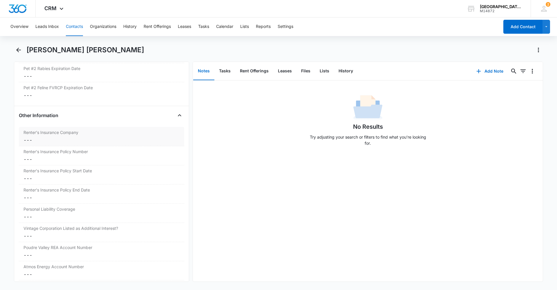
click at [41, 136] on div "Renter's Insurance Company Cancel Save Changes ---" at bounding box center [101, 136] width 165 height 19
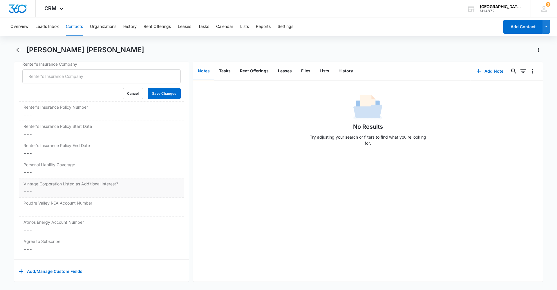
scroll to position [1234, 0]
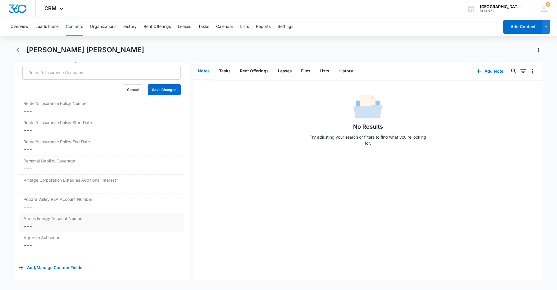
click at [43, 218] on div "Atmos Energy Account Number Cancel Save Changes ---" at bounding box center [101, 222] width 165 height 19
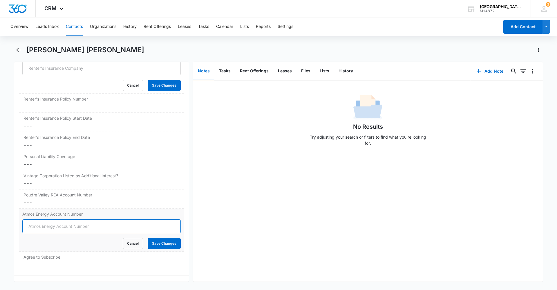
click at [58, 226] on input "Atmos Energy Account Number" at bounding box center [101, 226] width 159 height 14
type input "3073706841"
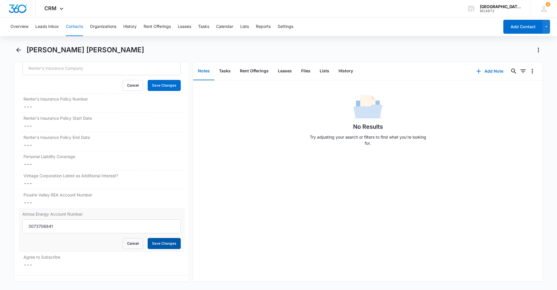
click at [150, 239] on button "Save Changes" at bounding box center [164, 243] width 33 height 11
click at [59, 199] on div "Poudre Valley REA Account Number Cancel Save Changes ---" at bounding box center [101, 198] width 165 height 19
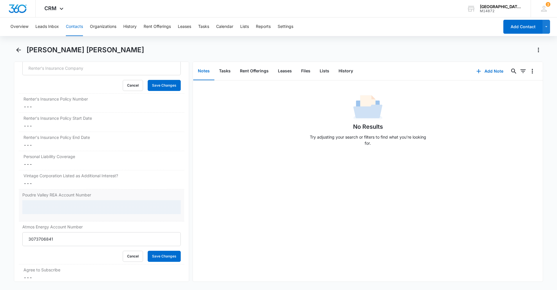
click at [56, 209] on div at bounding box center [101, 207] width 159 height 14
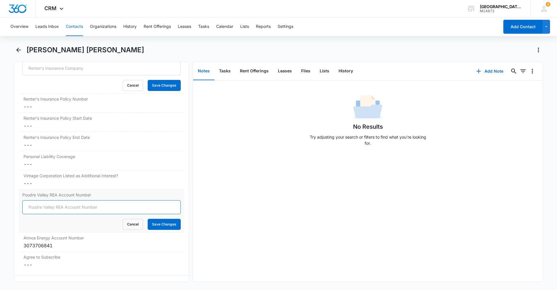
click at [49, 208] on input "Poudre Valley REA Account Number" at bounding box center [101, 207] width 159 height 14
type input "85046002"
click at [154, 224] on button "Save Changes" at bounding box center [164, 224] width 33 height 11
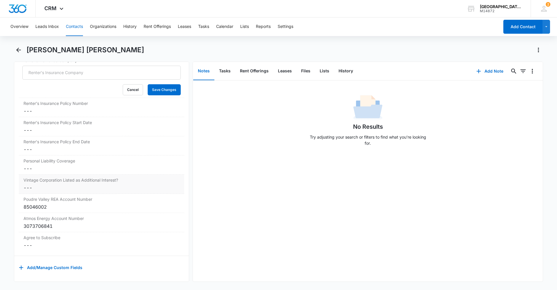
click at [65, 184] on dd "Cancel Save Changes ---" at bounding box center [102, 187] width 156 height 7
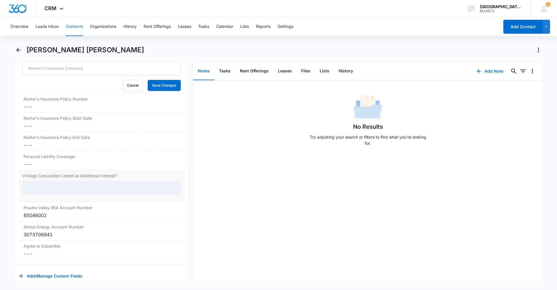
click at [58, 186] on div at bounding box center [101, 188] width 159 height 14
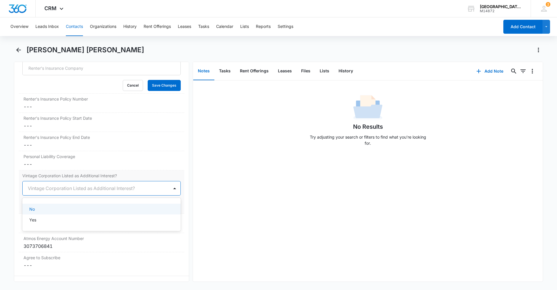
click at [59, 186] on div at bounding box center [95, 188] width 134 height 8
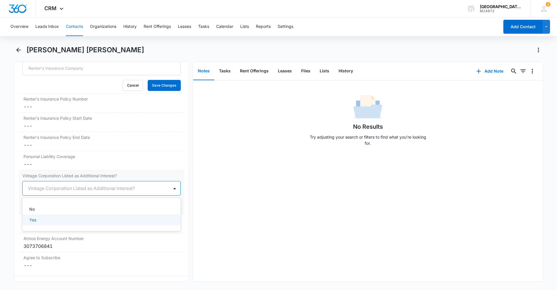
click at [60, 222] on div "Yes" at bounding box center [100, 220] width 143 height 6
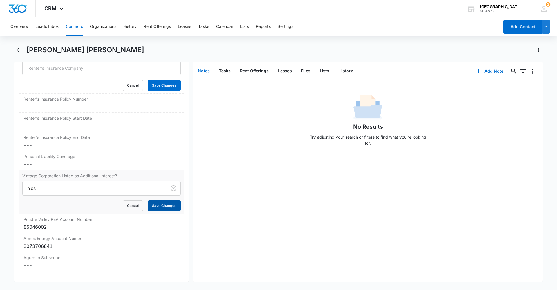
click at [167, 206] on button "Save Changes" at bounding box center [164, 205] width 33 height 11
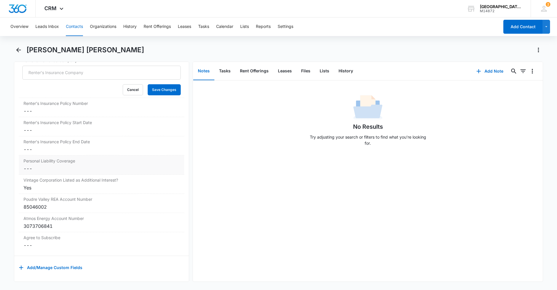
click at [55, 165] on dd "Cancel Save Changes ---" at bounding box center [102, 168] width 156 height 7
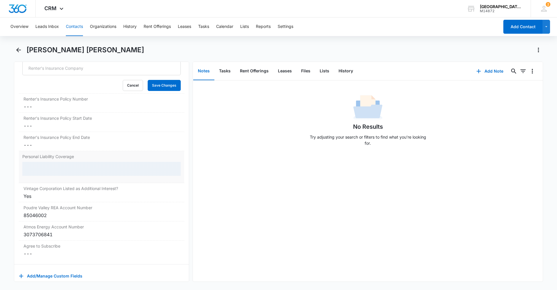
click at [53, 168] on div at bounding box center [101, 169] width 159 height 14
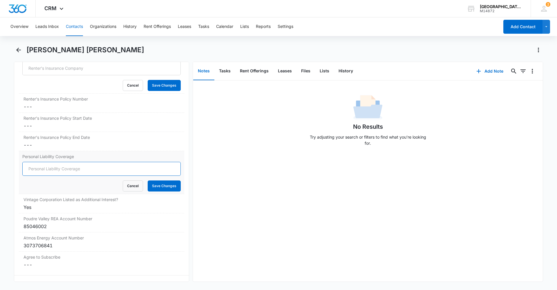
click at [48, 170] on input "Personal Liability Coverage" at bounding box center [101, 169] width 159 height 14
type input "300,000"
click at [148, 184] on button "Save Changes" at bounding box center [164, 185] width 33 height 11
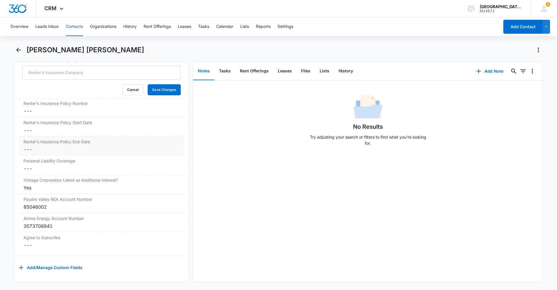
click at [46, 147] on dd "Cancel Save Changes ---" at bounding box center [102, 149] width 156 height 7
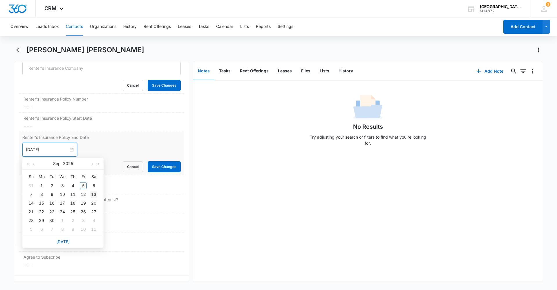
type input "[DATE]"
click at [51, 185] on div "2" at bounding box center [51, 185] width 7 height 7
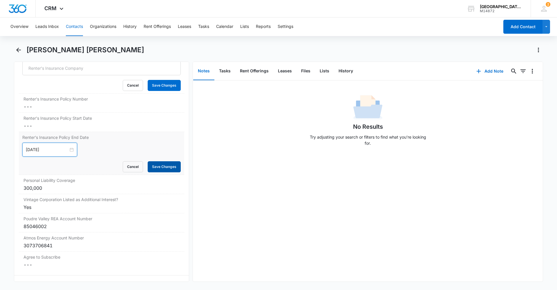
click at [171, 168] on button "Save Changes" at bounding box center [164, 166] width 33 height 11
click at [46, 150] on input "[DATE]" at bounding box center [47, 149] width 43 height 6
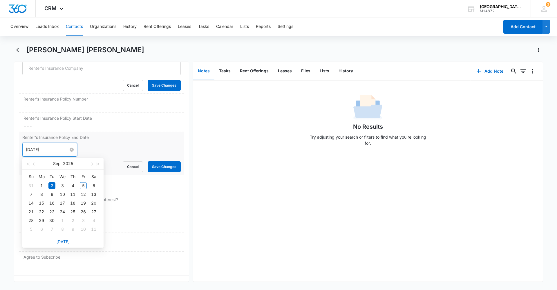
click at [51, 151] on input "[DATE]" at bounding box center [47, 149] width 43 height 6
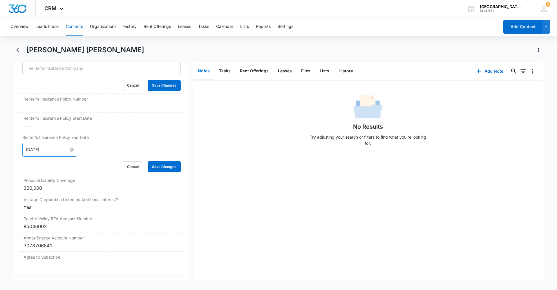
click at [57, 150] on input "[DATE]" at bounding box center [47, 149] width 43 height 6
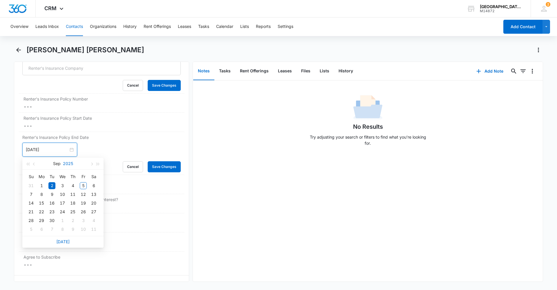
click at [71, 164] on button "2025" at bounding box center [68, 164] width 10 height 12
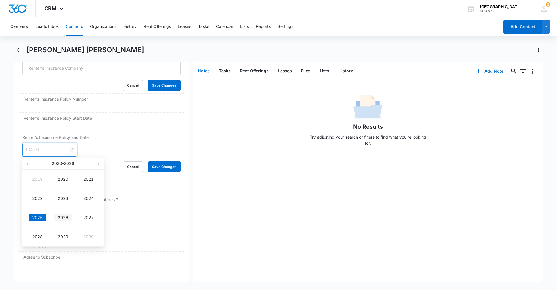
click at [61, 214] on div "2026" at bounding box center [62, 217] width 17 height 7
type input "[DATE]"
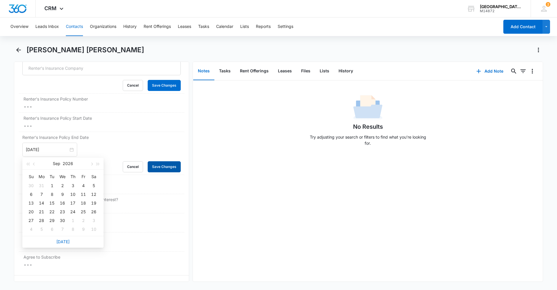
click at [151, 168] on button "Save Changes" at bounding box center [164, 166] width 33 height 11
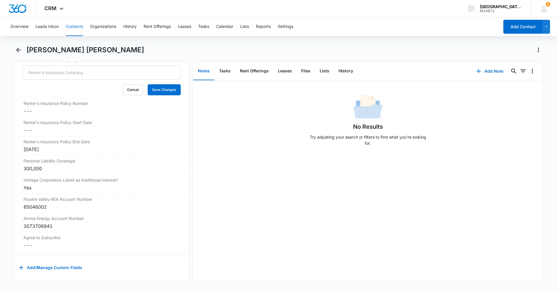
click at [39, 141] on div "Renter's Insurance Policy End Date Cancel Save Changes [DATE]" at bounding box center [101, 145] width 165 height 19
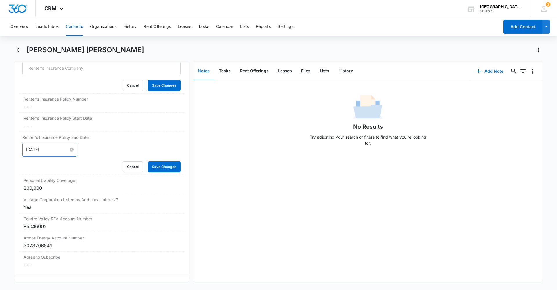
click at [55, 150] on input "[DATE]" at bounding box center [47, 149] width 43 height 6
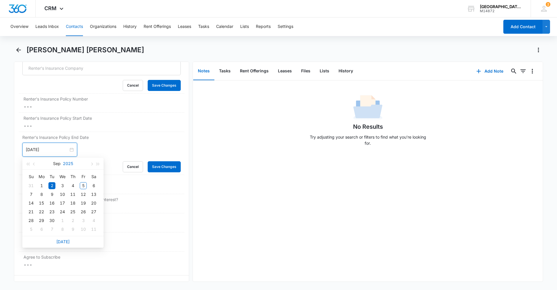
click at [65, 162] on button "2025" at bounding box center [68, 164] width 10 height 12
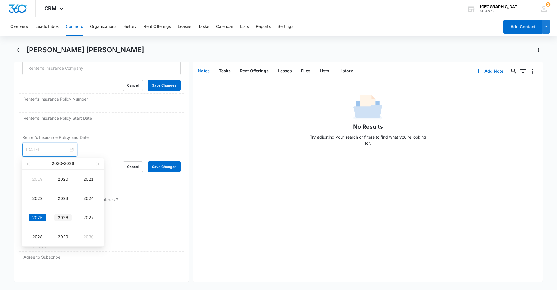
click at [65, 219] on div "2026" at bounding box center [62, 217] width 17 height 7
type input "[DATE]"
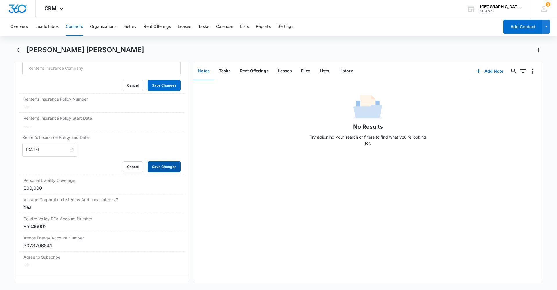
click at [154, 166] on button "Save Changes" at bounding box center [164, 166] width 33 height 11
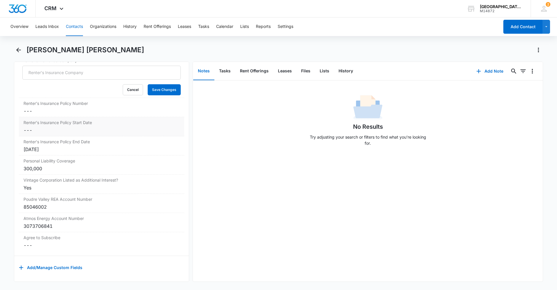
click at [55, 121] on div "Renter's Insurance Policy Start Date Cancel Save Changes ---" at bounding box center [101, 126] width 165 height 19
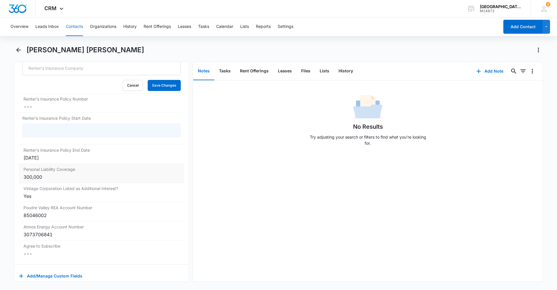
click at [46, 160] on div "[DATE]" at bounding box center [102, 157] width 156 height 7
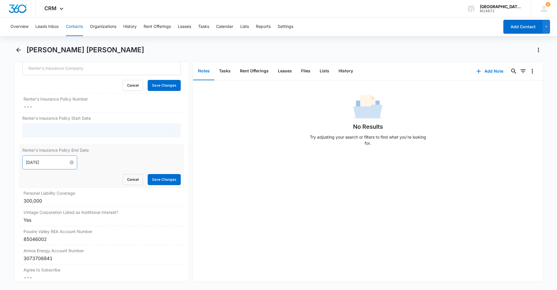
click at [48, 161] on input "[DATE]" at bounding box center [47, 162] width 43 height 6
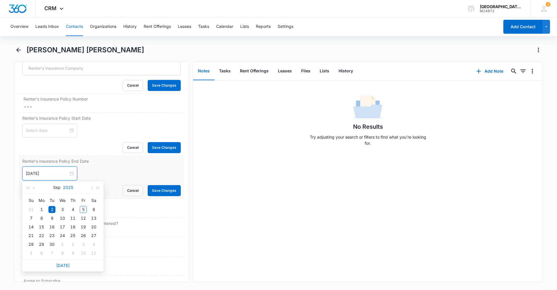
click at [65, 184] on button "2025" at bounding box center [68, 187] width 10 height 12
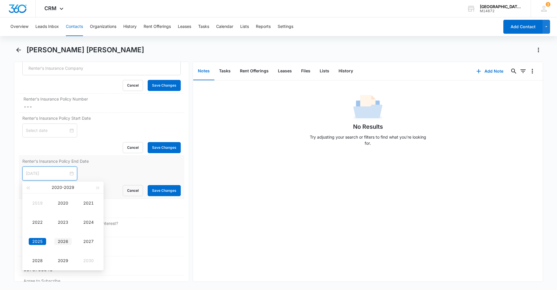
click at [63, 240] on div "2026" at bounding box center [62, 241] width 17 height 7
type input "[DATE]"
click at [65, 209] on div "2" at bounding box center [62, 209] width 7 height 7
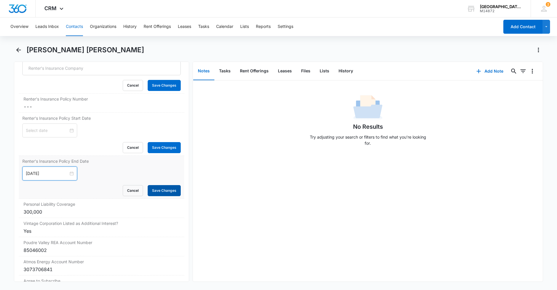
click at [153, 192] on button "Save Changes" at bounding box center [164, 190] width 33 height 11
click at [55, 131] on input at bounding box center [47, 130] width 43 height 6
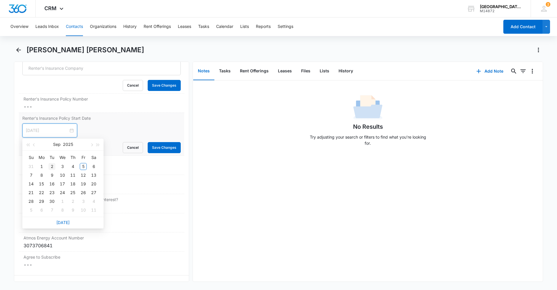
type input "[DATE]"
click at [54, 166] on div "2" at bounding box center [51, 166] width 7 height 7
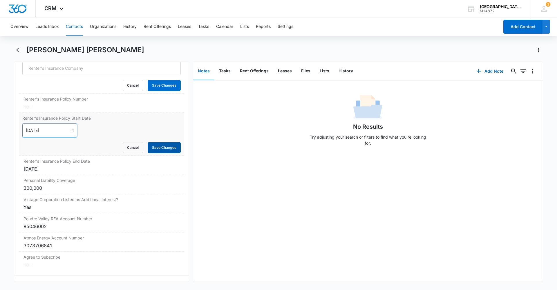
click at [152, 147] on button "Save Changes" at bounding box center [164, 147] width 33 height 11
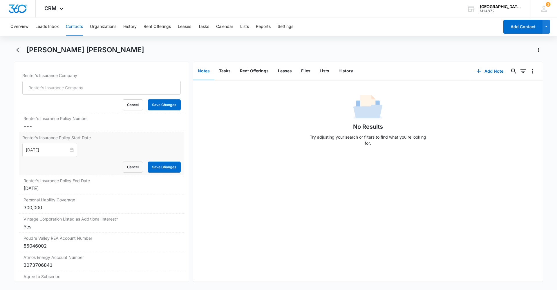
scroll to position [1205, 0]
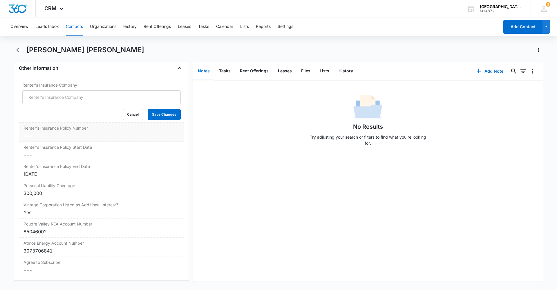
click at [60, 133] on dd "Cancel Save Changes ---" at bounding box center [102, 135] width 156 height 7
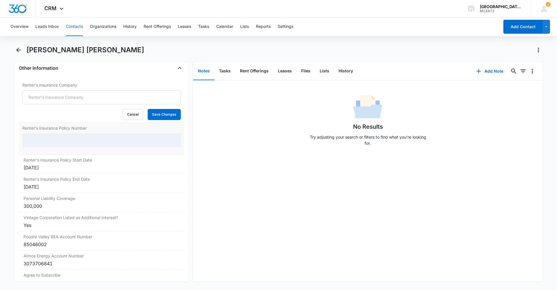
click at [53, 137] on div at bounding box center [101, 140] width 159 height 14
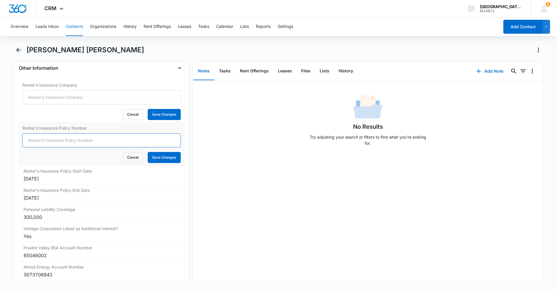
click at [55, 140] on input "Renter's Insurance Policy Number" at bounding box center [101, 140] width 159 height 14
type input "06-R4-Q990-3"
click at [169, 159] on button "Save Changes" at bounding box center [164, 157] width 33 height 11
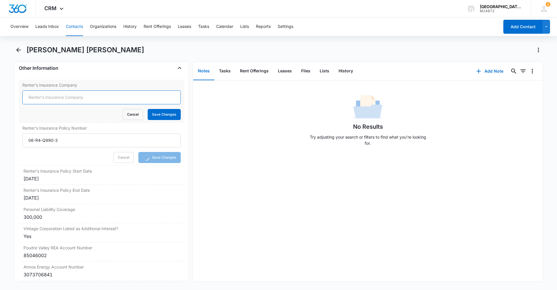
click at [82, 98] on input "Renter's Insurance Company" at bounding box center [101, 97] width 159 height 14
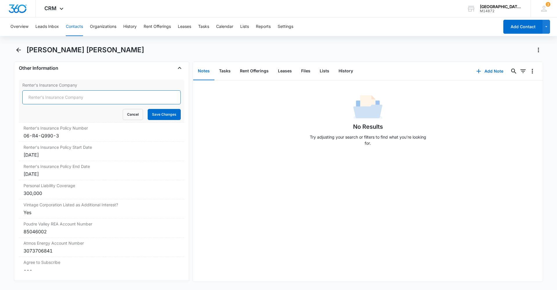
type input "State Farm"
click at [155, 114] on button "Save Changes" at bounding box center [164, 114] width 33 height 11
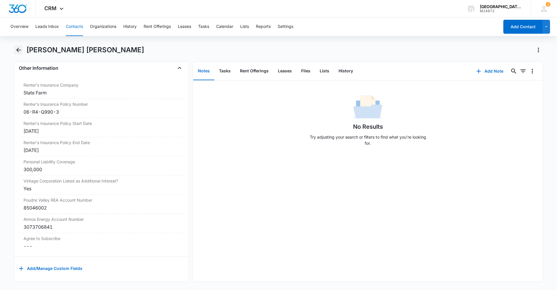
click at [21, 51] on icon "Back" at bounding box center [18, 49] width 7 height 7
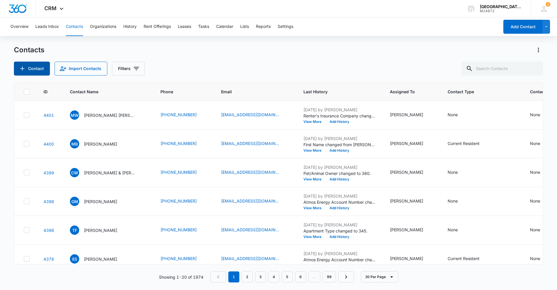
click at [19, 65] on icon "Add Contact" at bounding box center [22, 68] width 7 height 7
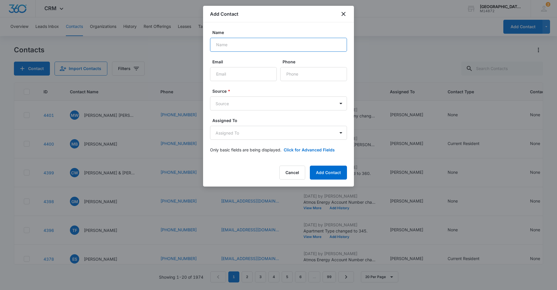
click at [256, 44] on input "Name" at bounding box center [278, 45] width 137 height 14
type input "[PERSON_NAME]"
click at [246, 74] on input "Email" at bounding box center [243, 74] width 67 height 14
type input "[EMAIL_ADDRESS][DOMAIN_NAME]"
click at [294, 76] on input "Phone" at bounding box center [313, 74] width 67 height 14
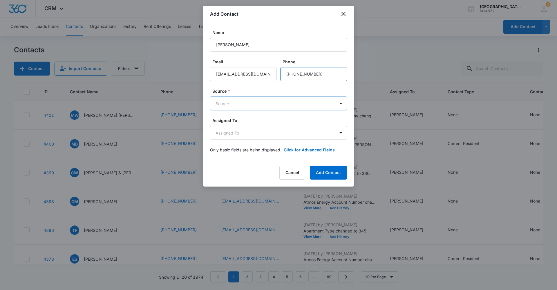
type input "[PHONE_NUMBER]"
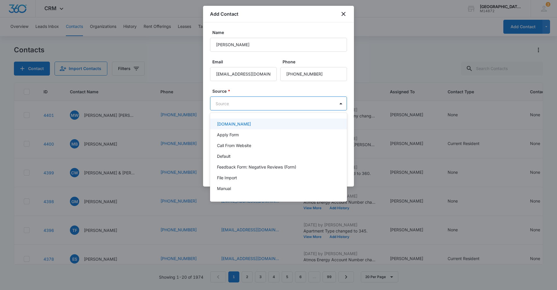
click at [257, 107] on body "CRM Apps Reputation Websites Forms CRM Email Social Content Ads Intelligence Fi…" at bounding box center [278, 145] width 557 height 290
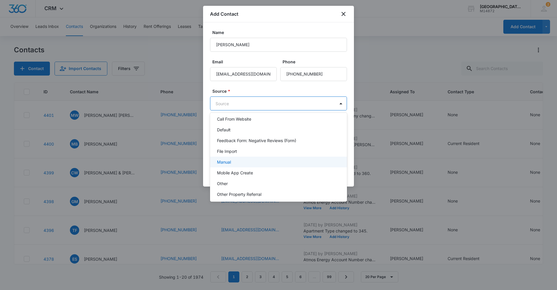
scroll to position [58, 0]
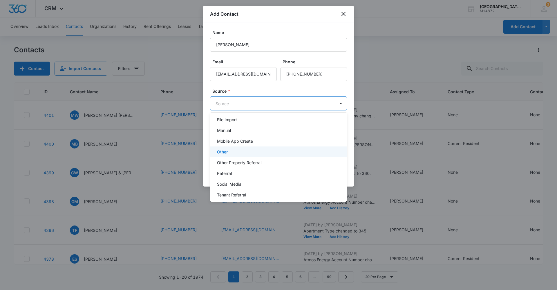
click at [223, 150] on p "Other" at bounding box center [222, 152] width 11 height 6
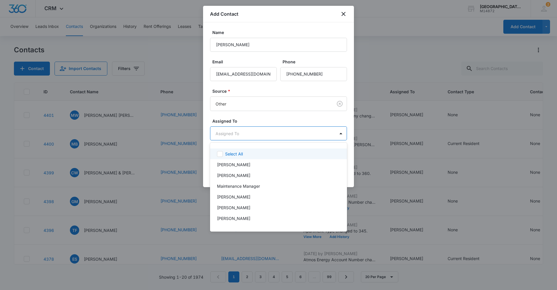
click at [215, 136] on body "CRM Apps Reputation Websites Forms CRM Email Social Content Ads Intelligence Fi…" at bounding box center [278, 145] width 557 height 290
click at [228, 221] on p "[PERSON_NAME]" at bounding box center [233, 218] width 33 height 6
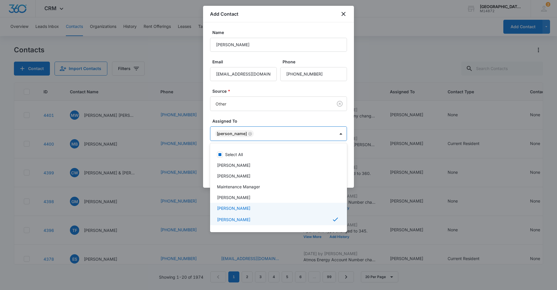
click at [351, 173] on div at bounding box center [278, 145] width 557 height 290
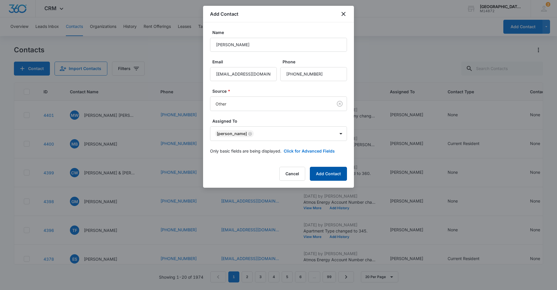
click at [328, 172] on button "Add Contact" at bounding box center [328, 174] width 37 height 14
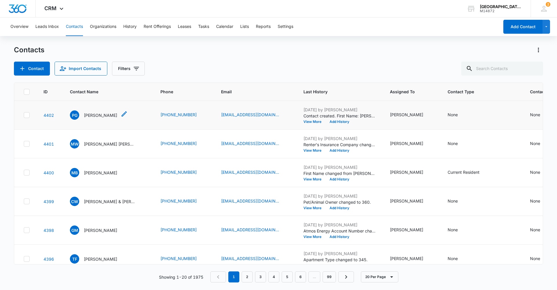
click at [101, 116] on p "[PERSON_NAME]" at bounding box center [100, 115] width 33 height 6
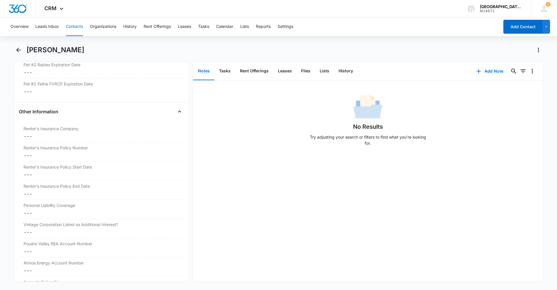
scroll to position [1186, 0]
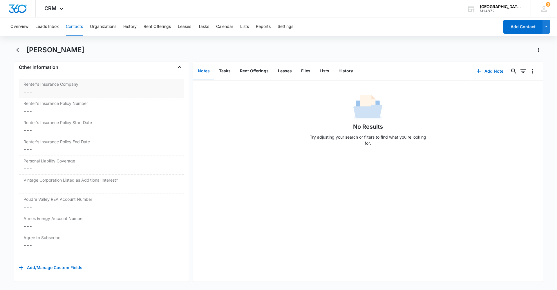
click at [56, 89] on dd "Cancel Save Changes ---" at bounding box center [102, 91] width 156 height 7
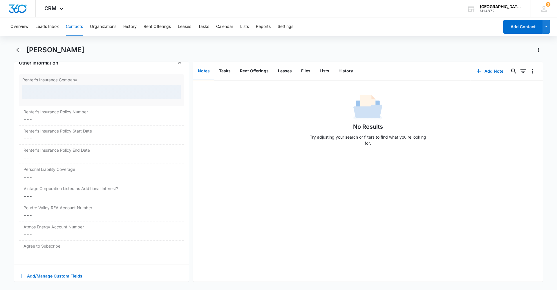
click at [60, 89] on div at bounding box center [101, 92] width 159 height 14
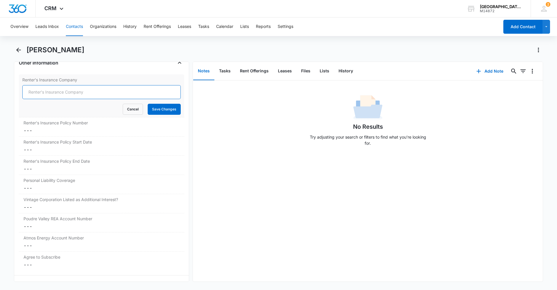
click at [61, 91] on input "Renter's Insurance Company" at bounding box center [101, 92] width 159 height 14
type input "l"
type input "Liberty Mutual"
click at [168, 107] on button "Save Changes" at bounding box center [164, 109] width 33 height 11
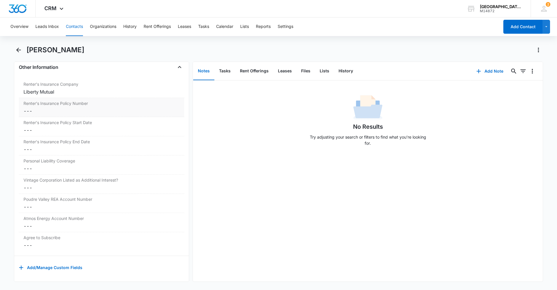
click at [53, 100] on label "Renter's Insurance Policy Number" at bounding box center [102, 103] width 156 height 6
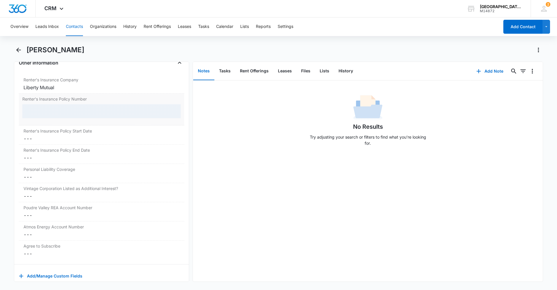
click at [58, 109] on div at bounding box center [101, 111] width 159 height 14
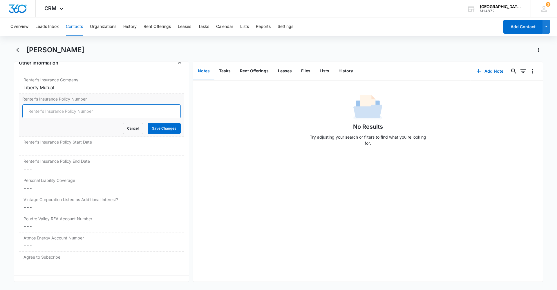
click at [60, 111] on input "Renter's Insurance Policy Number" at bounding box center [101, 111] width 159 height 14
type input "H41-291-103050-90 5 2"
click at [160, 123] on button "Save Changes" at bounding box center [164, 128] width 33 height 11
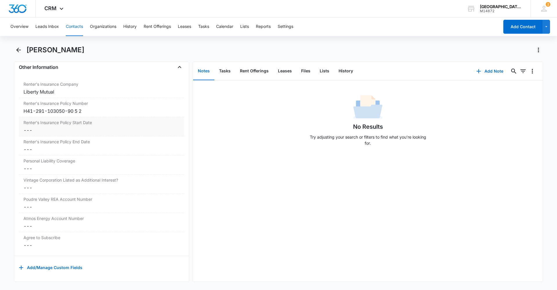
click at [84, 128] on dd "Cancel Save Changes ---" at bounding box center [102, 130] width 156 height 7
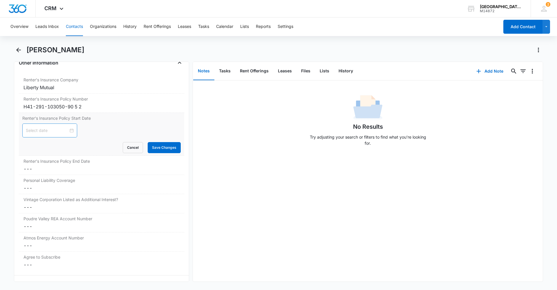
click at [71, 131] on div at bounding box center [49, 130] width 55 height 14
type input "[DATE]"
click at [77, 169] on td "4" at bounding box center [73, 166] width 10 height 9
click at [150, 145] on button "Save Changes" at bounding box center [164, 147] width 33 height 11
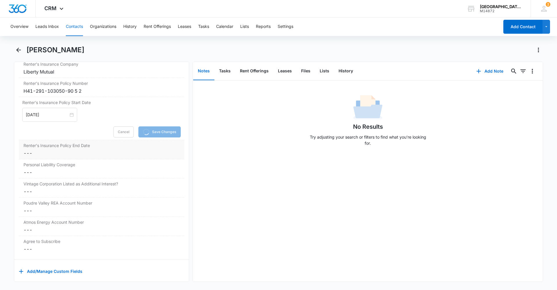
scroll to position [1210, 0]
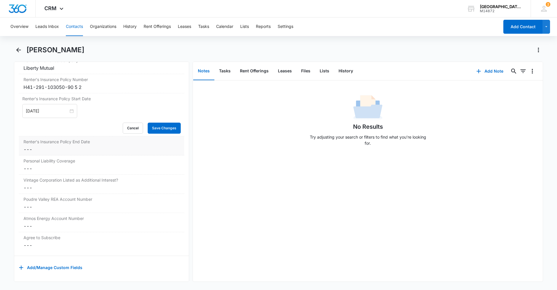
click at [61, 141] on div "Renter's Insurance Policy End Date Cancel Save Changes ---" at bounding box center [101, 145] width 165 height 19
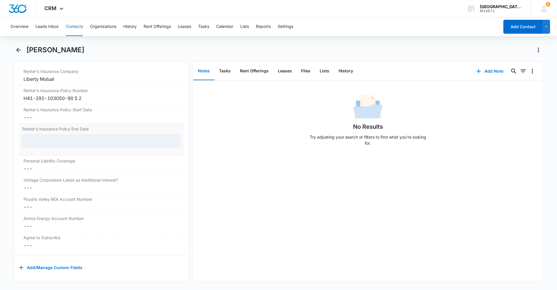
click at [57, 141] on div at bounding box center [101, 141] width 159 height 14
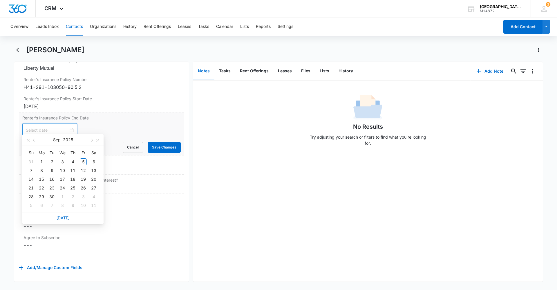
click at [57, 128] on input at bounding box center [47, 130] width 43 height 6
click at [65, 138] on button "2025" at bounding box center [68, 140] width 10 height 12
click at [65, 197] on div "2026" at bounding box center [62, 193] width 17 height 7
type input "[DATE]"
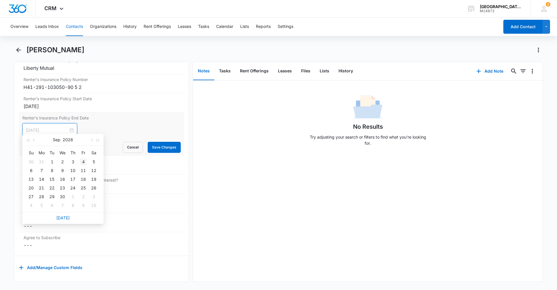
type input "[DATE]"
click at [82, 160] on div "4" at bounding box center [83, 161] width 7 height 7
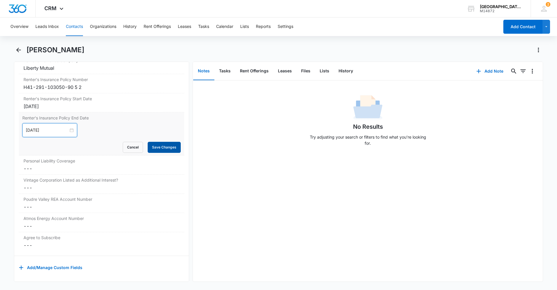
click at [166, 147] on button "Save Changes" at bounding box center [164, 147] width 33 height 11
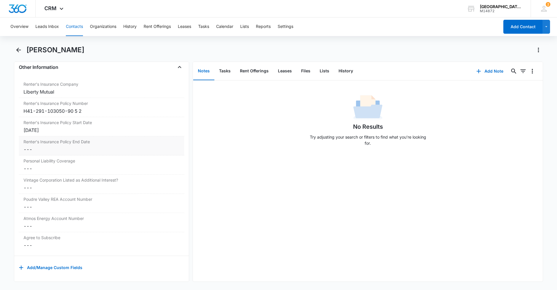
scroll to position [1186, 0]
click at [71, 165] on dd "Cancel Save Changes ---" at bounding box center [102, 168] width 156 height 7
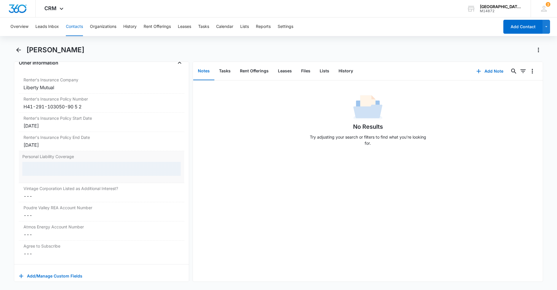
click at [69, 161] on div "Personal Liability Coverage" at bounding box center [101, 167] width 165 height 32
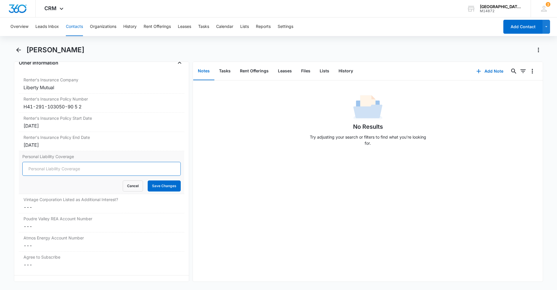
drag, startPoint x: 69, startPoint y: 162, endPoint x: 70, endPoint y: 165, distance: 3.6
click at [70, 165] on input "Personal Liability Coverage" at bounding box center [101, 169] width 159 height 14
type input "300,000"
click at [152, 188] on button "Save Changes" at bounding box center [164, 185] width 33 height 11
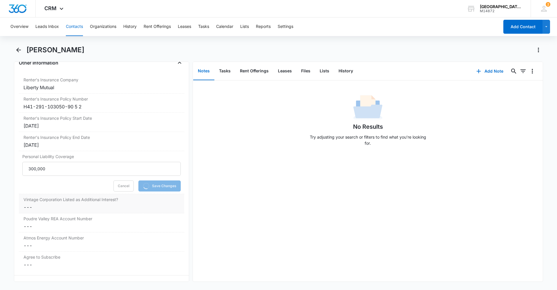
click at [92, 201] on label "Vintage Corporation Listed as Additional Interest?" at bounding box center [102, 199] width 156 height 6
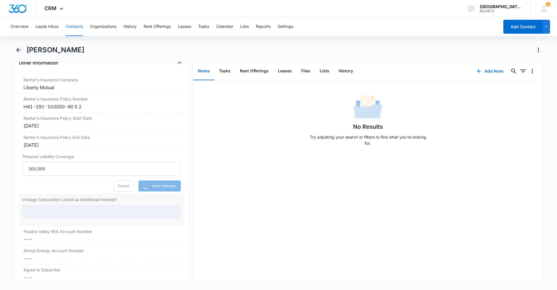
click at [82, 210] on div at bounding box center [101, 212] width 159 height 14
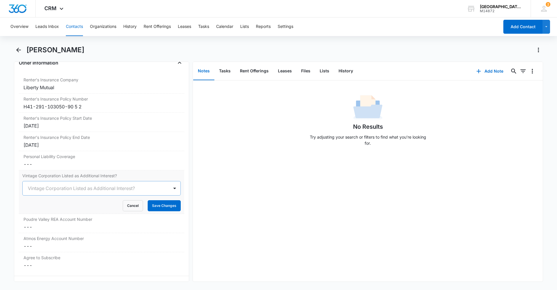
click at [52, 191] on div at bounding box center [95, 188] width 134 height 8
click at [37, 221] on div "Yes" at bounding box center [100, 220] width 143 height 6
click at [166, 208] on button "Save Changes" at bounding box center [164, 205] width 33 height 11
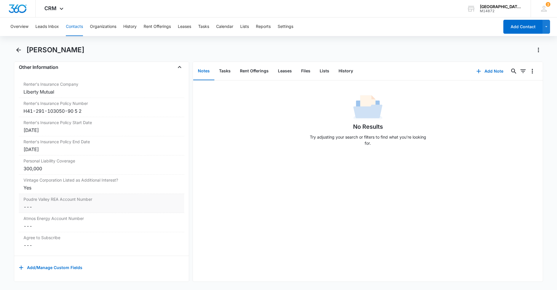
click at [61, 203] on dd "Cancel Save Changes ---" at bounding box center [102, 206] width 156 height 7
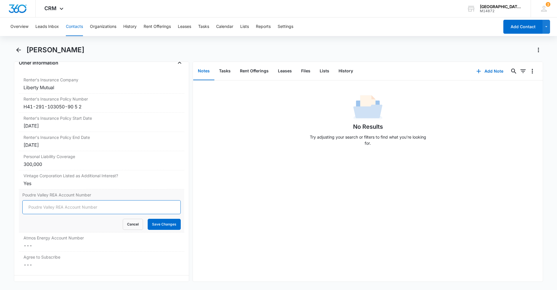
click at [60, 207] on input "Poudre Valley REA Account Number" at bounding box center [101, 207] width 159 height 14
type input "84956002"
click at [158, 226] on button "Save Changes" at bounding box center [164, 224] width 33 height 11
click at [48, 243] on dd "Cancel Save Changes ---" at bounding box center [102, 245] width 156 height 7
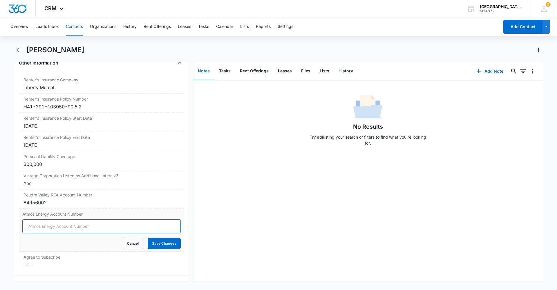
click at [55, 223] on input "Atmos Energy Account Number" at bounding box center [101, 226] width 159 height 14
type input "3073786872"
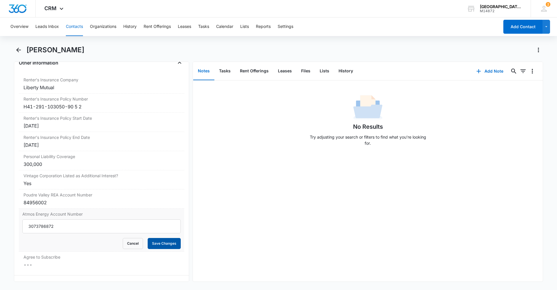
click at [166, 243] on button "Save Changes" at bounding box center [164, 243] width 33 height 11
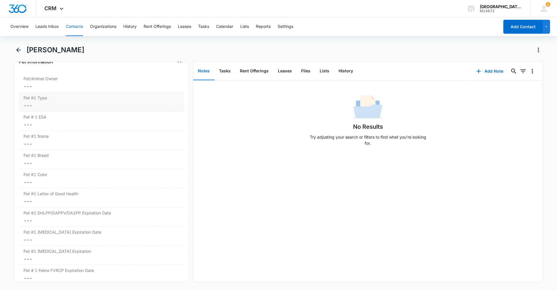
scroll to position [750, 0]
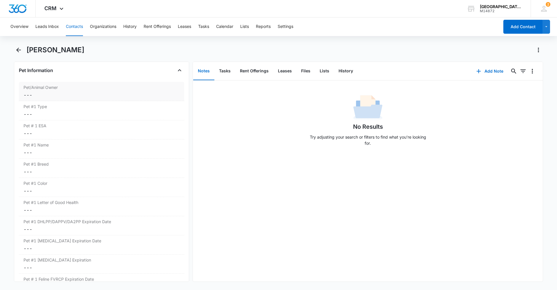
click at [61, 96] on dd "Cancel Save Changes ---" at bounding box center [102, 94] width 156 height 7
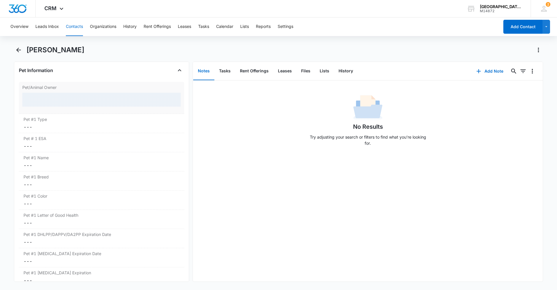
click at [49, 102] on div at bounding box center [101, 100] width 159 height 14
click at [40, 100] on div at bounding box center [101, 100] width 159 height 14
click at [31, 101] on div at bounding box center [101, 100] width 159 height 14
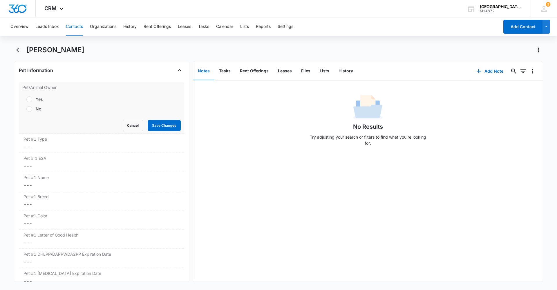
click at [28, 100] on div at bounding box center [29, 99] width 6 height 6
click at [26, 100] on input "Yes" at bounding box center [24, 99] width 4 height 4
click at [29, 107] on div at bounding box center [29, 109] width 6 height 6
click at [26, 107] on input "No" at bounding box center [24, 109] width 4 height 4
radio input "false"
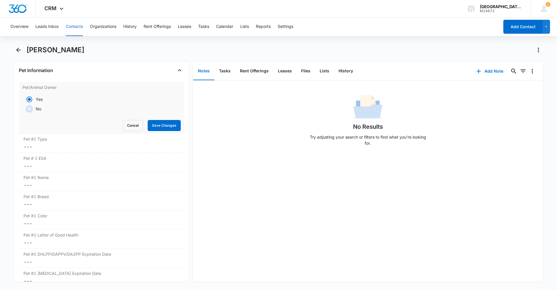
radio input "true"
click at [150, 129] on button "Save Changes" at bounding box center [164, 125] width 33 height 11
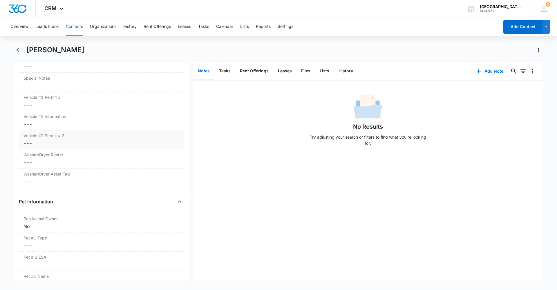
scroll to position [605, 0]
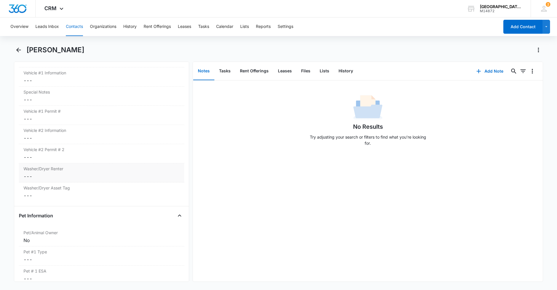
click at [46, 168] on label "Washer/Dryer Renter" at bounding box center [102, 168] width 156 height 6
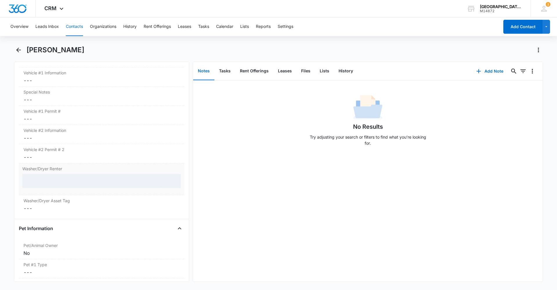
click at [48, 185] on div at bounding box center [101, 181] width 159 height 14
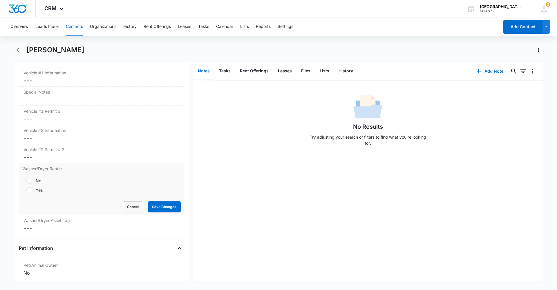
click at [46, 181] on label "No" at bounding box center [101, 180] width 159 height 6
click at [26, 181] on input "No" at bounding box center [24, 181] width 4 height 4
radio input "true"
click at [156, 210] on button "Save Changes" at bounding box center [164, 206] width 33 height 11
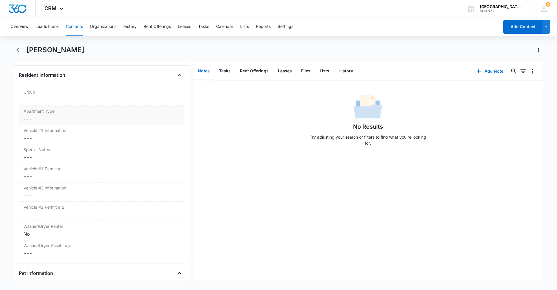
scroll to position [547, 0]
click at [45, 116] on div "Apartment Type Cancel Save Changes ---" at bounding box center [101, 115] width 165 height 19
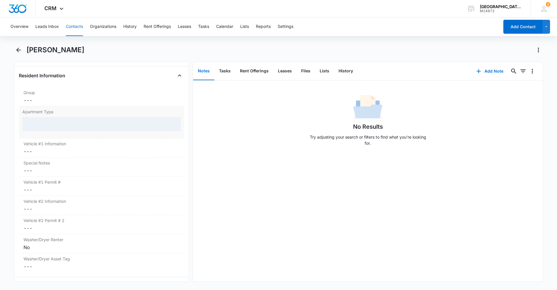
click at [48, 123] on div at bounding box center [101, 124] width 159 height 14
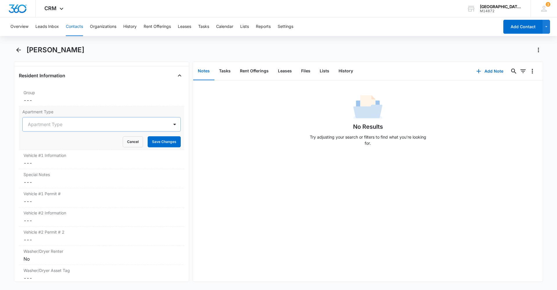
drag, startPoint x: 40, startPoint y: 119, endPoint x: 41, endPoint y: 128, distance: 9.1
click at [40, 120] on div "Apartment Type" at bounding box center [96, 124] width 146 height 14
drag, startPoint x: 47, startPoint y: 142, endPoint x: 55, endPoint y: 146, distance: 8.3
click at [48, 143] on div "Creston" at bounding box center [100, 145] width 143 height 6
click at [152, 144] on button "Save Changes" at bounding box center [164, 141] width 33 height 11
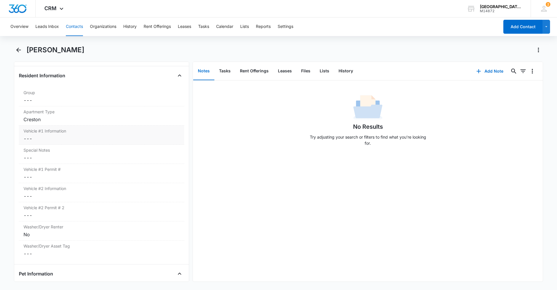
click at [55, 135] on div "Vehicle #1 Information Cancel Save Changes ---" at bounding box center [101, 134] width 165 height 19
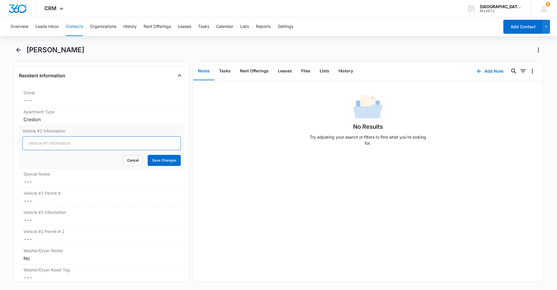
click at [66, 144] on input "Vehicle #1 Information" at bounding box center [101, 143] width 159 height 14
click at [73, 143] on input "1999 Dodge Ram White118-414" at bounding box center [101, 143] width 159 height 14
type input "1999 Dodge Ram White 118-414"
click at [149, 161] on button "Save Changes" at bounding box center [164, 160] width 33 height 11
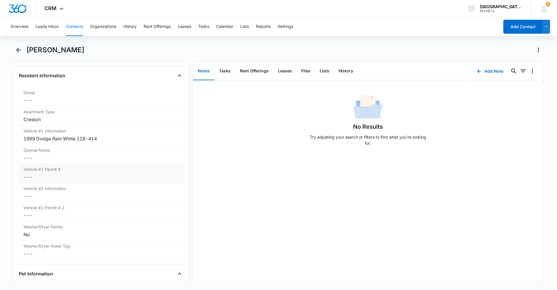
click at [52, 172] on label "Vehicle #1 Permit #" at bounding box center [102, 169] width 156 height 6
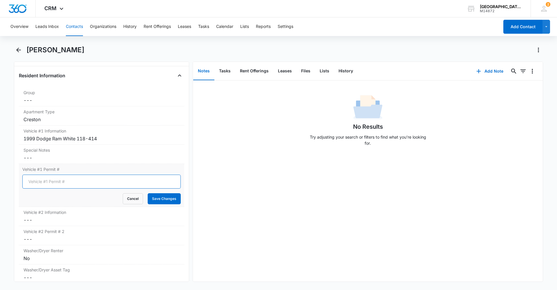
click at [60, 179] on input "Vehicle #1 Permit #" at bounding box center [101, 181] width 159 height 14
type input "0111"
click at [154, 199] on button "Save Changes" at bounding box center [164, 198] width 33 height 11
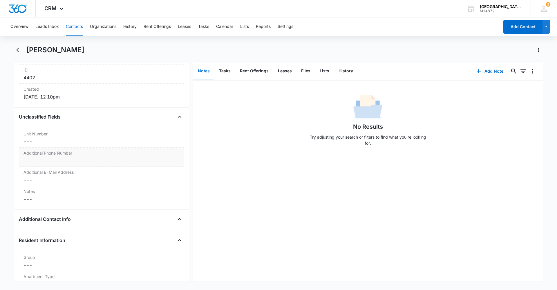
scroll to position [373, 0]
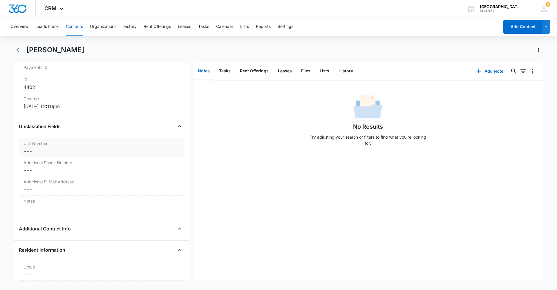
click at [54, 153] on dd "Cancel Save Changes ---" at bounding box center [102, 150] width 156 height 7
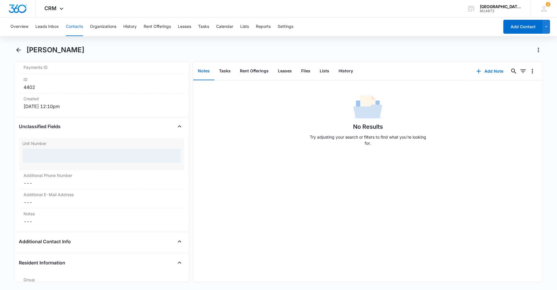
click at [53, 156] on div at bounding box center [101, 156] width 159 height 14
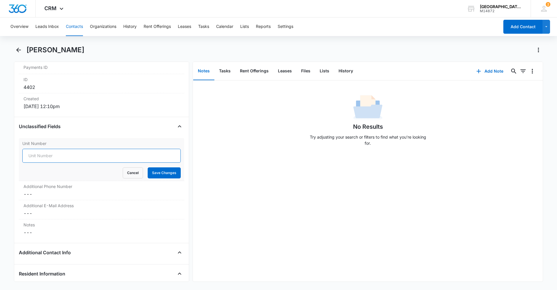
click at [62, 159] on input "Unit Number" at bounding box center [101, 156] width 159 height 14
click at [53, 154] on input "Unit Number" at bounding box center [101, 156] width 159 height 14
type input "A-2"
click at [168, 174] on button "Save Changes" at bounding box center [164, 172] width 33 height 11
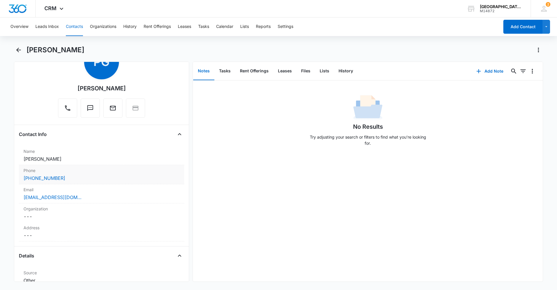
scroll to position [0, 0]
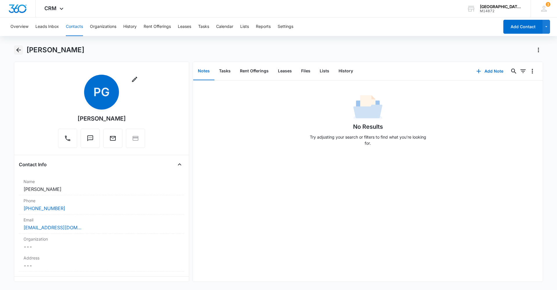
click at [17, 51] on icon "Back" at bounding box center [18, 50] width 5 height 5
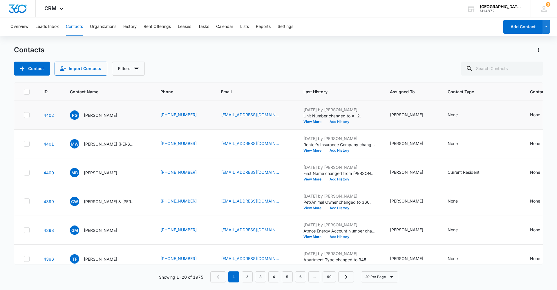
click at [280, 116] on div "[EMAIL_ADDRESS][DOMAIN_NAME]" at bounding box center [255, 114] width 69 height 7
click at [98, 116] on p "[PERSON_NAME]" at bounding box center [100, 115] width 33 height 6
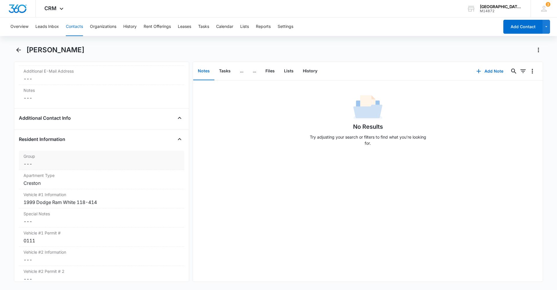
scroll to position [494, 0]
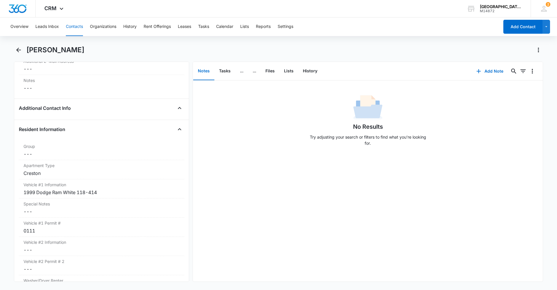
click at [186, 46] on div "[PERSON_NAME]" at bounding box center [284, 49] width 517 height 9
click at [20, 51] on icon "Back" at bounding box center [18, 49] width 7 height 7
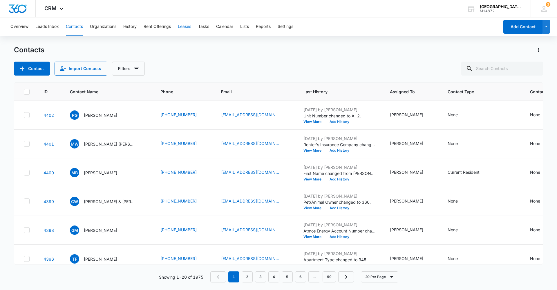
click at [188, 27] on button "Leases" at bounding box center [184, 26] width 13 height 19
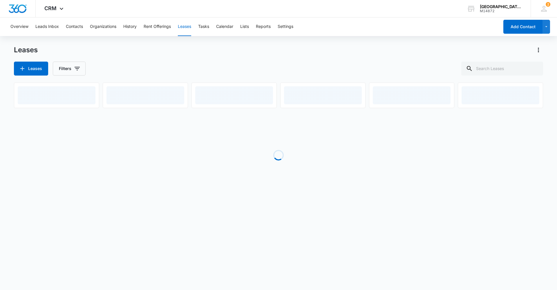
click at [225, 44] on div "Overview Leads Inbox Contacts Organizations History Rent Offerings Leases Tasks…" at bounding box center [278, 111] width 557 height 188
